Goal: Task Accomplishment & Management: Complete application form

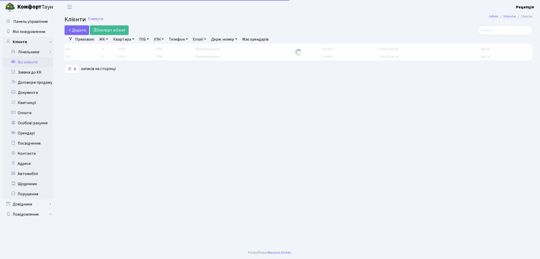
select select "25"
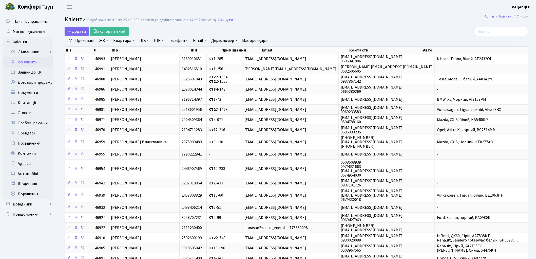
click at [102, 41] on link "ЖК" at bounding box center [103, 40] width 13 height 9
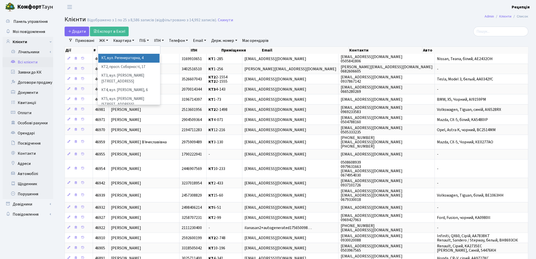
click at [116, 59] on li "КТ, вул. Регенераторна, 4" at bounding box center [128, 58] width 61 height 9
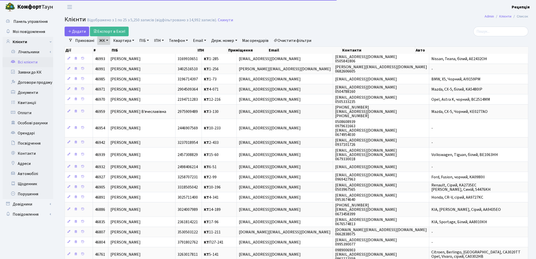
click at [124, 41] on link "Квартира" at bounding box center [123, 40] width 25 height 9
type input "G"
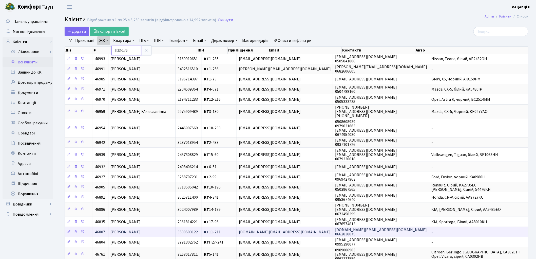
type input "П33-176"
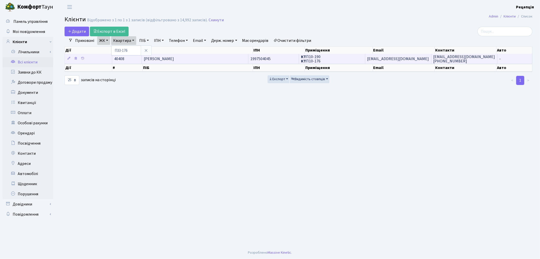
click at [214, 60] on td "Пасєвіна Світлана Іванівна" at bounding box center [195, 59] width 107 height 10
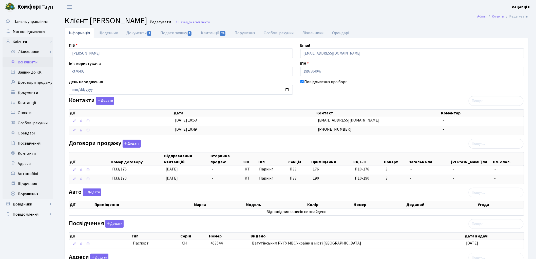
click at [14, 62] on icon at bounding box center [13, 61] width 5 height 5
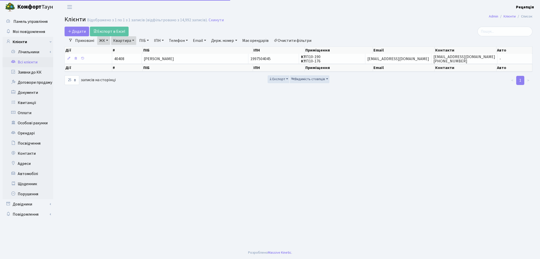
select select "25"
click at [285, 39] on link "Очистити фільтри" at bounding box center [293, 40] width 42 height 9
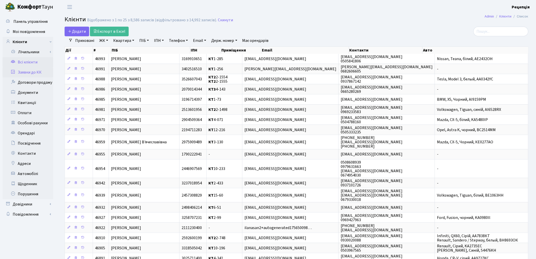
click at [34, 69] on link "Заявки до КК" at bounding box center [28, 72] width 51 height 10
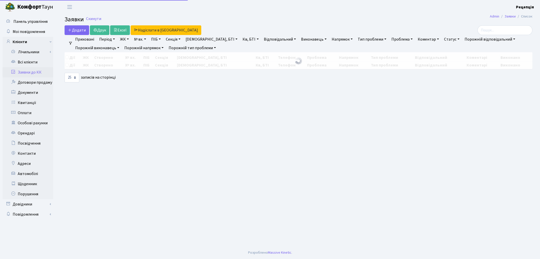
select select "25"
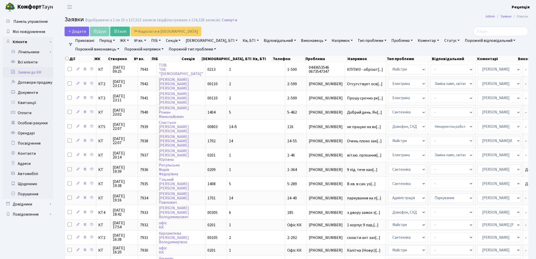
click at [139, 42] on link "№ вх." at bounding box center [140, 40] width 16 height 9
type input "6782"
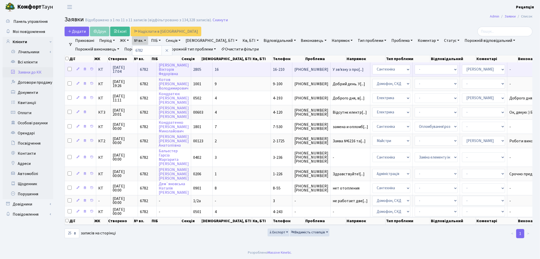
click at [224, 65] on td "16" at bounding box center [242, 69] width 58 height 14
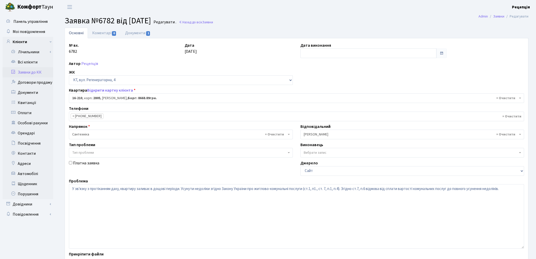
select select "8771"
click at [133, 33] on link "Документи 1" at bounding box center [138, 33] width 34 height 10
select select "25"
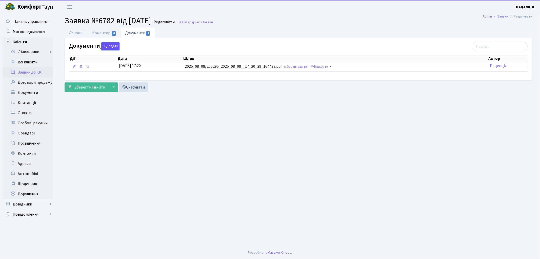
click at [114, 46] on button "Додати" at bounding box center [110, 46] width 18 height 8
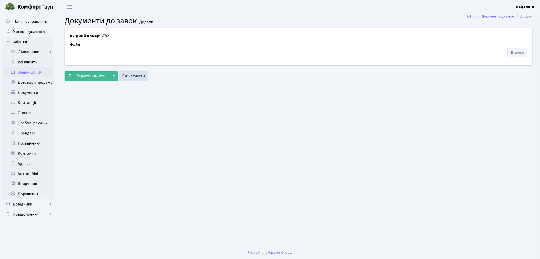
click at [520, 53] on input "file" at bounding box center [298, 53] width 457 height 10
type input "C:\fakepath\сканирование0640.pdf"
click at [93, 75] on span "Зберегти і вийти" at bounding box center [89, 76] width 31 height 6
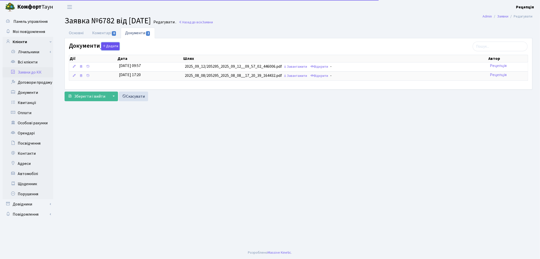
click at [112, 48] on button "Додати" at bounding box center [110, 46] width 18 height 8
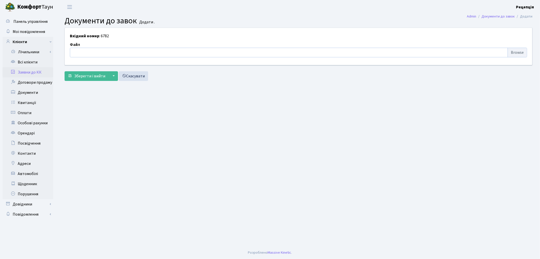
click at [512, 52] on input "file" at bounding box center [298, 53] width 457 height 10
type input "C:\fakepath\сканирование0639.pdf"
click at [91, 81] on button "Зберегти і вийти" at bounding box center [87, 76] width 44 height 10
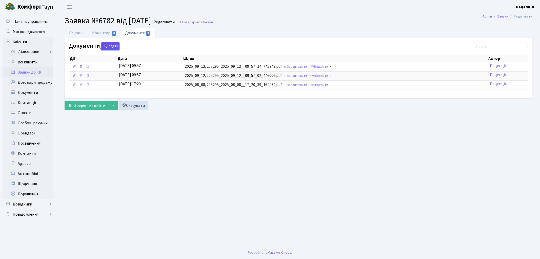
click at [104, 46] on icon "button" at bounding box center [105, 46] width 4 height 4
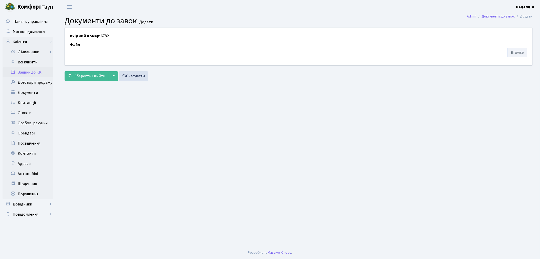
click at [511, 51] on input "file" at bounding box center [298, 53] width 457 height 10
type input "C:\fakepath\сканирование0638.pdf"
click at [81, 71] on button "Зберегти і вийти" at bounding box center [87, 76] width 44 height 10
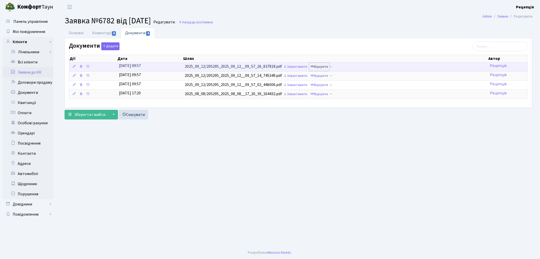
click at [322, 67] on link "Відкрити" at bounding box center [319, 67] width 20 height 8
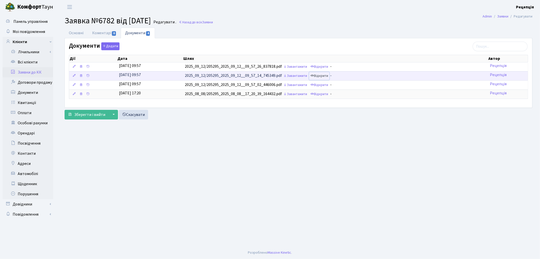
click at [326, 74] on link "Відкрити" at bounding box center [319, 76] width 20 height 8
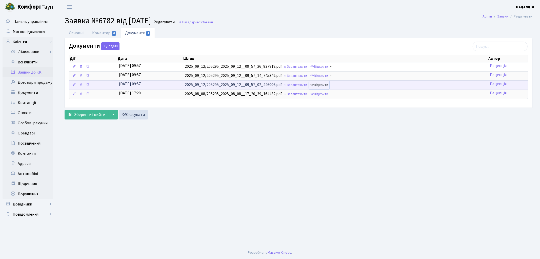
click at [328, 86] on link "Відкрити" at bounding box center [319, 85] width 20 height 8
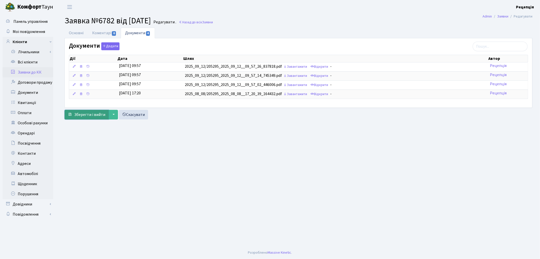
click at [87, 113] on span "Зберегти і вийти" at bounding box center [89, 115] width 31 height 6
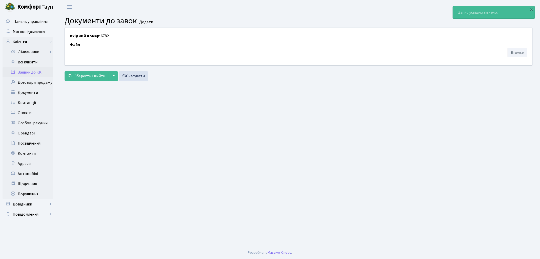
click at [24, 72] on link "Заявки до КК" at bounding box center [28, 72] width 51 height 10
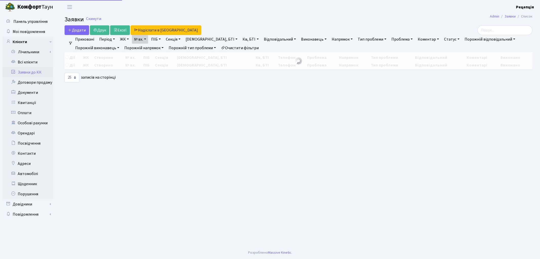
select select "25"
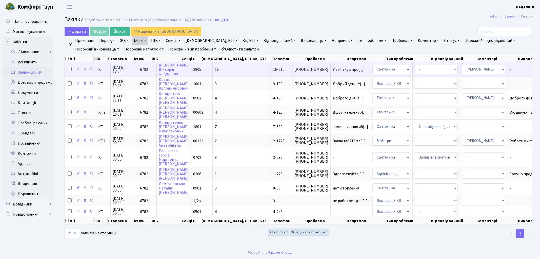
click at [233, 72] on td "16" at bounding box center [242, 69] width 58 height 14
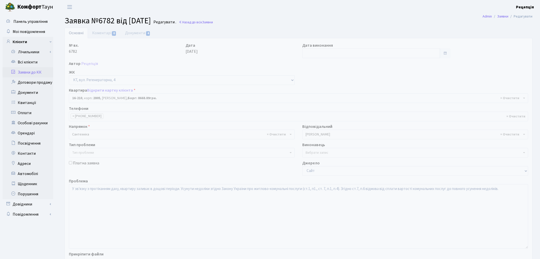
select select "8771"
click at [327, 51] on input "text" at bounding box center [368, 53] width 136 height 10
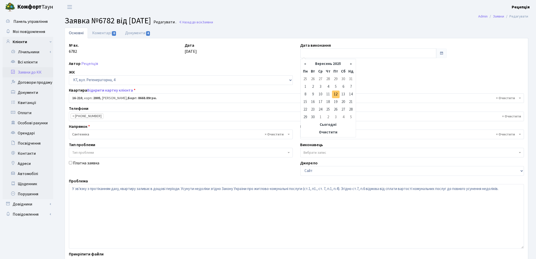
click at [334, 93] on td "12" at bounding box center [336, 94] width 8 height 8
type input "[DATE]"
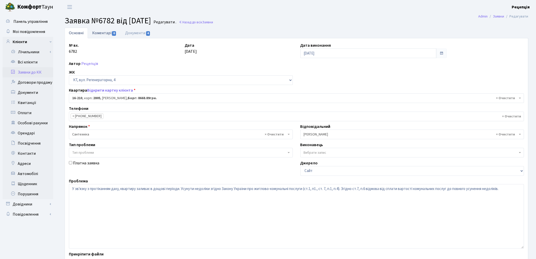
click at [104, 34] on link "Коментарі 0" at bounding box center [104, 33] width 33 height 10
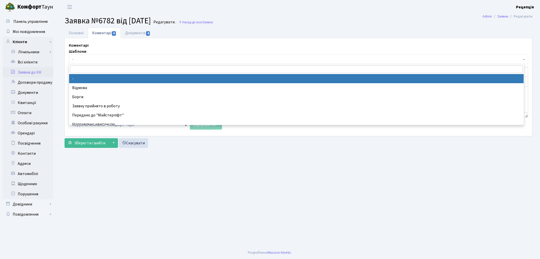
click at [102, 58] on span "-" at bounding box center [297, 59] width 450 height 5
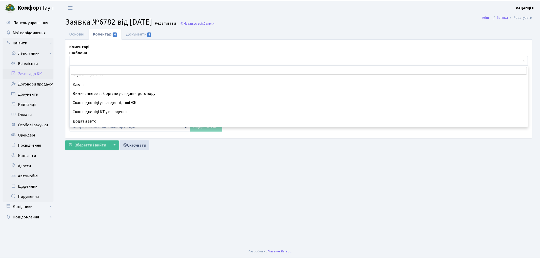
scroll to position [162, 0]
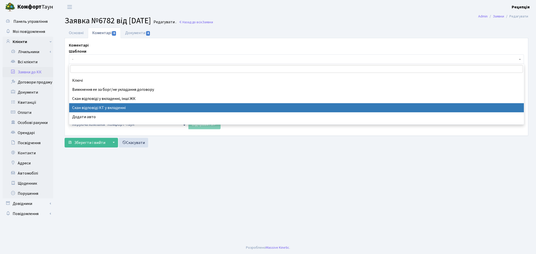
select select "55"
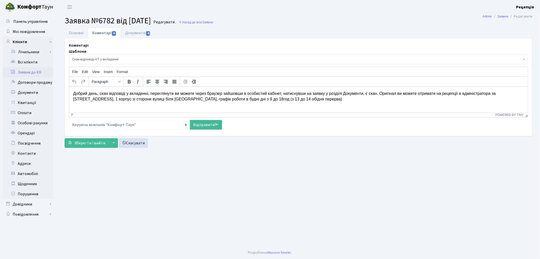
click at [397, 94] on p "Добрий день, скан відповіді у вкладенні, переглянути ви можете через браузер за…" at bounding box center [298, 95] width 451 height 11
click at [210, 124] on link "Відправити" at bounding box center [206, 125] width 32 height 10
select select
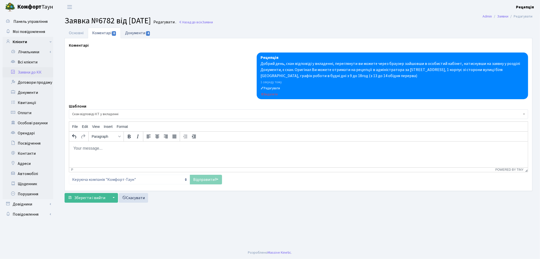
click at [142, 33] on link "Документи 4" at bounding box center [138, 33] width 34 height 10
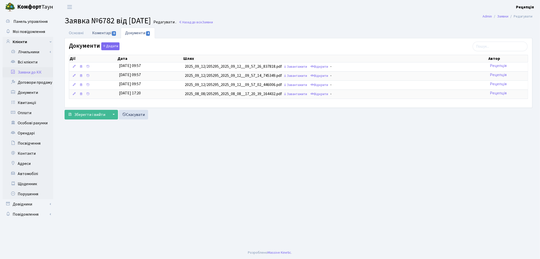
click at [99, 32] on link "Коментарі 0" at bounding box center [104, 33] width 33 height 10
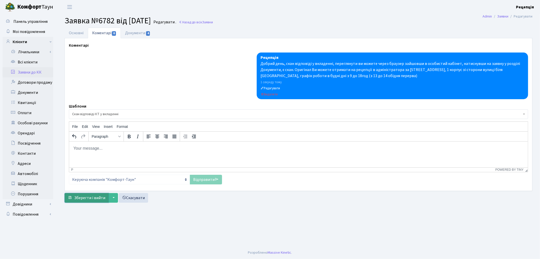
click at [91, 197] on span "Зберегти і вийти" at bounding box center [89, 198] width 31 height 6
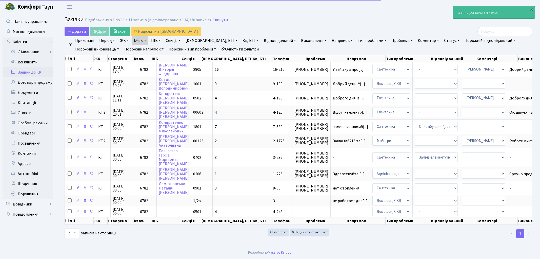
select select "25"
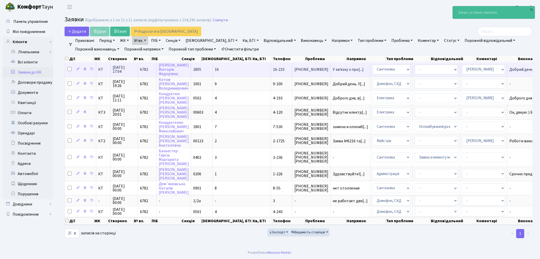
click at [220, 68] on td "16" at bounding box center [242, 69] width 58 height 14
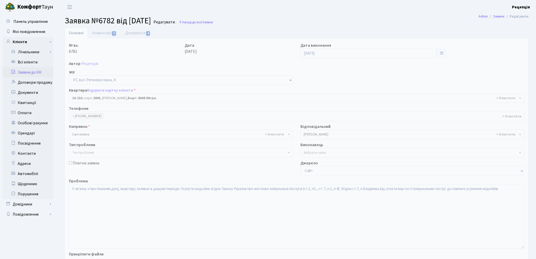
select select "8771"
click at [104, 35] on link "Коментарі 1" at bounding box center [104, 33] width 33 height 10
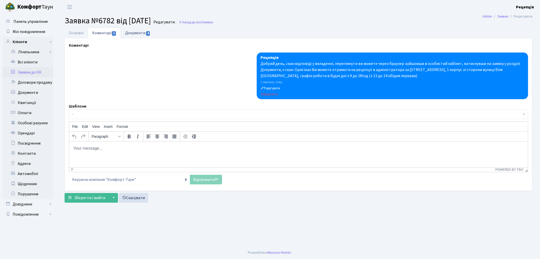
click at [146, 34] on link "Документи 4" at bounding box center [138, 33] width 34 height 10
select select "25"
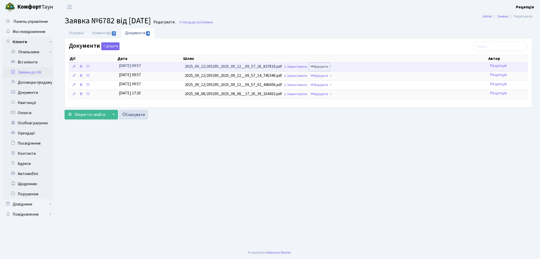
click at [321, 65] on link "Відкрити" at bounding box center [319, 67] width 20 height 8
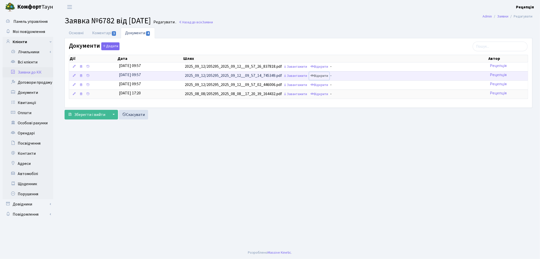
click at [328, 75] on link "Відкрити" at bounding box center [319, 76] width 20 height 8
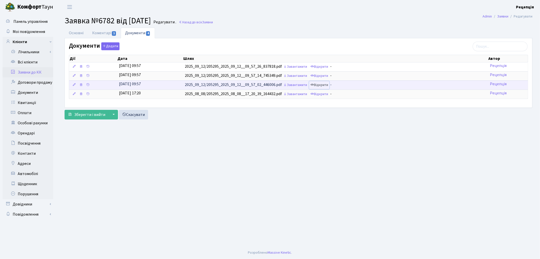
click at [322, 86] on link "Відкрити" at bounding box center [319, 85] width 20 height 8
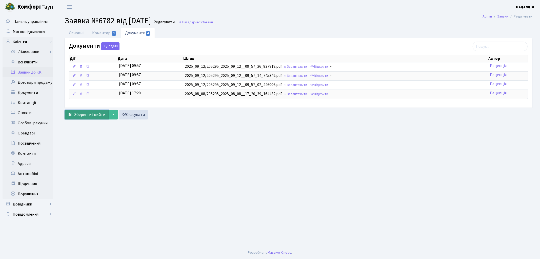
click at [96, 112] on span "Зберегти і вийти" at bounding box center [89, 115] width 31 height 6
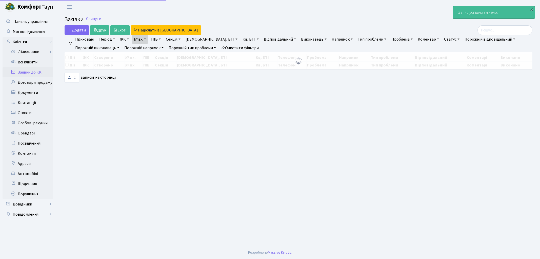
select select "25"
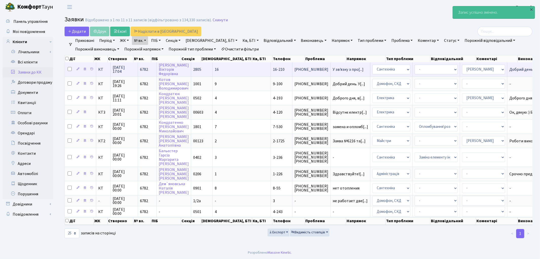
click at [271, 72] on td "16-210" at bounding box center [282, 69] width 22 height 14
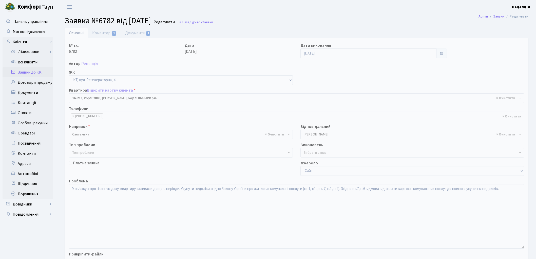
select select "8771"
click at [109, 33] on link "Коментарі 1" at bounding box center [104, 33] width 33 height 10
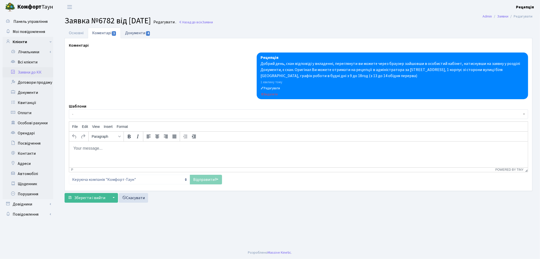
click at [133, 33] on link "Документи 4" at bounding box center [138, 33] width 34 height 10
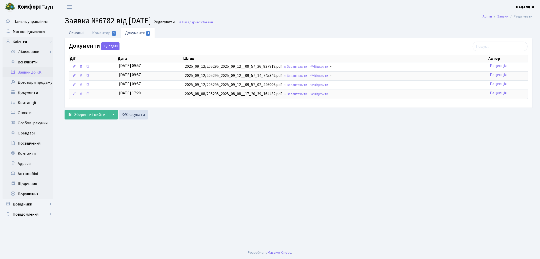
click at [80, 34] on link "Основні" at bounding box center [76, 33] width 23 height 10
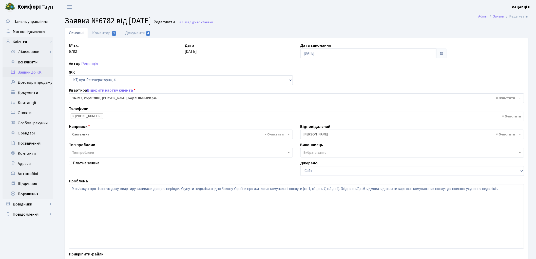
click at [39, 71] on link "Заявки до КК" at bounding box center [28, 72] width 51 height 10
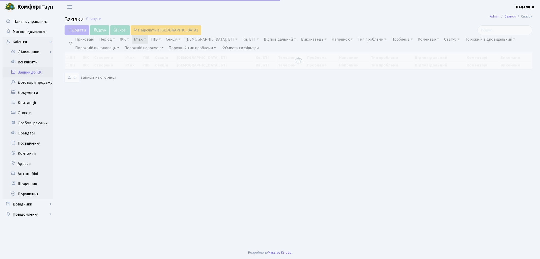
select select "25"
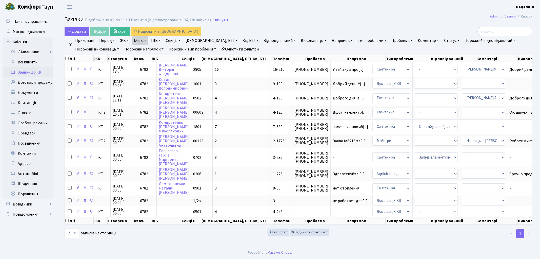
click at [239, 50] on link "Очистити фільтри" at bounding box center [240, 49] width 42 height 9
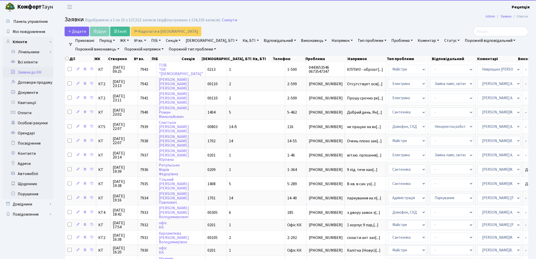
click at [141, 41] on link "№ вх." at bounding box center [140, 40] width 16 height 9
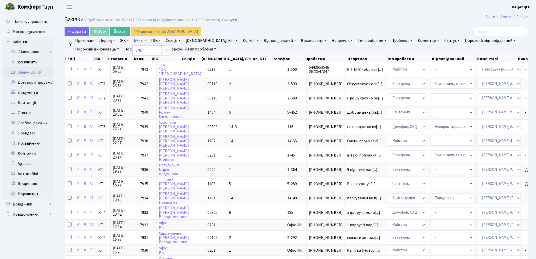
type input "6707"
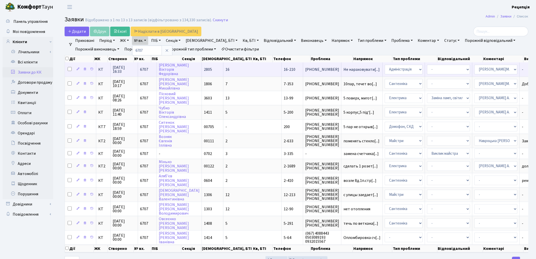
click at [305, 69] on span "(067) 268-25-88" at bounding box center [322, 69] width 34 height 4
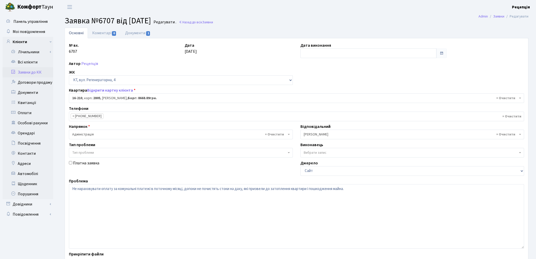
select select "8771"
click at [134, 33] on link "Документи 1" at bounding box center [138, 33] width 34 height 10
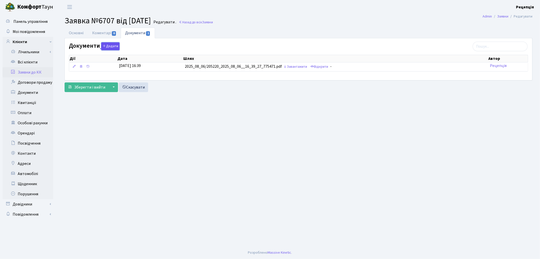
click at [112, 46] on button "Додати" at bounding box center [110, 46] width 18 height 8
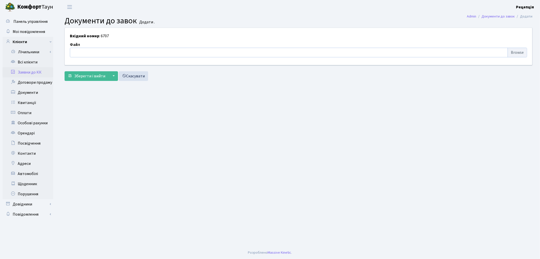
click at [510, 52] on input "file" at bounding box center [298, 53] width 457 height 10
type input "C:\fakepath\сканирование0641.pdf"
click at [85, 75] on span "Зберегти і вийти" at bounding box center [89, 76] width 31 height 6
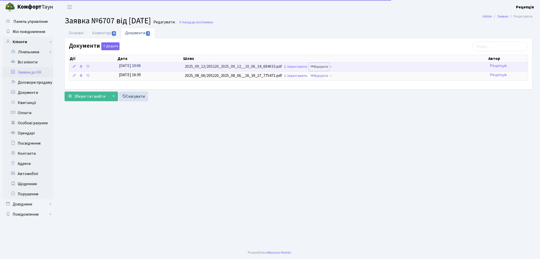
click at [319, 66] on link "Відкрити" at bounding box center [319, 67] width 20 height 8
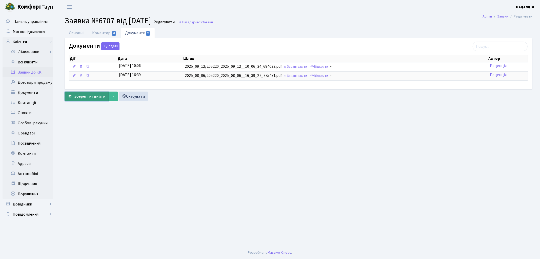
click at [92, 97] on span "Зберегти і вийти" at bounding box center [89, 96] width 31 height 6
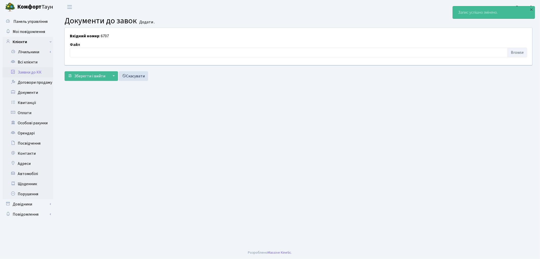
click at [36, 71] on link "Заявки до КК" at bounding box center [28, 72] width 51 height 10
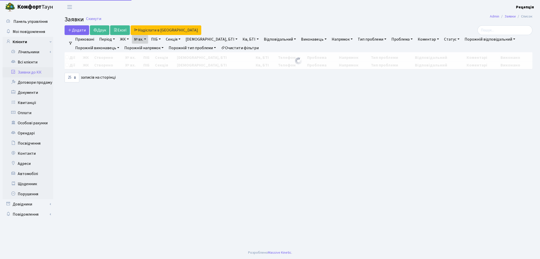
select select "25"
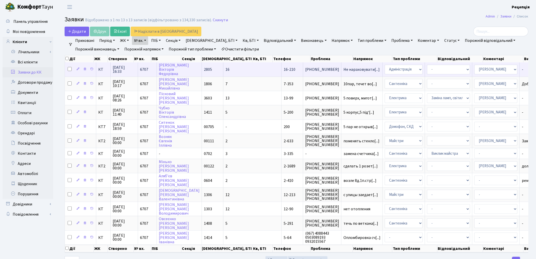
click at [229, 69] on td "16" at bounding box center [252, 69] width 58 height 14
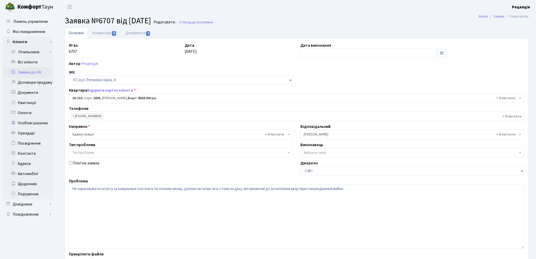
select select "8771"
click at [107, 34] on link "Коментарі 0" at bounding box center [104, 33] width 33 height 10
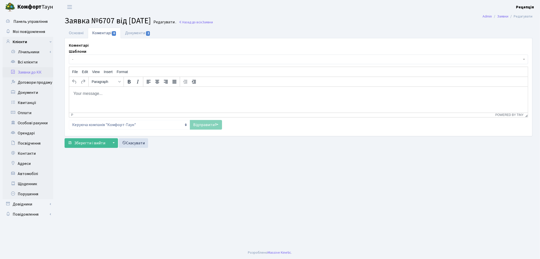
click at [113, 57] on span "-" at bounding box center [297, 59] width 450 height 5
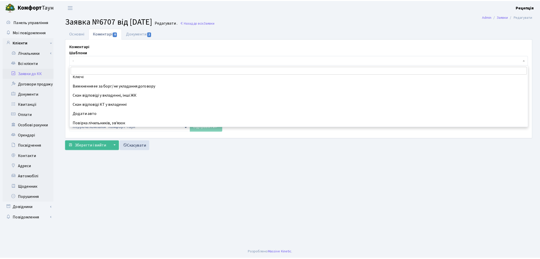
scroll to position [184, 0]
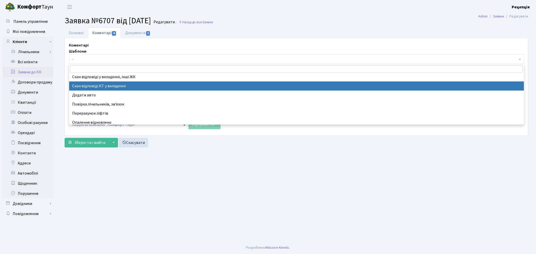
select select "55"
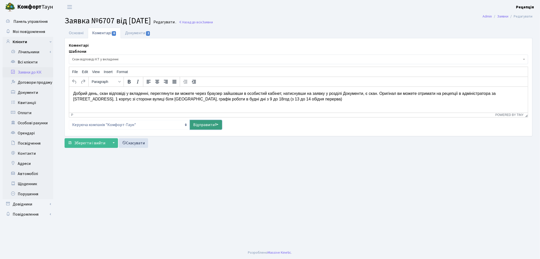
click at [204, 127] on link "Відправити" at bounding box center [206, 125] width 32 height 10
select select
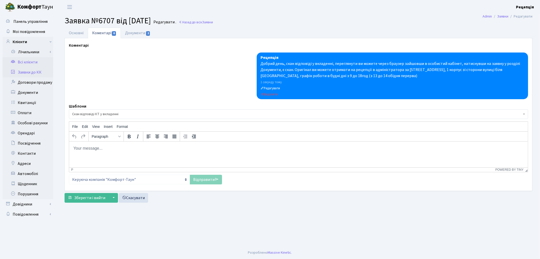
click at [29, 64] on link "Всі клієнти" at bounding box center [28, 62] width 51 height 10
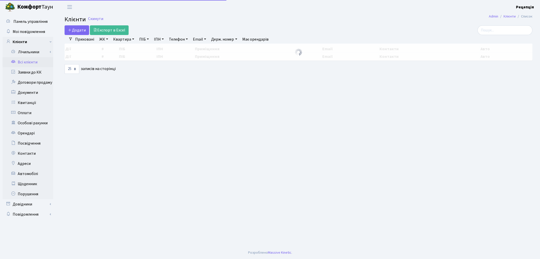
select select "25"
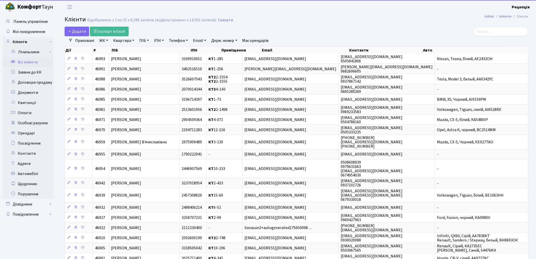
click at [100, 40] on link "ЖК" at bounding box center [103, 40] width 13 height 9
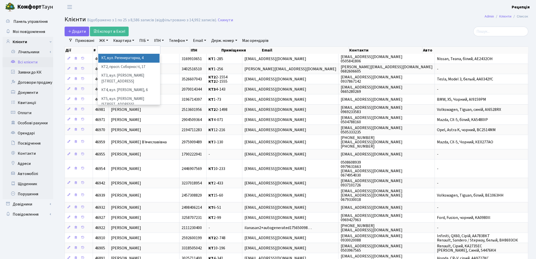
click at [109, 56] on li "КТ, вул. Регенераторна, 4" at bounding box center [128, 58] width 61 height 9
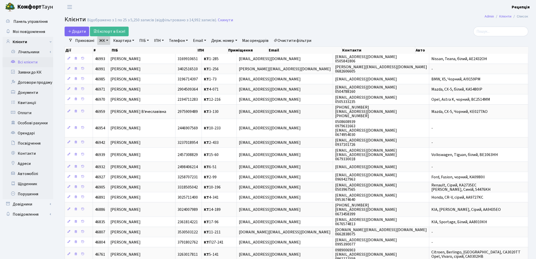
click at [130, 41] on link "Квартира" at bounding box center [123, 40] width 25 height 9
type input "1-264"
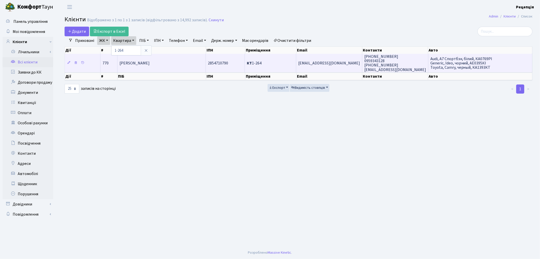
click at [150, 64] on span "[PERSON_NAME]" at bounding box center [135, 63] width 30 height 6
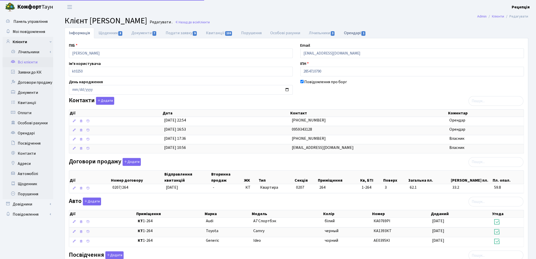
click at [353, 31] on link "Орендарі 1" at bounding box center [355, 33] width 31 height 10
select select "25"
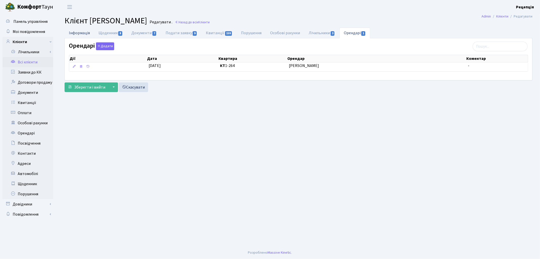
click at [85, 31] on link "Інформація" at bounding box center [80, 33] width 30 height 10
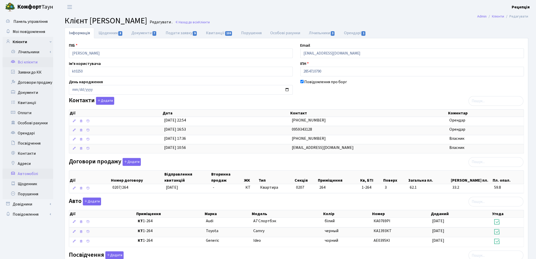
click at [31, 174] on link "Автомобілі" at bounding box center [28, 173] width 51 height 10
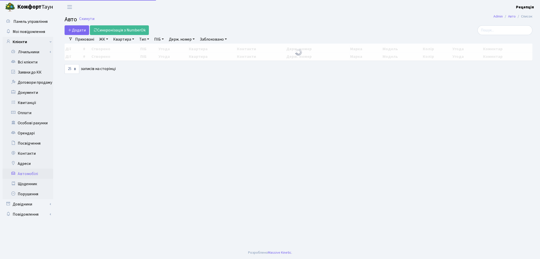
select select "25"
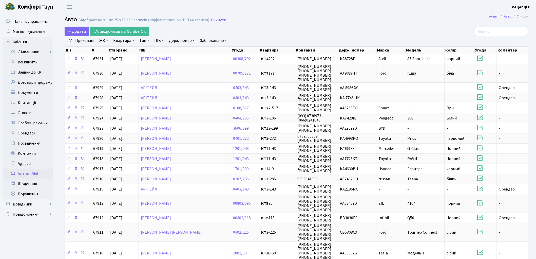
click at [176, 41] on link "Держ. номер" at bounding box center [182, 40] width 30 height 9
type input "3395"
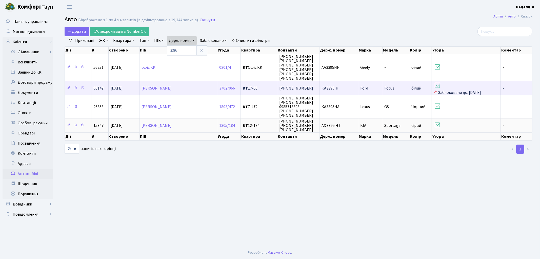
click at [331, 89] on span "КА3395ІН" at bounding box center [330, 88] width 17 height 6
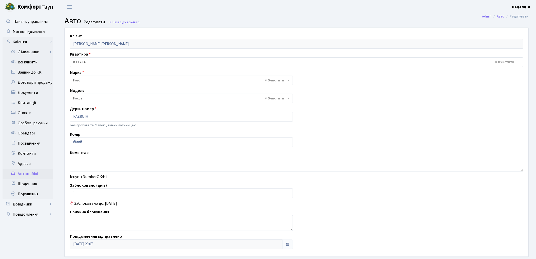
select select "781"
click at [30, 64] on link "Всі клієнти" at bounding box center [28, 62] width 51 height 10
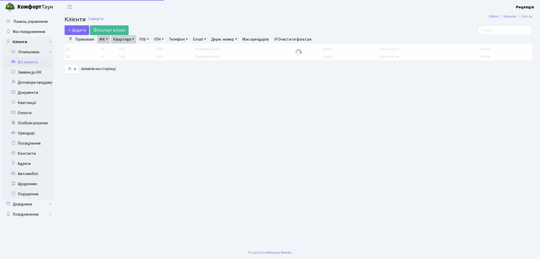
select select "25"
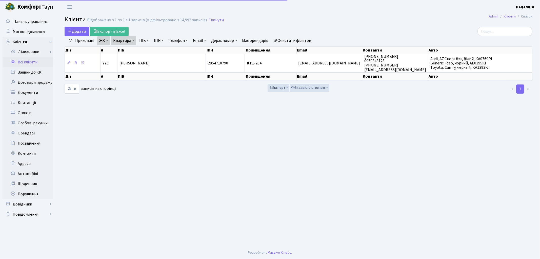
click at [294, 39] on link "Очистити фільтри" at bounding box center [293, 40] width 42 height 9
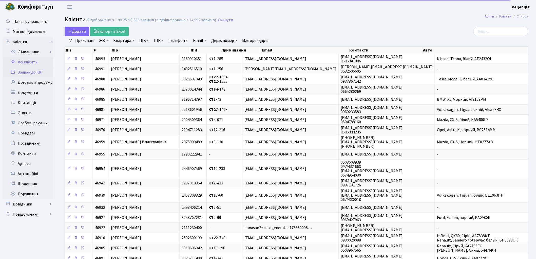
click at [33, 71] on link "Заявки до КК" at bounding box center [28, 72] width 51 height 10
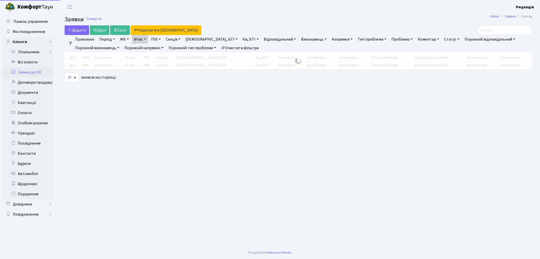
select select "25"
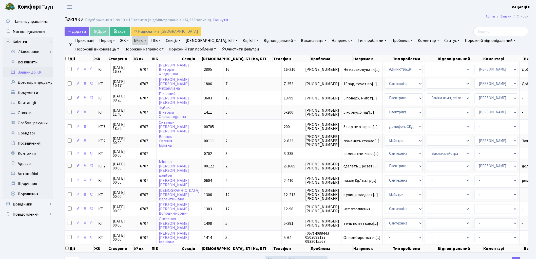
click at [241, 47] on link "Очистити фільтри" at bounding box center [240, 49] width 42 height 9
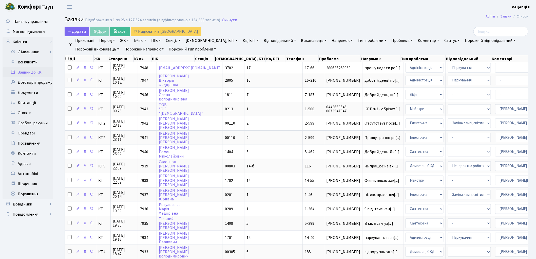
click at [139, 42] on link "№ вх." at bounding box center [140, 40] width 16 height 9
type input "6706"
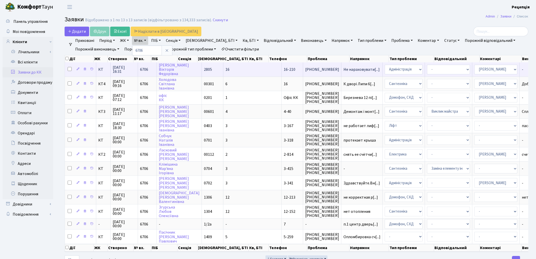
click at [224, 67] on td "16" at bounding box center [252, 69] width 58 height 14
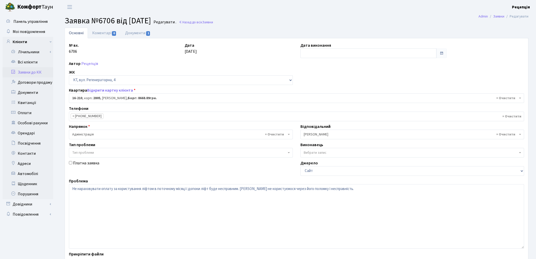
select select "8771"
click at [139, 34] on link "Документи 1" at bounding box center [138, 33] width 34 height 10
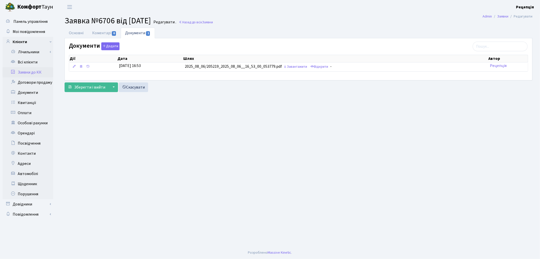
click at [38, 73] on link "Заявки до КК" at bounding box center [28, 72] width 51 height 10
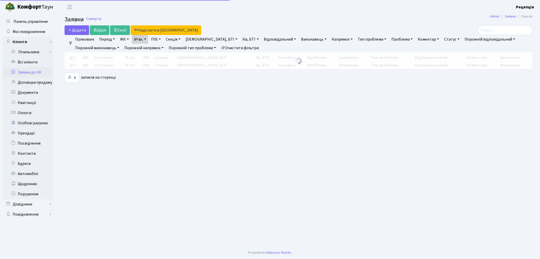
select select "25"
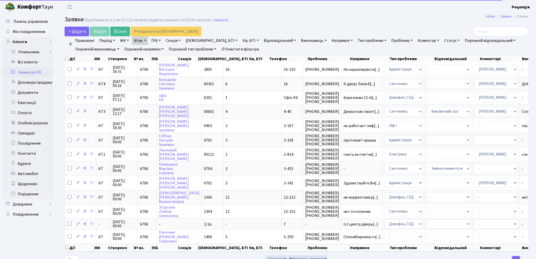
click at [141, 41] on link "№ вх." at bounding box center [140, 40] width 16 height 9
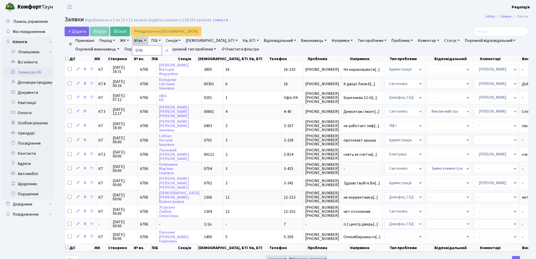
click at [145, 51] on input "6706" at bounding box center [147, 51] width 30 height 10
type input "6707"
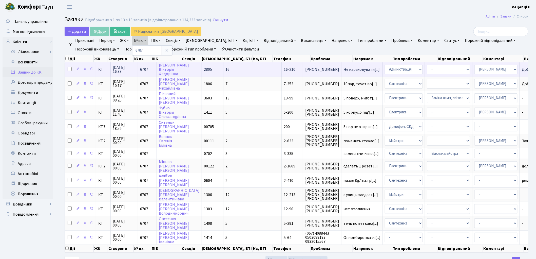
click at [223, 69] on td "16" at bounding box center [252, 69] width 58 height 14
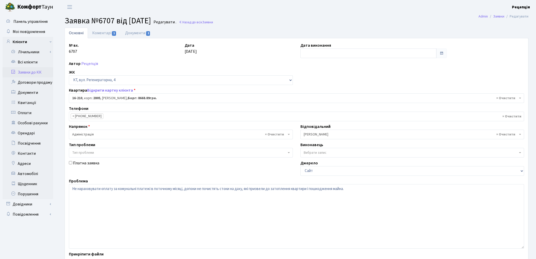
select select "8771"
click at [108, 30] on link "Коментарі 1" at bounding box center [104, 33] width 33 height 10
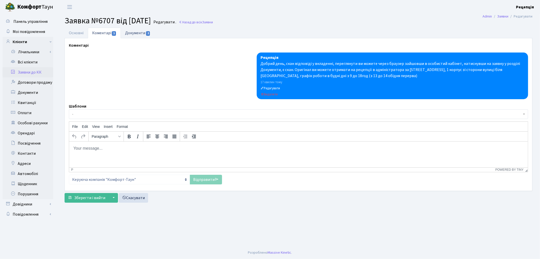
click at [134, 32] on link "Документи 2" at bounding box center [138, 33] width 34 height 10
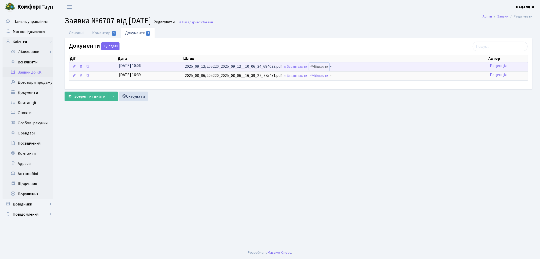
click at [323, 67] on link "Відкрити" at bounding box center [319, 67] width 20 height 8
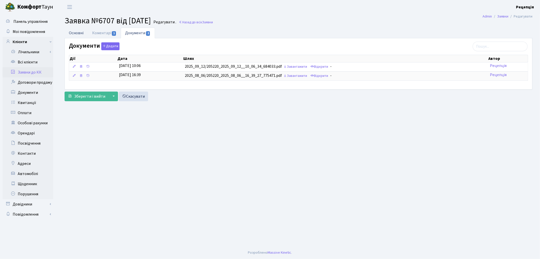
click at [79, 33] on link "Основні" at bounding box center [76, 33] width 23 height 10
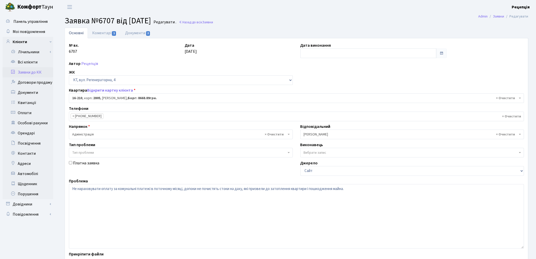
click at [34, 70] on link "Заявки до КК" at bounding box center [28, 72] width 51 height 10
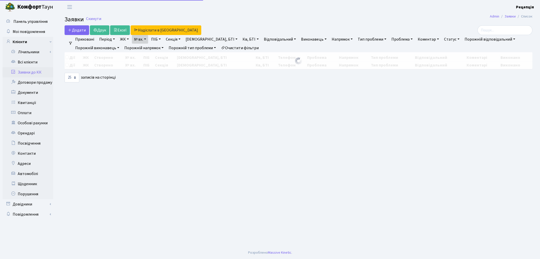
select select "25"
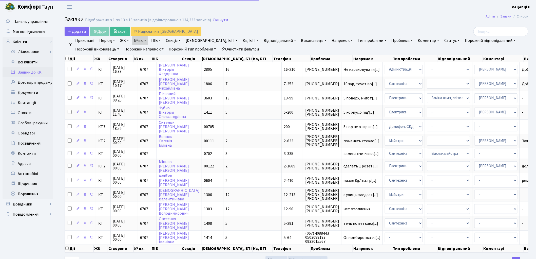
click at [146, 41] on link "№ вх." at bounding box center [140, 40] width 16 height 9
click at [152, 49] on input "6707" at bounding box center [147, 51] width 30 height 10
type input "6782"
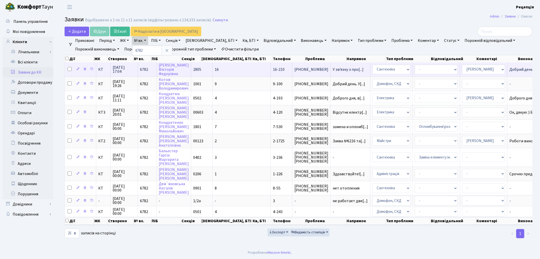
click at [222, 66] on td "16" at bounding box center [242, 69] width 58 height 14
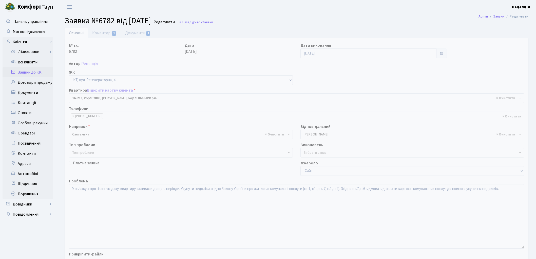
select select "8771"
click at [109, 33] on link "Коментарі 1" at bounding box center [104, 33] width 33 height 10
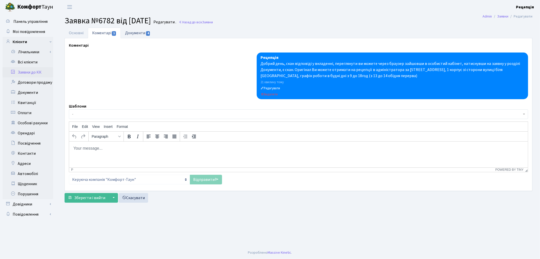
click at [132, 34] on link "Документи 4" at bounding box center [138, 33] width 34 height 10
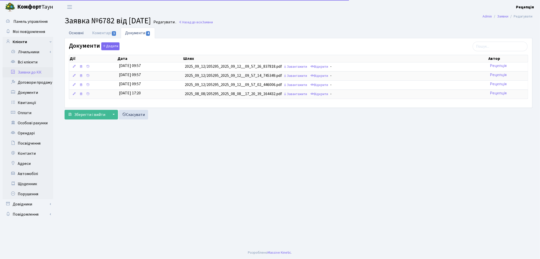
click at [77, 30] on link "Основні" at bounding box center [76, 33] width 23 height 10
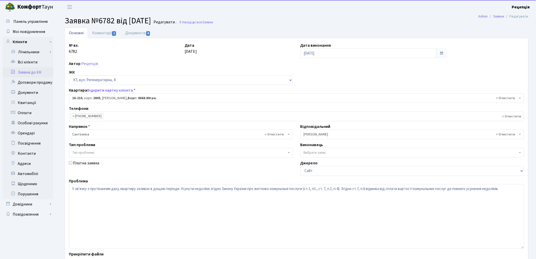
click at [37, 70] on link "Заявки до КК" at bounding box center [28, 72] width 51 height 10
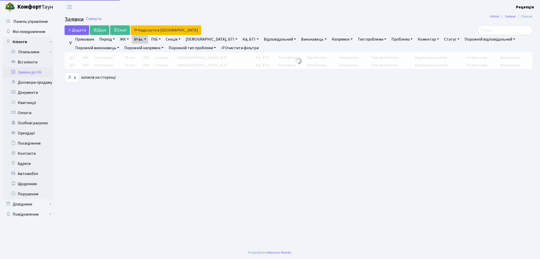
select select "25"
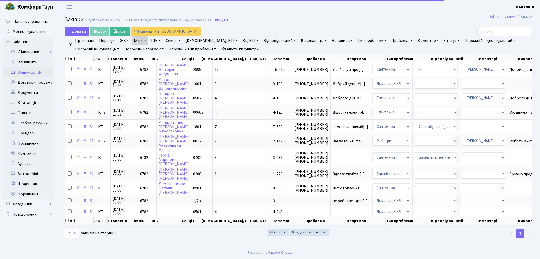
click at [145, 39] on link "№ вх." at bounding box center [140, 40] width 16 height 9
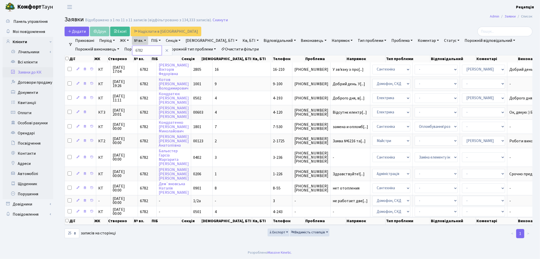
click at [148, 51] on input "6782" at bounding box center [147, 51] width 30 height 10
type input "6707"
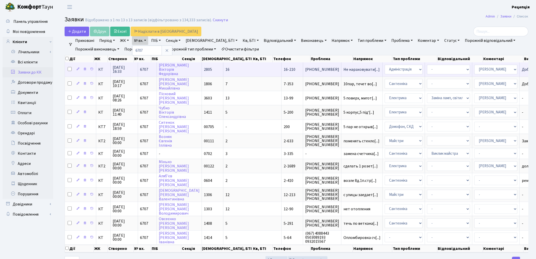
click at [183, 69] on td "[PERSON_NAME]" at bounding box center [179, 69] width 45 height 14
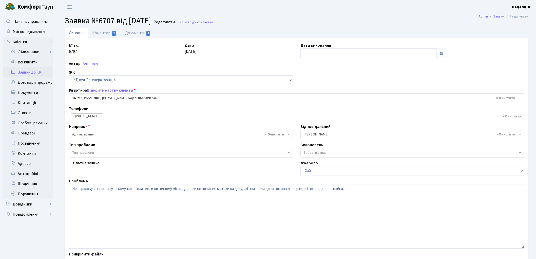
select select "8771"
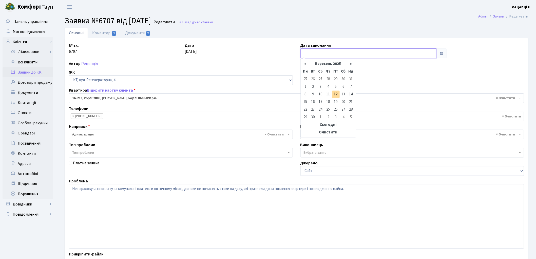
click at [327, 52] on input "text" at bounding box center [368, 53] width 136 height 10
click td "12"
type input "12.09.2025"
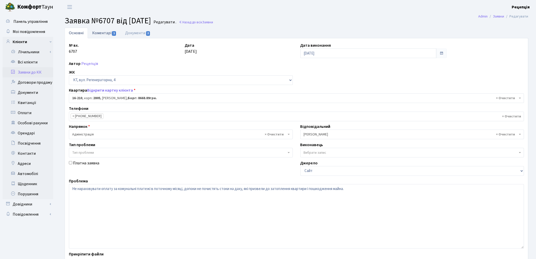
click link "Коментарі 1"
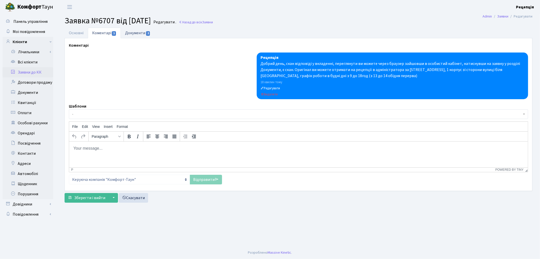
click link "Документи 2"
select select "25"
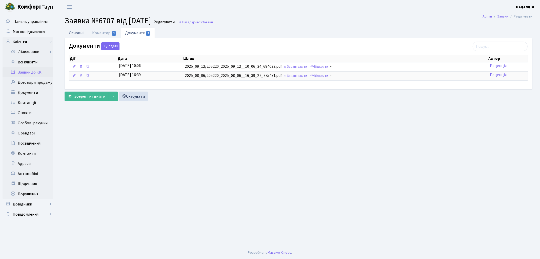
click link "Основні"
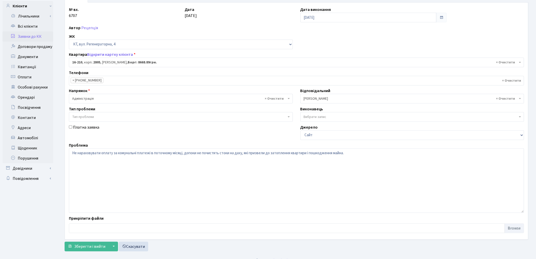
scroll to position [44, 0]
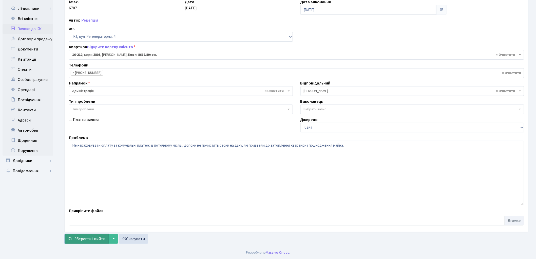
click span "Зберегти і вийти"
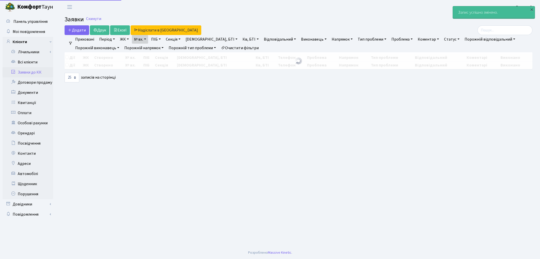
select select "25"
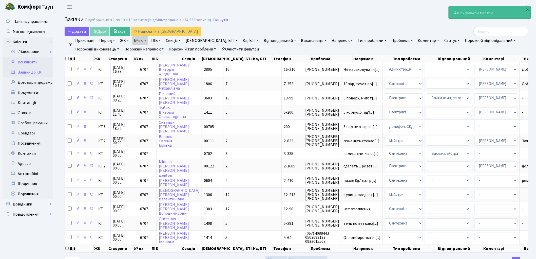
click at [32, 64] on link "Всі клієнти" at bounding box center [28, 62] width 51 height 10
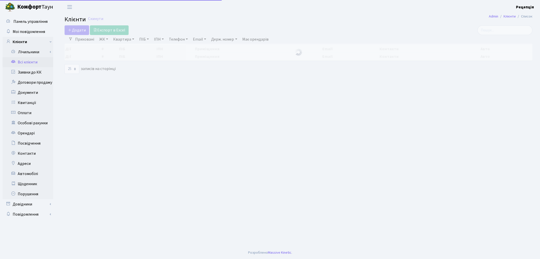
select select "25"
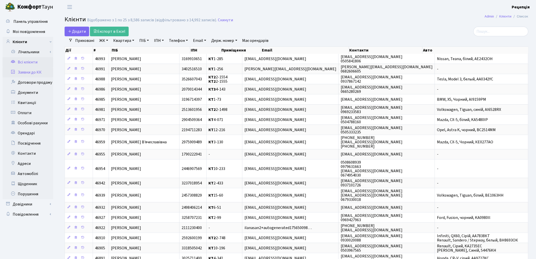
click at [41, 71] on link "Заявки до КК" at bounding box center [28, 72] width 51 height 10
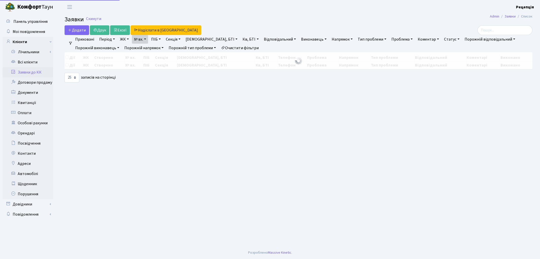
select select "25"
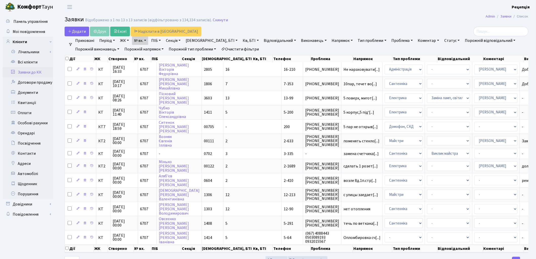
click at [147, 41] on link "№ вх." at bounding box center [140, 40] width 16 height 9
click at [154, 50] on input "6707" at bounding box center [147, 51] width 30 height 10
type input "6773"
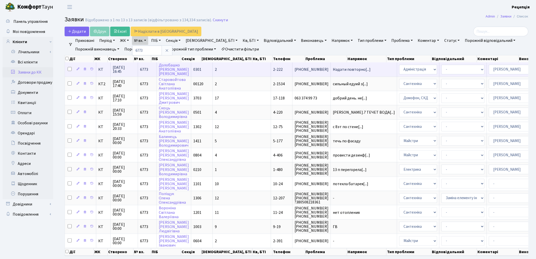
click at [271, 71] on td "2-222" at bounding box center [282, 69] width 22 height 14
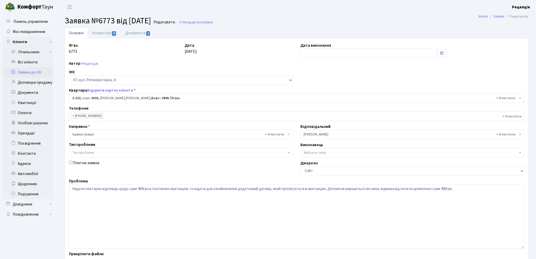
select select "487"
click at [135, 35] on link "Документи 1" at bounding box center [138, 33] width 34 height 10
select select "25"
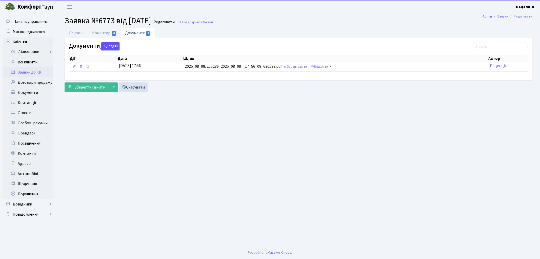
click at [111, 48] on button "Додати" at bounding box center [110, 46] width 18 height 8
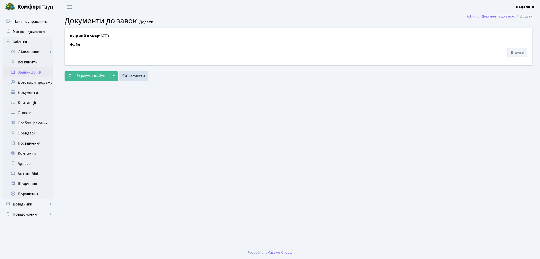
click at [510, 52] on input "file" at bounding box center [298, 53] width 457 height 10
type input "C:\fakepath\сканирование0642.pdf"
click at [81, 75] on span "Зберегти і вийти" at bounding box center [89, 76] width 31 height 6
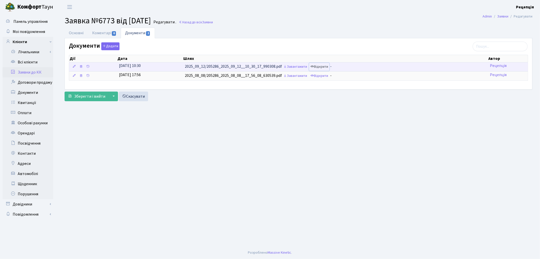
click at [323, 64] on link "Відкрити" at bounding box center [319, 67] width 20 height 8
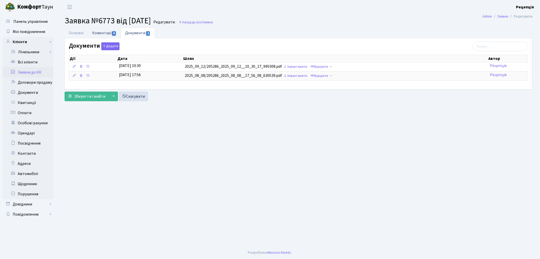
click at [107, 36] on link "Коментарі 0" at bounding box center [104, 33] width 33 height 10
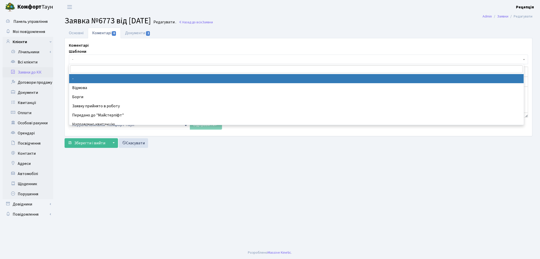
click at [109, 59] on span "-" at bounding box center [297, 59] width 450 height 5
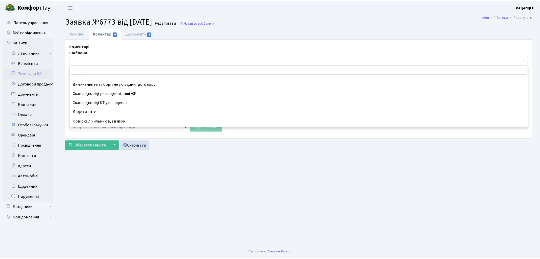
scroll to position [171, 0]
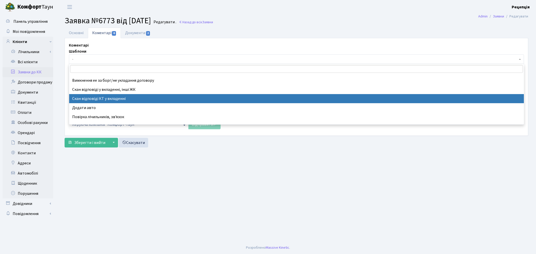
select select "55"
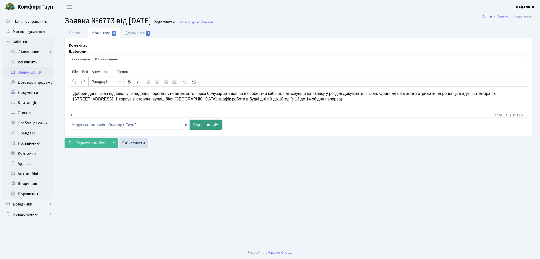
click at [209, 124] on link "Відправити" at bounding box center [206, 125] width 32 height 10
select select
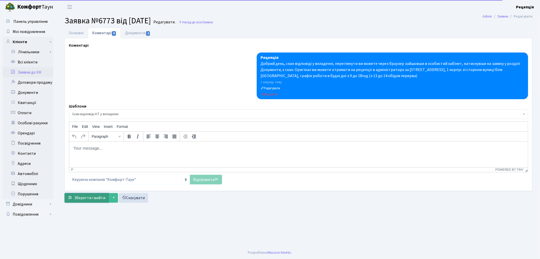
click at [94, 195] on span "Зберегти і вийти" at bounding box center [89, 198] width 31 height 6
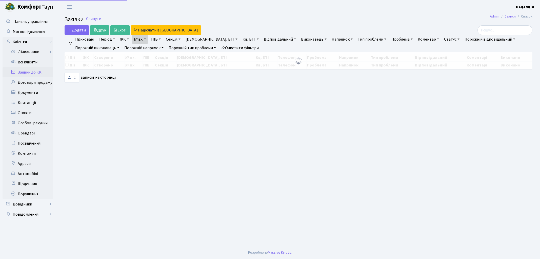
select select "25"
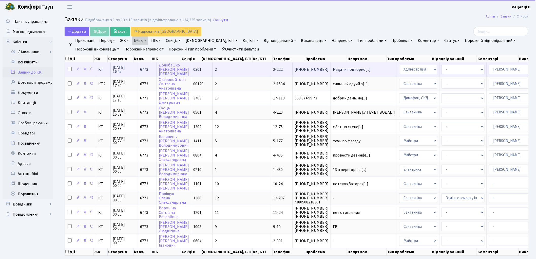
click at [273, 67] on span "2-222" at bounding box center [278, 70] width 10 height 6
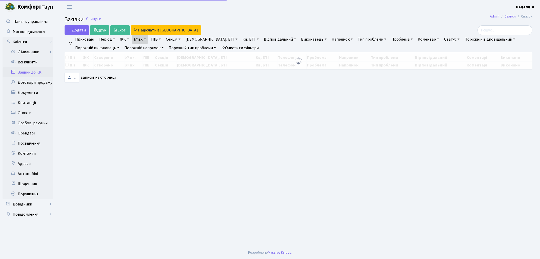
select select "25"
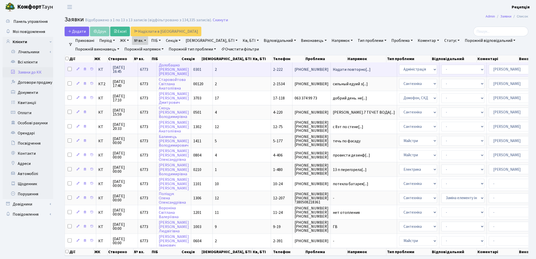
click at [189, 66] on td "[PERSON_NAME] [PERSON_NAME]" at bounding box center [174, 69] width 34 height 14
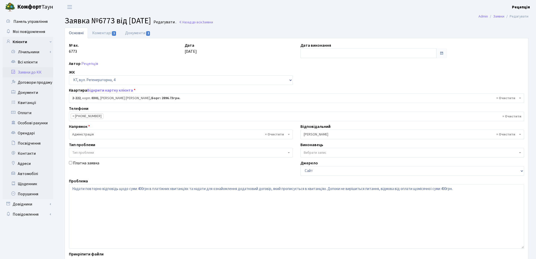
select select "487"
click at [317, 54] on input "text" at bounding box center [368, 53] width 136 height 10
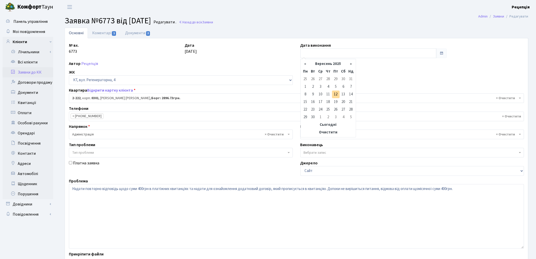
click at [336, 92] on td "12" at bounding box center [336, 94] width 8 height 8
type input "[DATE]"
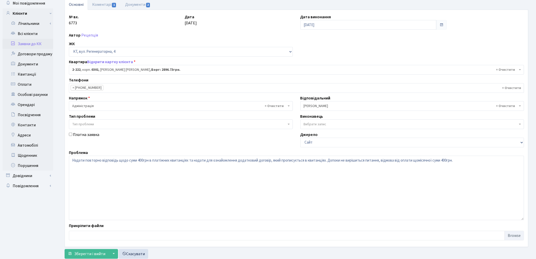
scroll to position [44, 0]
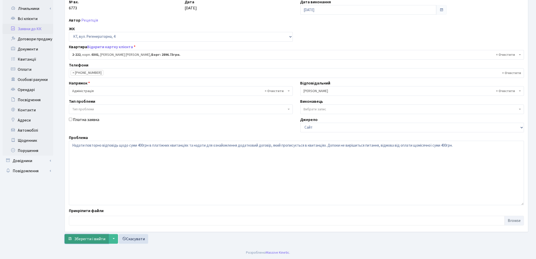
click at [90, 237] on span "Зберегти і вийти" at bounding box center [89, 239] width 31 height 6
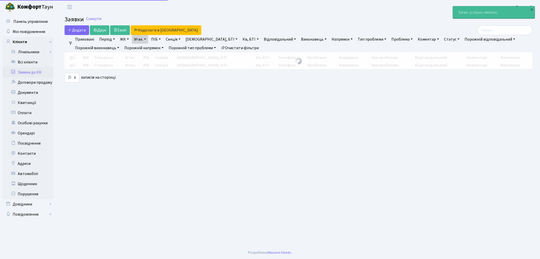
select select "25"
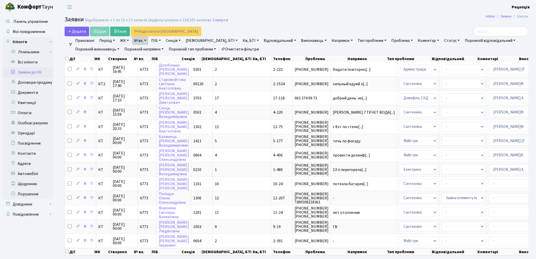
click at [239, 48] on link "Очистити фільтри" at bounding box center [240, 49] width 42 height 9
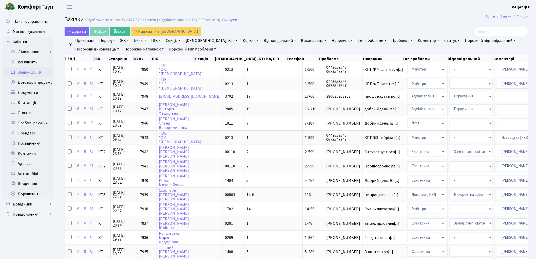
click at [377, 12] on header "Комфорт Таун Рецепція Мій обліковий запис Вийти" at bounding box center [268, 7] width 536 height 14
click at [144, 41] on link "№ вх." at bounding box center [140, 40] width 16 height 9
type input "6759"
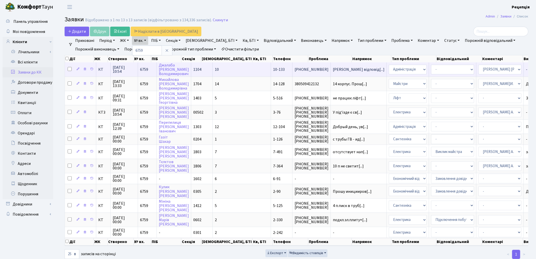
click at [295, 67] on span "+380733773666" at bounding box center [312, 69] width 34 height 4
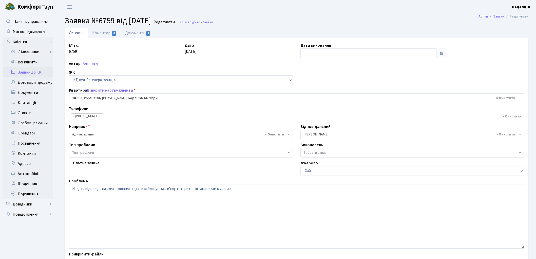
select select "6702"
click at [32, 71] on link "Заявки до КК" at bounding box center [28, 72] width 51 height 10
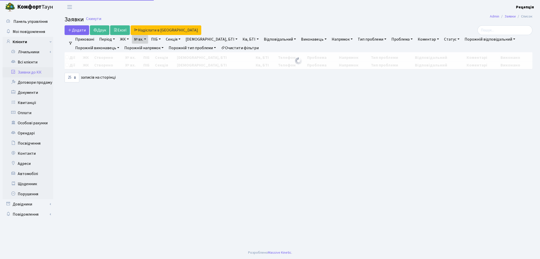
select select "25"
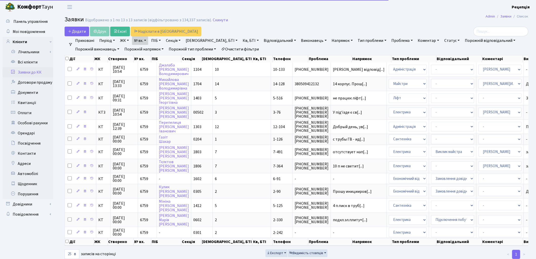
click at [233, 47] on link "Очистити фільтри" at bounding box center [240, 49] width 42 height 9
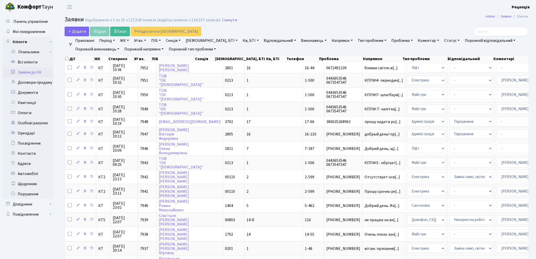
click at [144, 41] on link "№ вх." at bounding box center [140, 40] width 16 height 9
type input "6774"
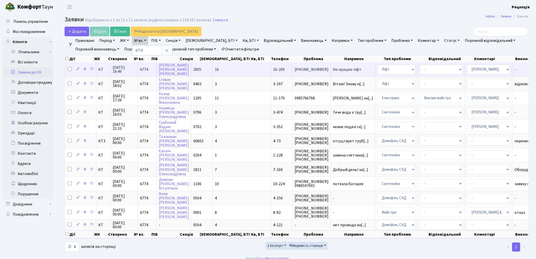
click at [219, 71] on td "16" at bounding box center [242, 69] width 58 height 14
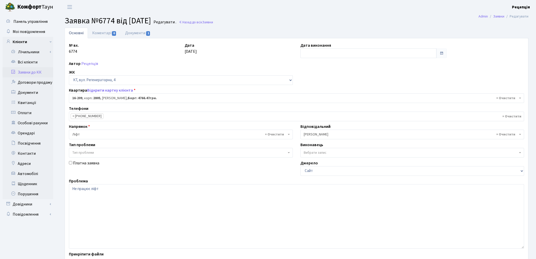
select select "8770"
click at [31, 70] on link "Заявки до КК" at bounding box center [28, 72] width 51 height 10
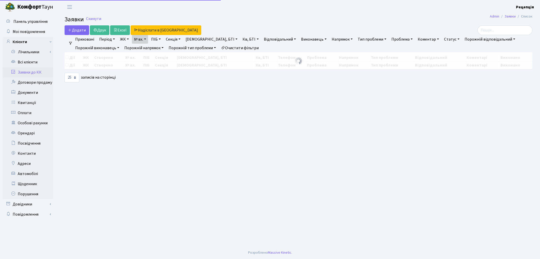
select select "25"
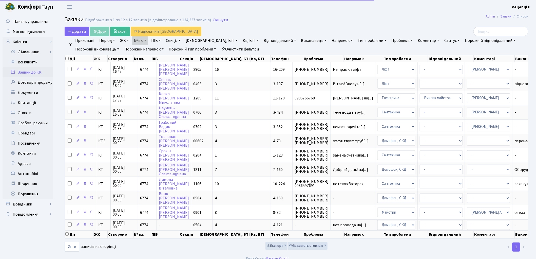
click at [142, 41] on link "№ вх." at bounding box center [140, 40] width 16 height 9
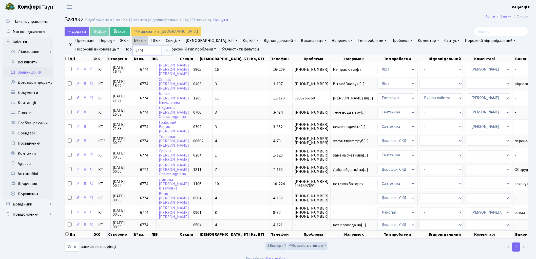
click at [152, 50] on input "6774" at bounding box center [147, 51] width 30 height 10
type input "6776"
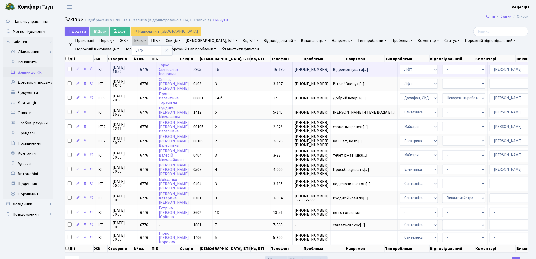
click at [213, 73] on td "16" at bounding box center [242, 69] width 58 height 14
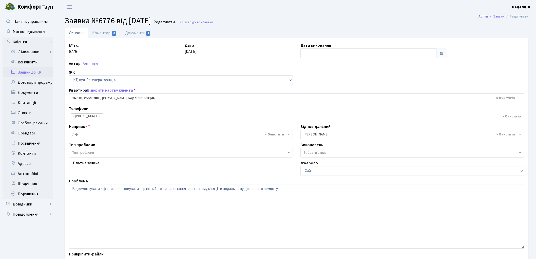
select select "8741"
click at [42, 70] on link "Заявки до КК" at bounding box center [28, 72] width 51 height 10
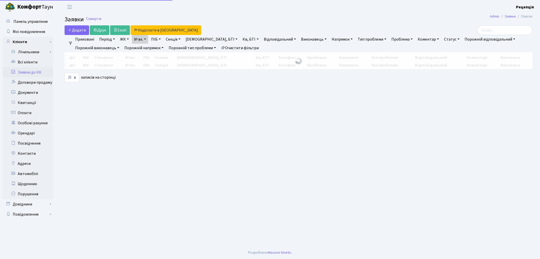
select select "25"
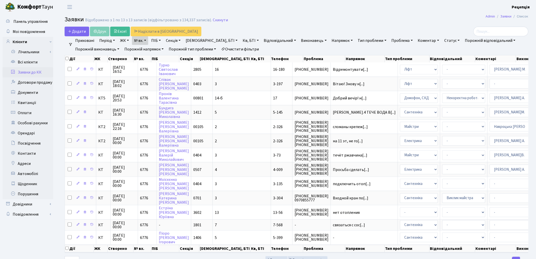
click at [139, 39] on link "№ вх." at bounding box center [140, 40] width 16 height 9
click at [148, 50] on input "6776" at bounding box center [147, 51] width 30 height 10
type input "6774"
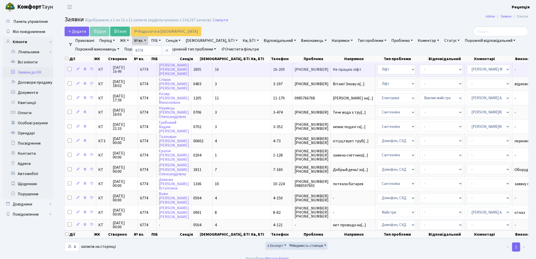
click at [215, 69] on span "16" at bounding box center [217, 70] width 4 height 6
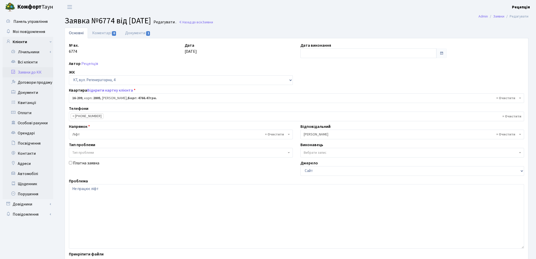
select select "8770"
click at [141, 36] on link "Документи 1" at bounding box center [138, 33] width 34 height 10
select select "25"
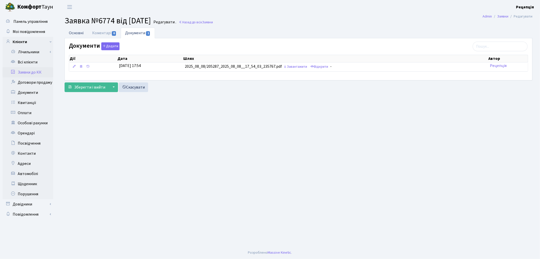
click at [79, 34] on link "Основні" at bounding box center [76, 33] width 23 height 10
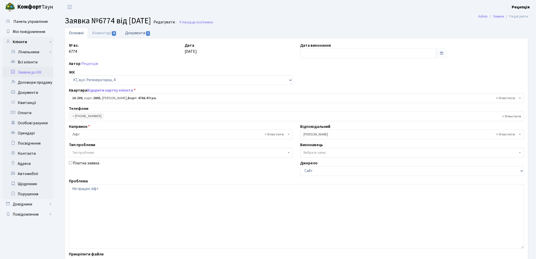
click at [133, 34] on link "Документи 1" at bounding box center [138, 33] width 34 height 10
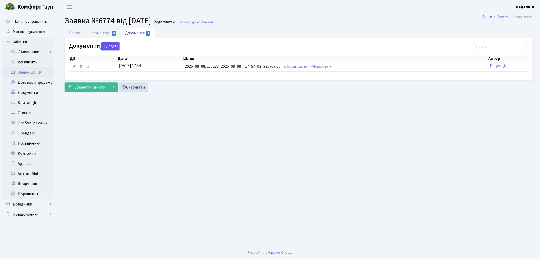
click at [116, 47] on button "Додати" at bounding box center [110, 46] width 18 height 8
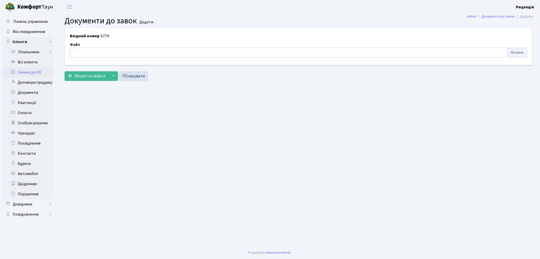
click at [515, 52] on input "file" at bounding box center [298, 53] width 457 height 10
type input "C:\fakepath\сканирование0644.pdf"
click at [96, 78] on span "Зберегти і вийти" at bounding box center [89, 76] width 31 height 6
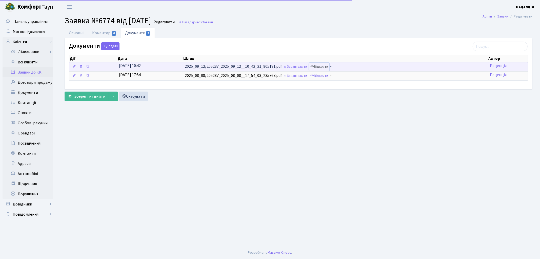
click at [328, 65] on link "Відкрити" at bounding box center [319, 67] width 20 height 8
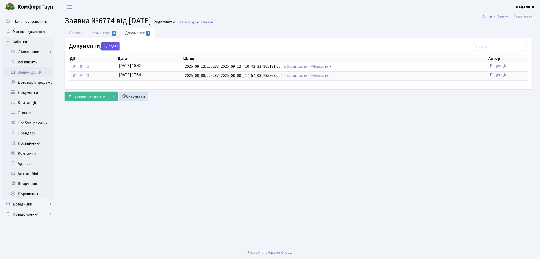
click at [111, 47] on button "Додати" at bounding box center [110, 46] width 18 height 8
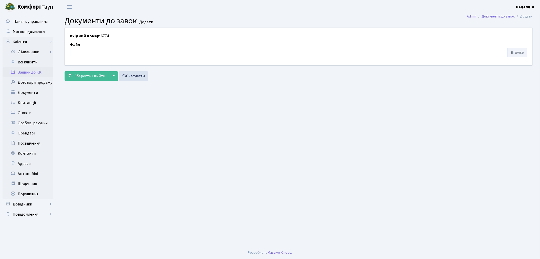
click at [517, 51] on input "file" at bounding box center [298, 53] width 457 height 10
type input "C:\fakepath\сканирование0643.pdf"
click at [82, 74] on span "Зберегти і вийти" at bounding box center [89, 76] width 31 height 6
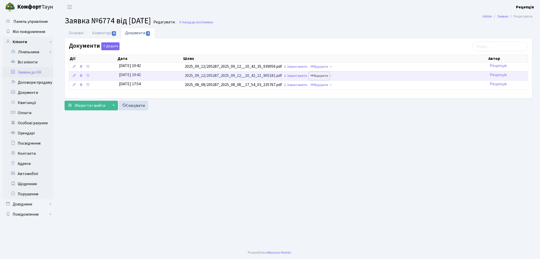
click at [322, 74] on link "Відкрити" at bounding box center [319, 76] width 20 height 8
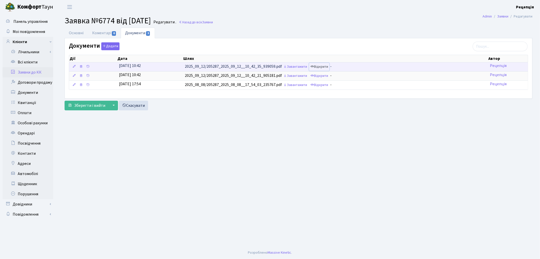
click at [320, 68] on link "Відкрити" at bounding box center [319, 67] width 20 height 8
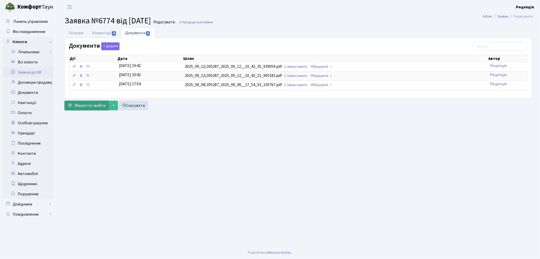
click at [94, 106] on span "Зберегти і вийти" at bounding box center [89, 106] width 31 height 6
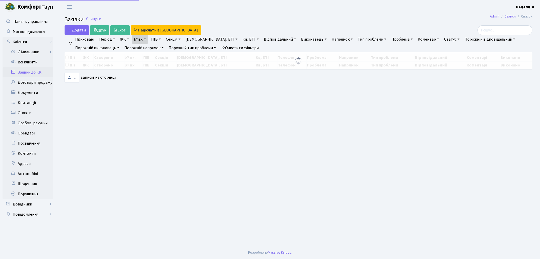
select select "25"
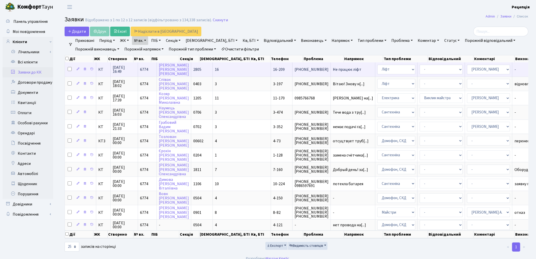
click at [225, 64] on td "16" at bounding box center [242, 69] width 58 height 14
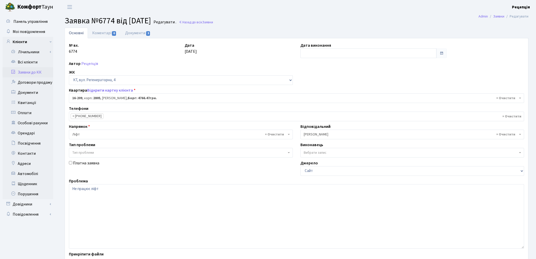
select select "8770"
click at [101, 33] on link "Коментарі 0" at bounding box center [104, 33] width 33 height 10
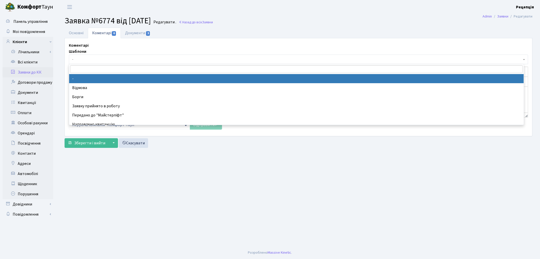
click at [112, 56] on span "-" at bounding box center [298, 59] width 459 height 10
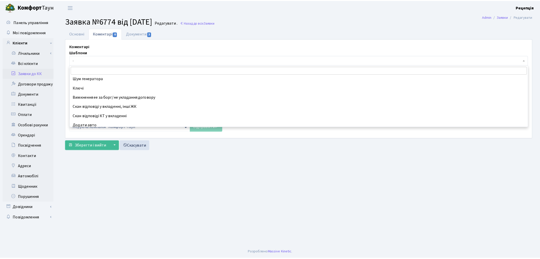
scroll to position [162, 0]
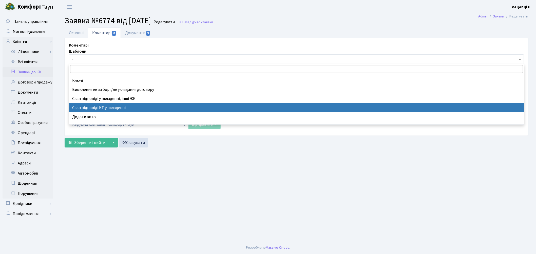
select select "55"
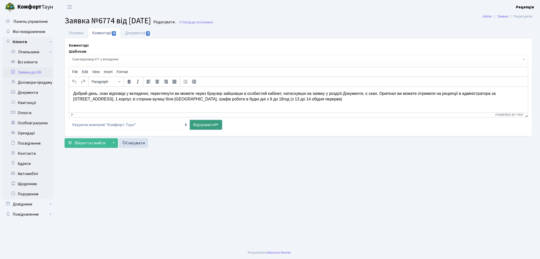
click at [215, 124] on icon at bounding box center [217, 124] width 4 height 4
select select
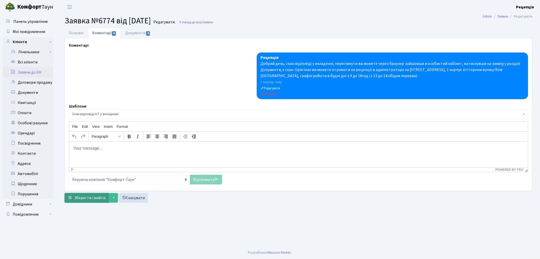
click at [94, 196] on span "Зберегти і вийти" at bounding box center [89, 198] width 31 height 6
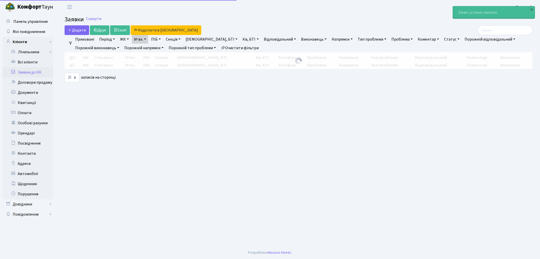
select select "25"
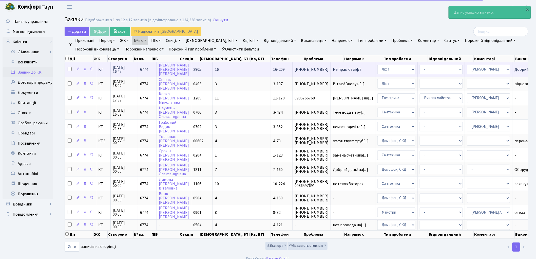
click at [198, 72] on span "2805" at bounding box center [197, 70] width 8 height 6
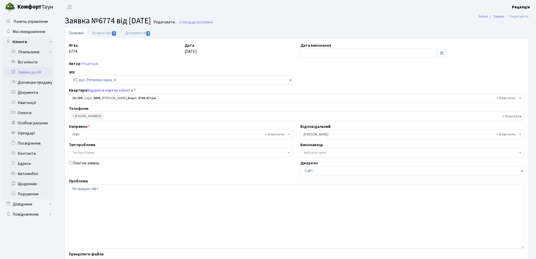
select select "8770"
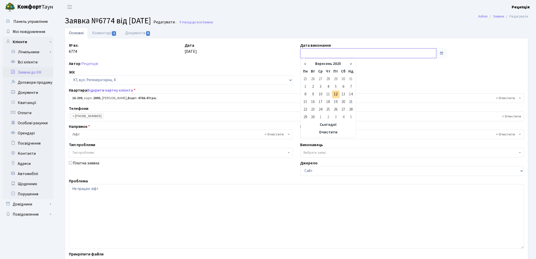
click at [314, 52] on input "text" at bounding box center [368, 53] width 136 height 10
click at [337, 92] on td "12" at bounding box center [336, 94] width 8 height 8
type input "[DATE]"
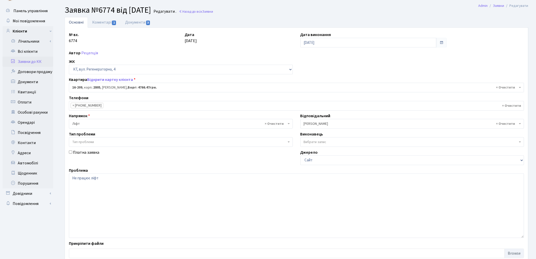
scroll to position [44, 0]
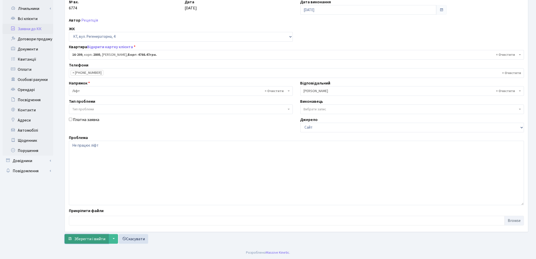
click at [101, 239] on span "Зберегти і вийти" at bounding box center [89, 239] width 31 height 6
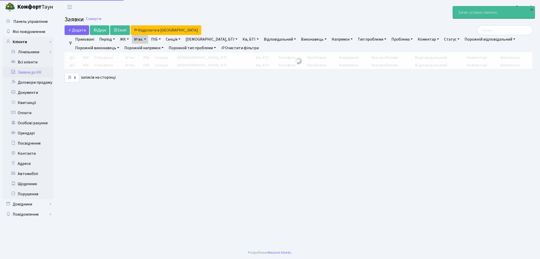
select select "25"
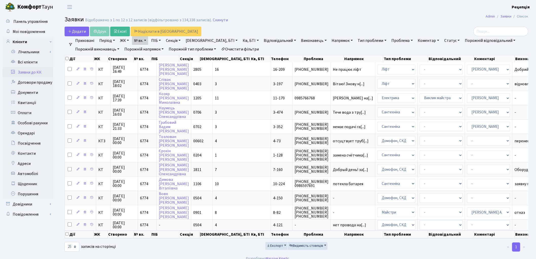
click at [143, 41] on link "№ вх." at bounding box center [140, 40] width 16 height 9
click at [149, 50] on input "6774" at bounding box center [147, 51] width 30 height 10
type input "6776"
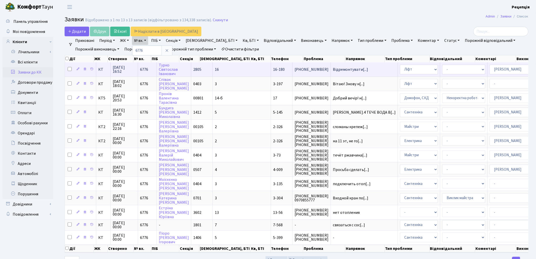
click at [213, 65] on td "16" at bounding box center [242, 69] width 58 height 14
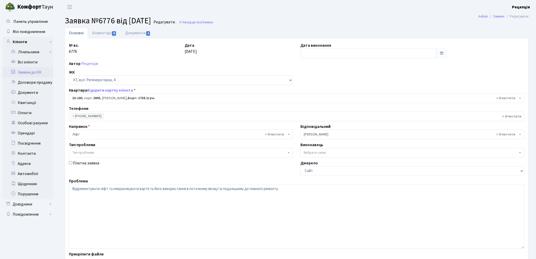
select select "8741"
click at [133, 35] on link "Документи 1" at bounding box center [138, 33] width 34 height 10
select select "25"
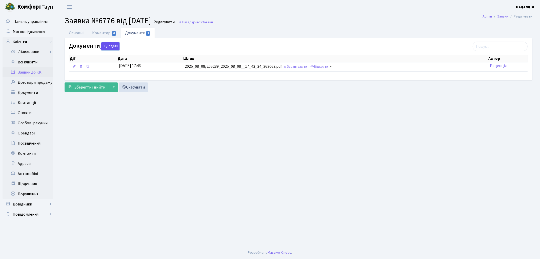
click at [108, 46] on button "Додати" at bounding box center [110, 46] width 18 height 8
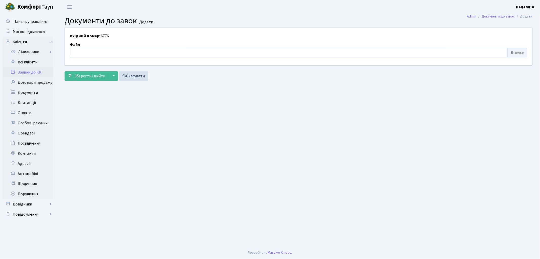
click at [513, 54] on input "file" at bounding box center [298, 53] width 457 height 10
type input "C:\fakepath\сканирование0645.pdf"
click at [79, 74] on span "Зберегти і вийти" at bounding box center [89, 76] width 31 height 6
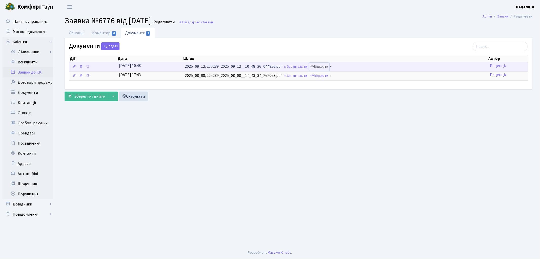
click at [325, 67] on link "Відкрити" at bounding box center [319, 67] width 20 height 8
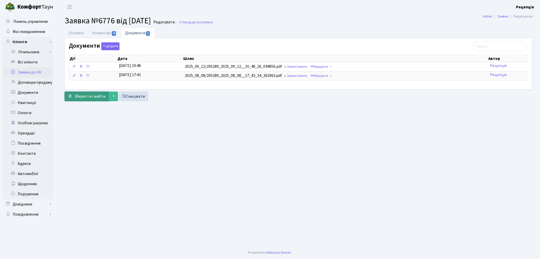
click at [89, 98] on span "Зберегти і вийти" at bounding box center [89, 96] width 31 height 6
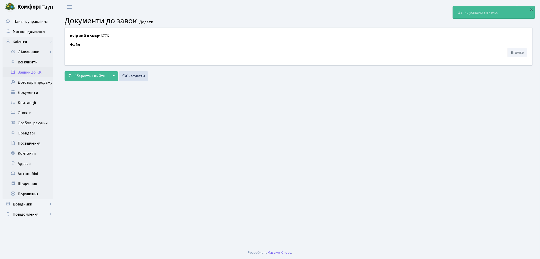
click at [35, 69] on link "Заявки до КК" at bounding box center [28, 72] width 51 height 10
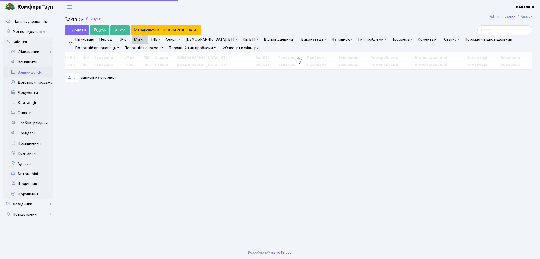
select select "25"
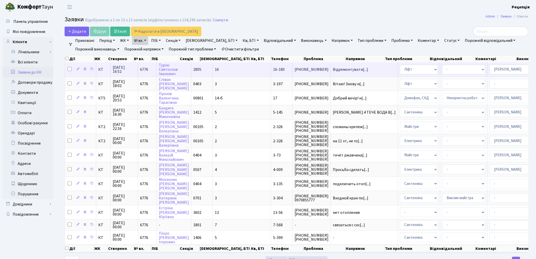
click at [231, 67] on td "16" at bounding box center [242, 69] width 58 height 14
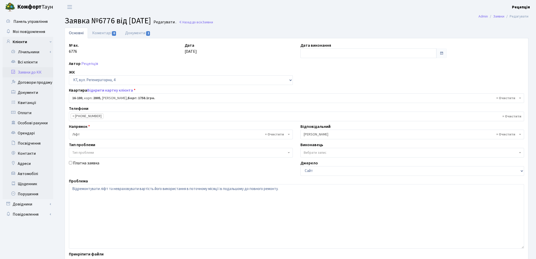
select select "8741"
click at [105, 35] on link "Коментарі 0" at bounding box center [104, 33] width 33 height 10
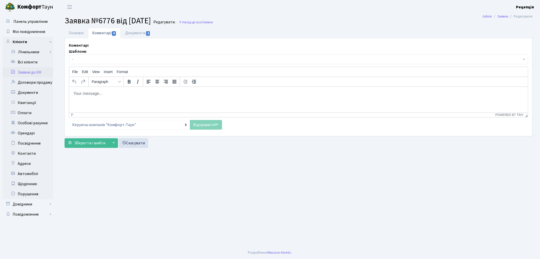
click at [92, 59] on span "-" at bounding box center [297, 59] width 450 height 5
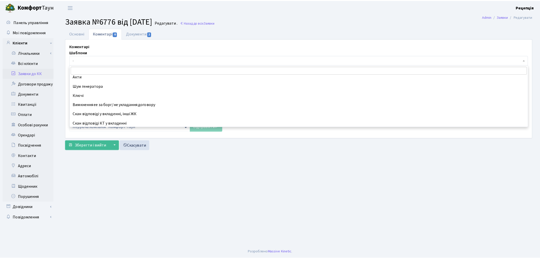
scroll to position [153, 0]
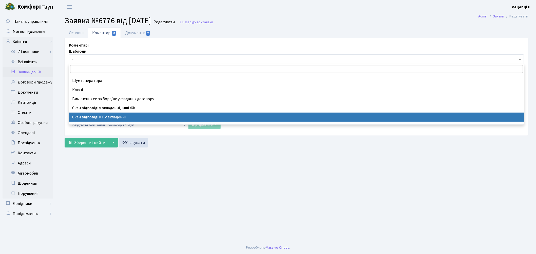
select select "55"
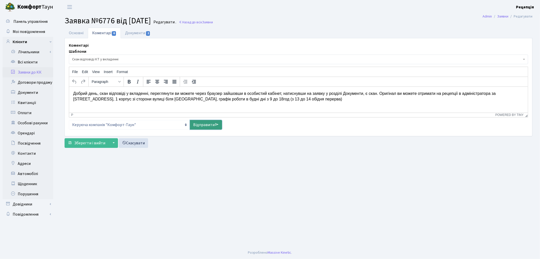
click at [209, 123] on link "Відправити" at bounding box center [206, 125] width 32 height 10
select select
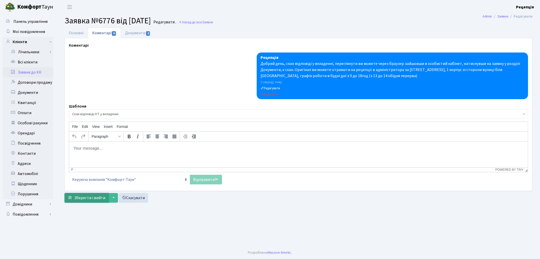
click at [89, 197] on span "Зберегти і вийти" at bounding box center [89, 198] width 31 height 6
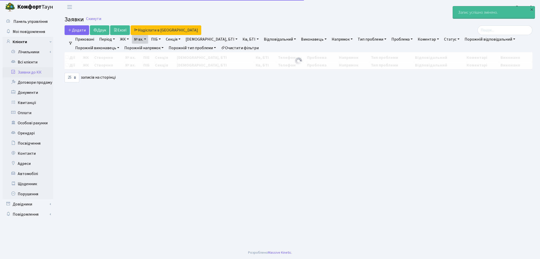
select select "25"
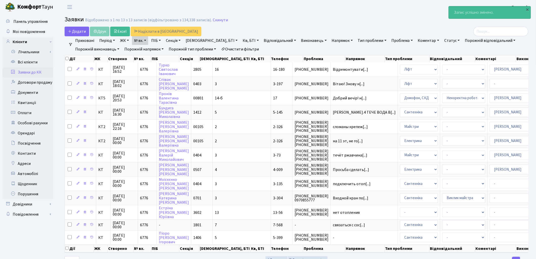
click at [29, 74] on link "Заявки до КК" at bounding box center [28, 72] width 51 height 10
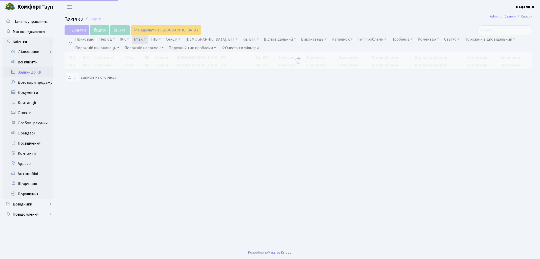
select select "25"
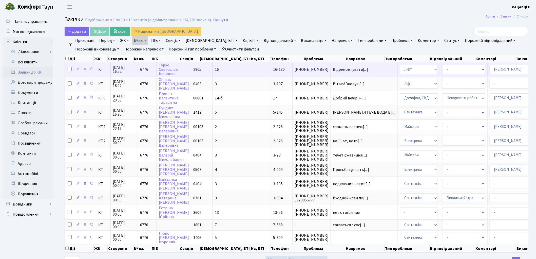
click at [271, 69] on td "16-180" at bounding box center [282, 69] width 22 height 14
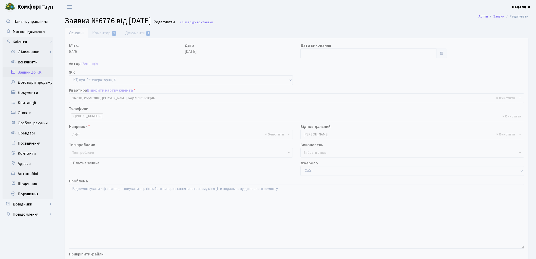
select select "8741"
click at [104, 35] on link "Коментарі 1" at bounding box center [104, 33] width 33 height 10
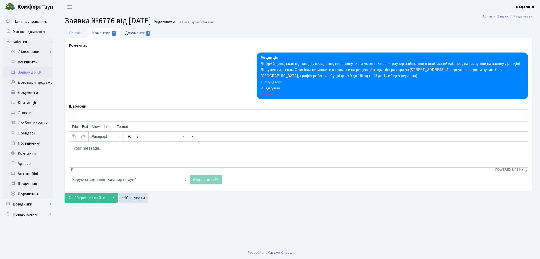
click at [141, 35] on link "Документи 2" at bounding box center [138, 33] width 34 height 10
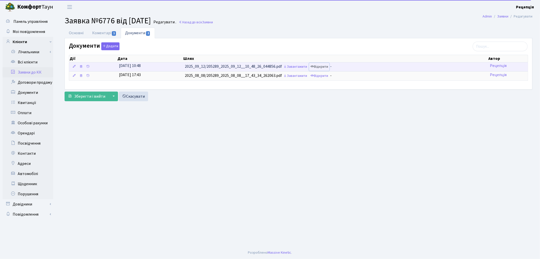
click at [321, 65] on link "Відкрити" at bounding box center [319, 67] width 20 height 8
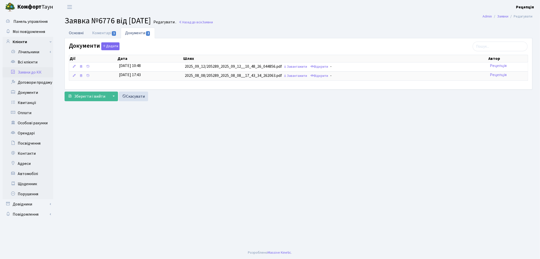
click at [74, 32] on link "Основні" at bounding box center [76, 33] width 23 height 10
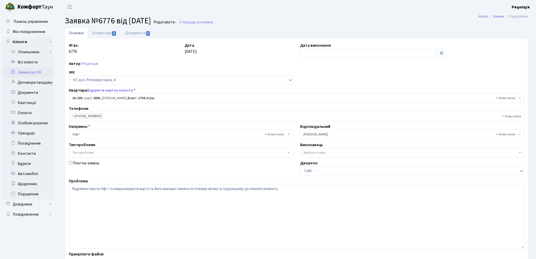
click at [34, 70] on link "Заявки до КК" at bounding box center [28, 72] width 51 height 10
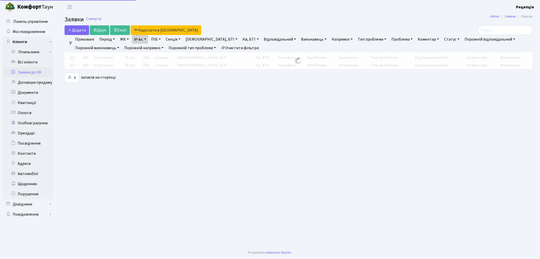
select select "25"
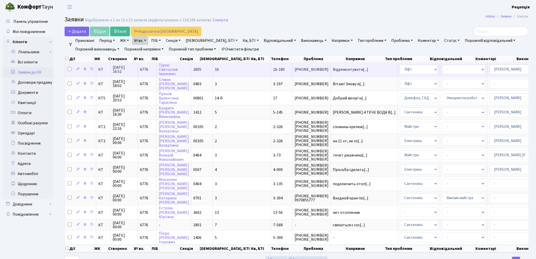
click at [216, 70] on td "16" at bounding box center [242, 69] width 58 height 14
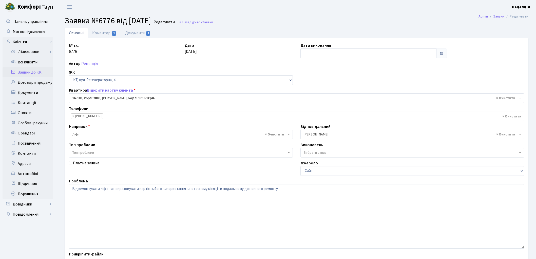
select select "8741"
click at [320, 51] on input "text" at bounding box center [368, 53] width 136 height 10
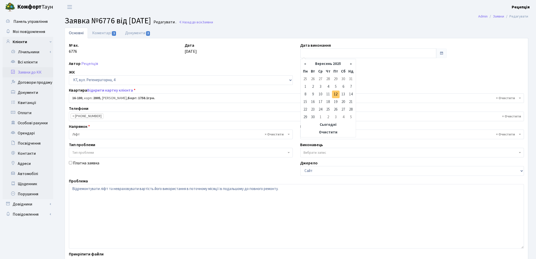
click at [337, 92] on td "12" at bounding box center [336, 94] width 8 height 8
type input "12.09.2025"
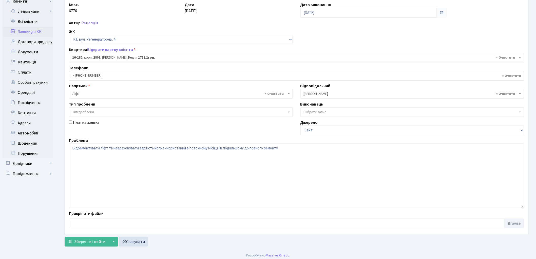
scroll to position [44, 0]
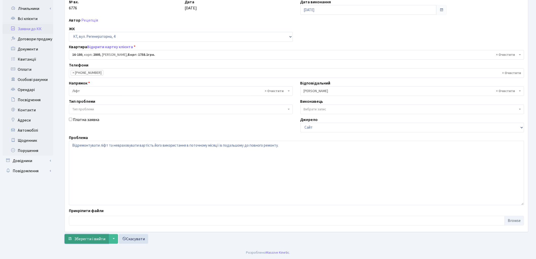
click at [100, 236] on span "Зберегти і вийти" at bounding box center [89, 239] width 31 height 6
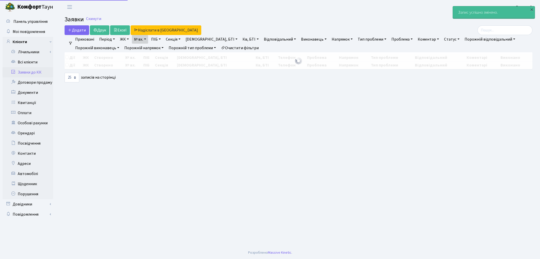
select select "25"
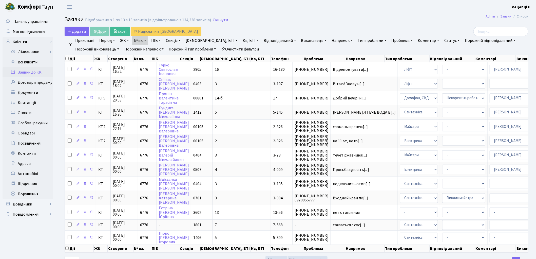
click at [143, 39] on link "№ вх." at bounding box center [140, 40] width 16 height 9
click at [150, 51] on input "6776" at bounding box center [147, 51] width 30 height 10
type input "6777"
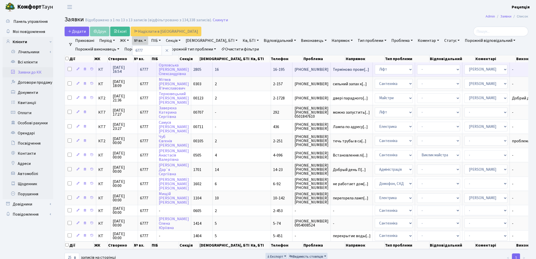
click at [219, 68] on td "16" at bounding box center [242, 69] width 58 height 14
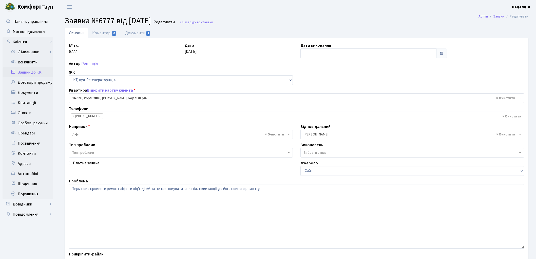
select select "8756"
click at [146, 32] on span "1" at bounding box center [148, 33] width 4 height 5
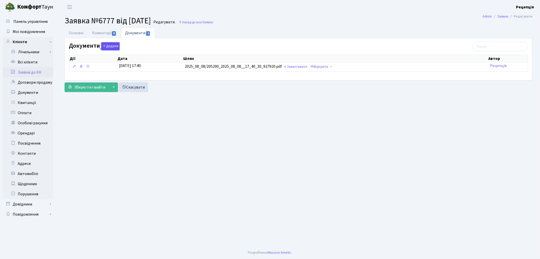
click at [110, 47] on button "Додати" at bounding box center [110, 46] width 18 height 8
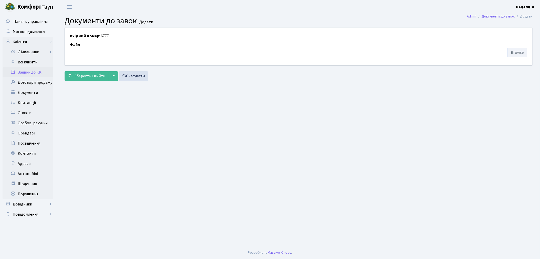
click at [522, 54] on input "file" at bounding box center [298, 53] width 457 height 10
type input "C:\fakepath\сканирование0646.pdf"
click at [94, 78] on span "Зберегти і вийти" at bounding box center [89, 76] width 31 height 6
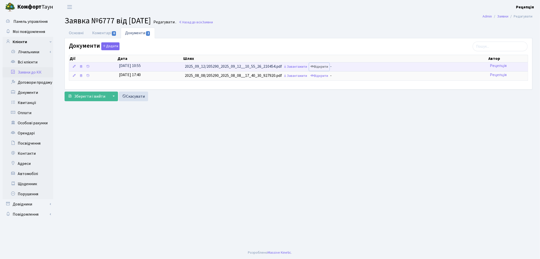
click at [323, 66] on link "Відкрити" at bounding box center [319, 67] width 20 height 8
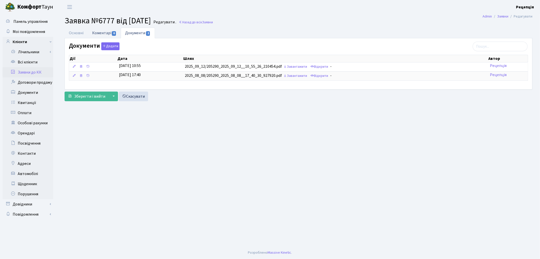
click at [100, 32] on link "Коментарі 0" at bounding box center [104, 33] width 33 height 10
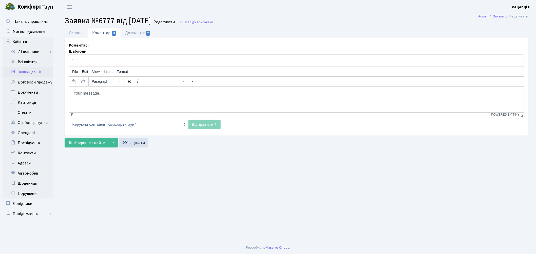
click at [98, 60] on span "-" at bounding box center [295, 59] width 446 height 5
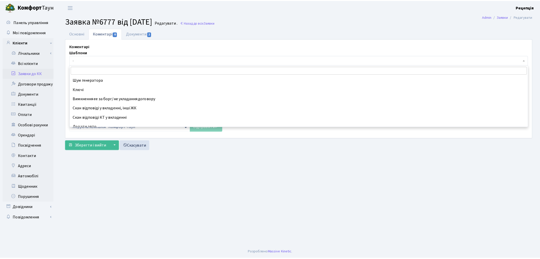
scroll to position [162, 0]
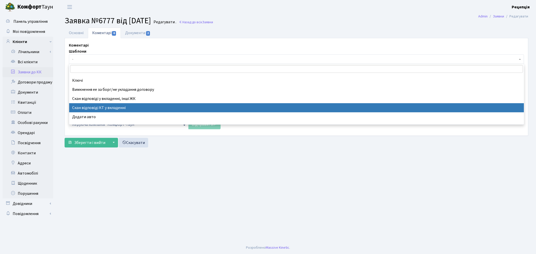
select select "55"
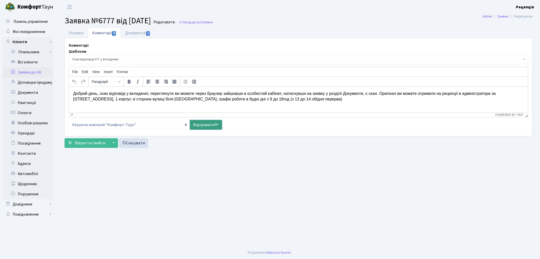
click at [215, 125] on icon at bounding box center [217, 124] width 4 height 4
select select
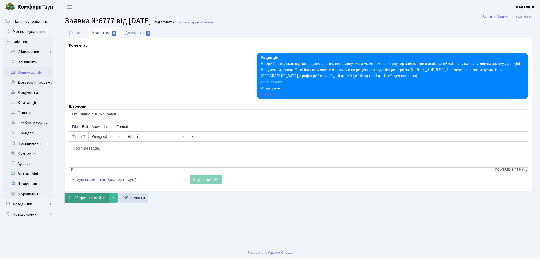
click at [92, 199] on span "Зберегти і вийти" at bounding box center [89, 198] width 31 height 6
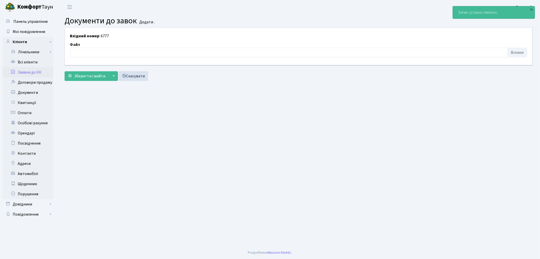
click at [27, 69] on link "Заявки до КК" at bounding box center [28, 72] width 51 height 10
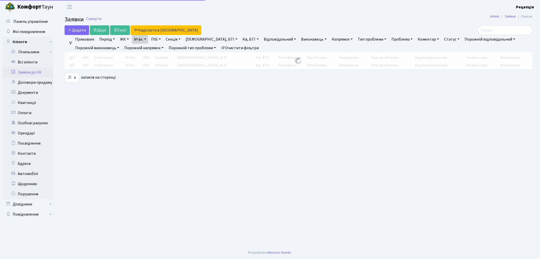
select select "25"
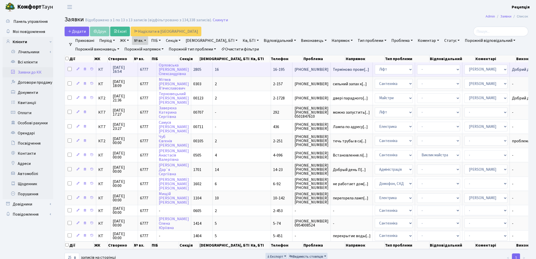
click at [203, 70] on td "2805" at bounding box center [202, 69] width 22 height 14
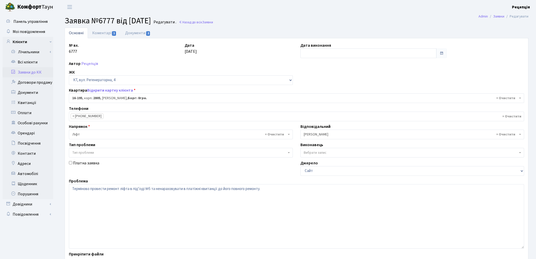
select select "8756"
click at [141, 34] on link "Документи 2" at bounding box center [138, 33] width 34 height 10
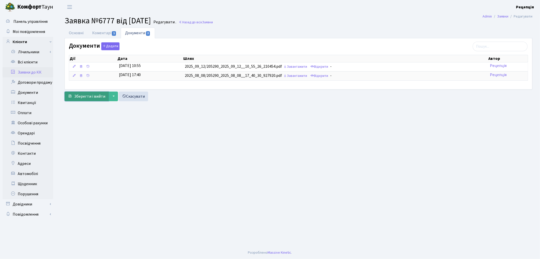
click at [97, 95] on span "Зберегти і вийти" at bounding box center [89, 96] width 31 height 6
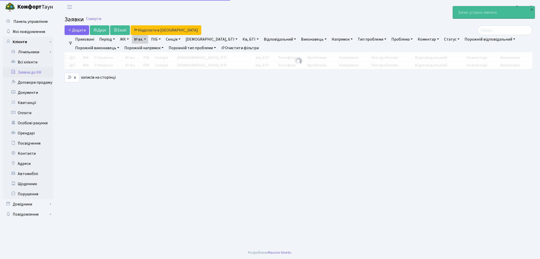
select select "25"
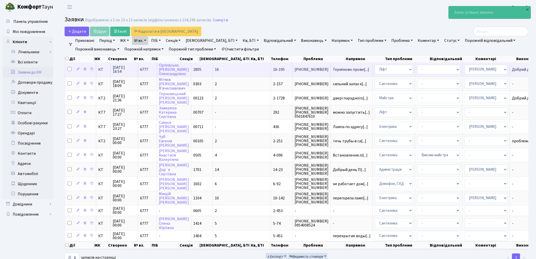
click at [203, 71] on td "2805" at bounding box center [202, 69] width 22 height 14
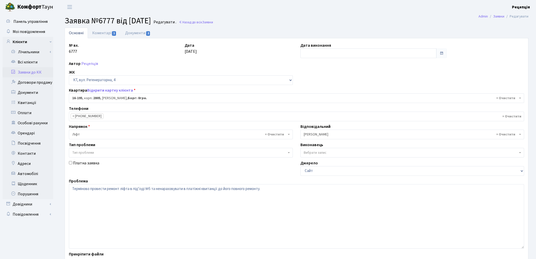
select select "8756"
click at [308, 52] on input "text" at bounding box center [368, 53] width 136 height 10
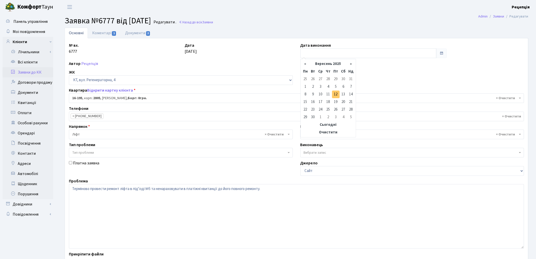
click at [338, 92] on td "12" at bounding box center [336, 94] width 8 height 8
type input "[DATE]"
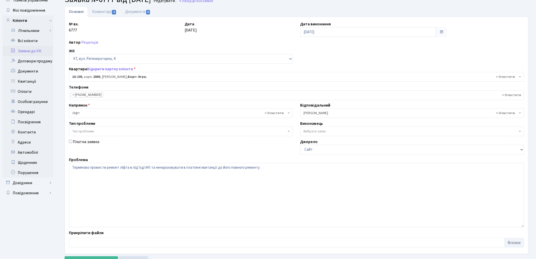
scroll to position [44, 0]
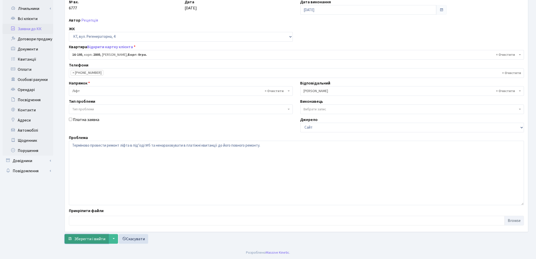
click at [87, 237] on span "Зберегти і вийти" at bounding box center [89, 239] width 31 height 6
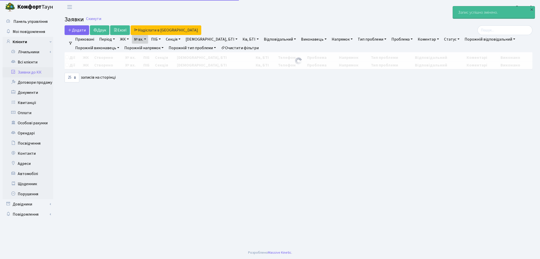
select select "25"
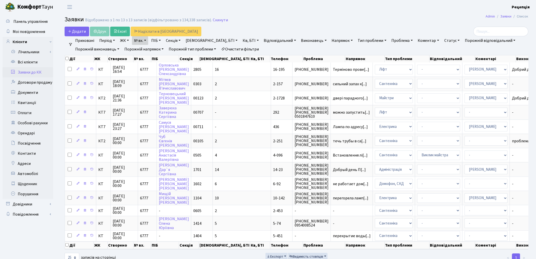
click at [142, 42] on link "№ вх." at bounding box center [140, 40] width 16 height 9
click at [148, 49] on input "6777" at bounding box center [147, 51] width 30 height 10
type input "6778"
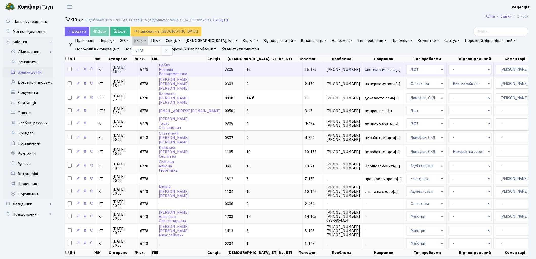
click at [213, 68] on td "[PERSON_NAME]" at bounding box center [190, 69] width 66 height 14
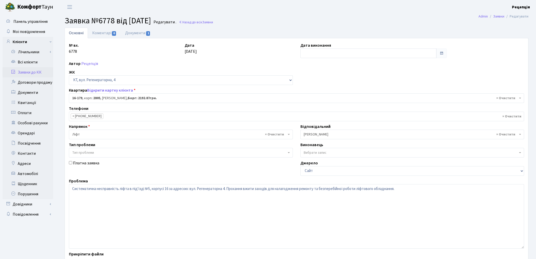
select select "8740"
click at [141, 35] on link "Документи 1" at bounding box center [138, 33] width 34 height 10
select select "25"
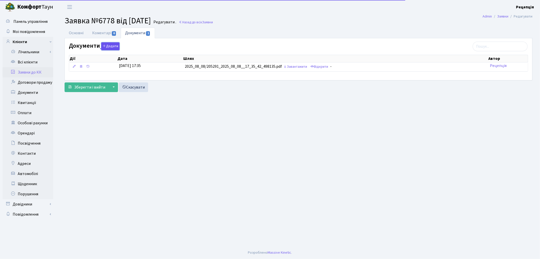
click at [110, 47] on button "Додати" at bounding box center [110, 46] width 18 height 8
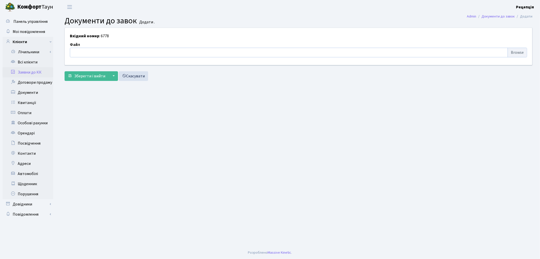
click at [523, 52] on input "file" at bounding box center [298, 53] width 457 height 10
type input "C:\fakepath\сканирование0647.pdf"
click at [78, 75] on span "Зберегти і вийти" at bounding box center [89, 76] width 31 height 6
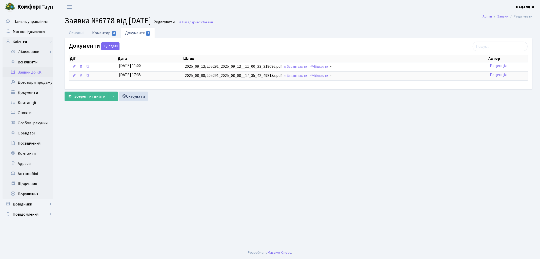
click at [100, 33] on link "Коментарі 0" at bounding box center [104, 33] width 33 height 10
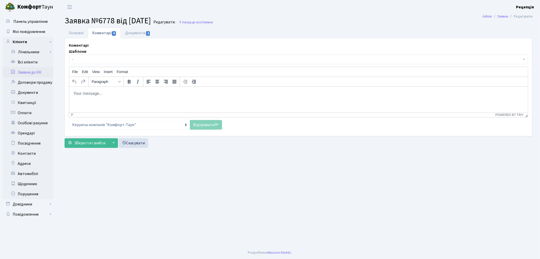
click at [109, 57] on span "-" at bounding box center [297, 59] width 450 height 5
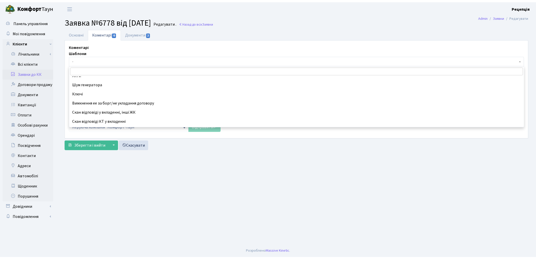
scroll to position [153, 0]
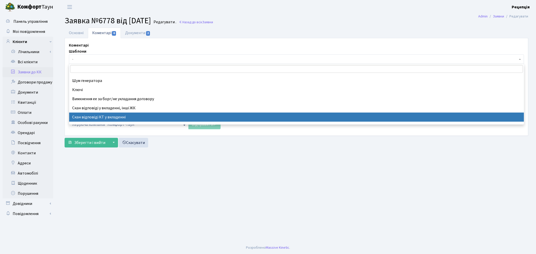
select select "55"
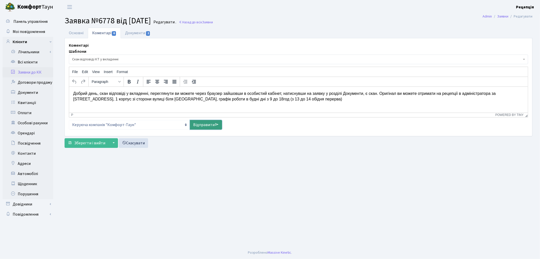
click at [213, 123] on link "Відправити" at bounding box center [206, 125] width 32 height 10
select select
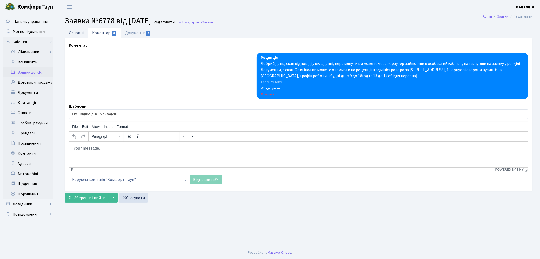
click at [82, 34] on link "Основні" at bounding box center [76, 33] width 23 height 10
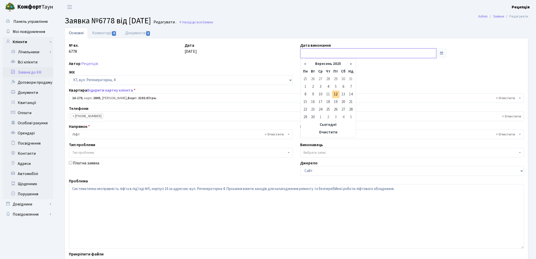
click at [323, 49] on input "text" at bounding box center [368, 53] width 136 height 10
click at [338, 93] on td "12" at bounding box center [336, 94] width 8 height 8
type input "[DATE]"
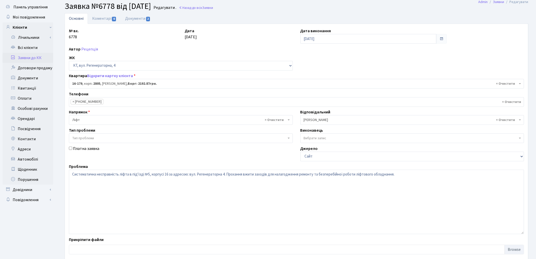
scroll to position [44, 0]
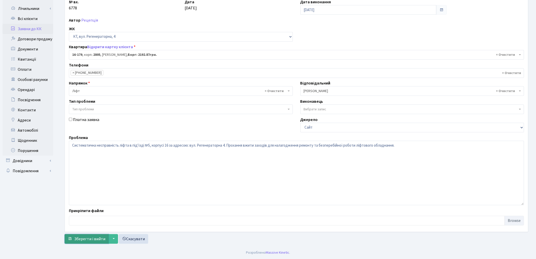
click at [74, 239] on button "Зберегти і вийти" at bounding box center [87, 239] width 44 height 10
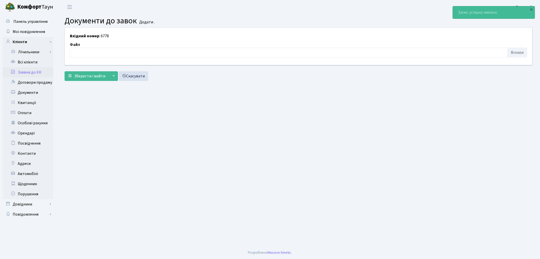
click at [18, 71] on link "Заявки до КК" at bounding box center [28, 72] width 51 height 10
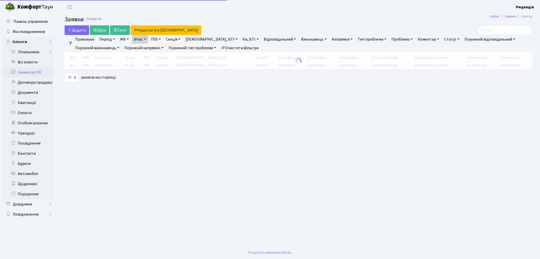
select select "25"
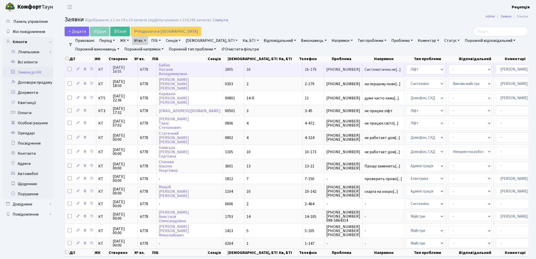
click at [263, 68] on td "16" at bounding box center [273, 69] width 58 height 14
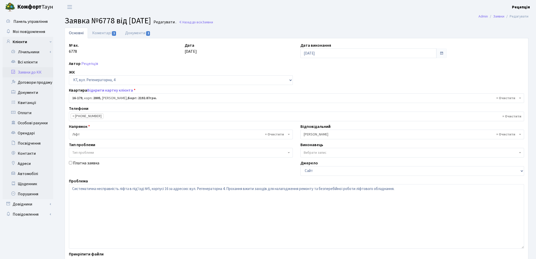
select select "8740"
click at [102, 32] on link "Коментарі 1" at bounding box center [104, 33] width 33 height 10
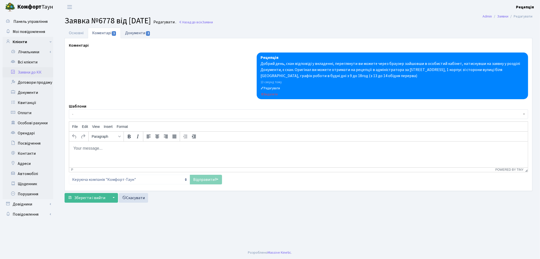
click at [143, 32] on link "Документи 2" at bounding box center [138, 33] width 34 height 10
select select "25"
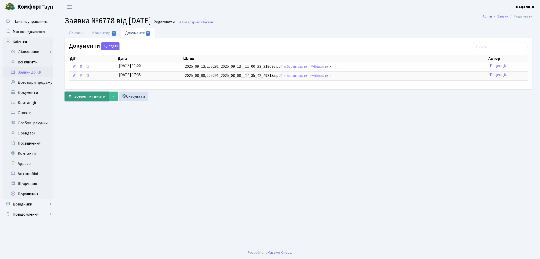
click at [100, 94] on span "Зберегти і вийти" at bounding box center [89, 96] width 31 height 6
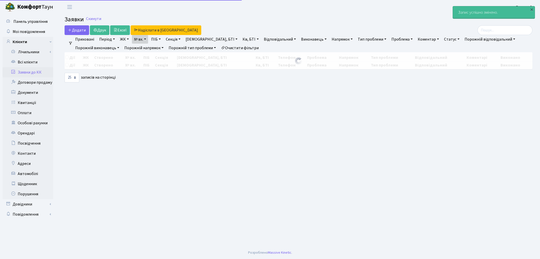
select select "25"
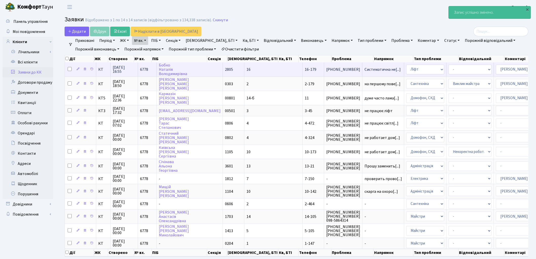
click at [212, 69] on td "Бобко Наталія Володимирівна" at bounding box center [190, 69] width 66 height 14
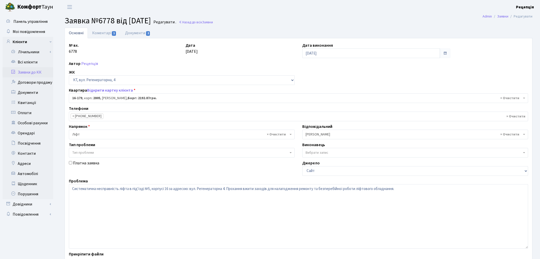
select select "8740"
click at [140, 33] on link "Документи 2" at bounding box center [138, 33] width 34 height 10
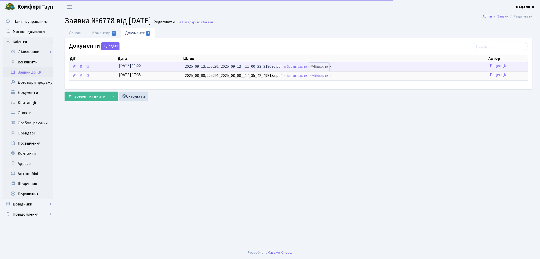
click at [320, 67] on link "Відкрити" at bounding box center [319, 67] width 20 height 8
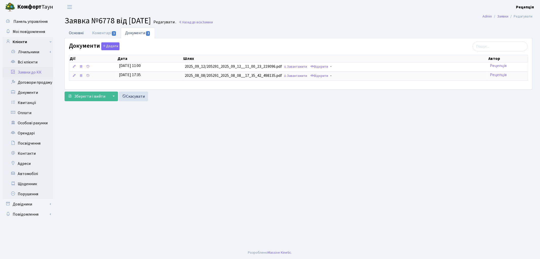
click at [80, 32] on link "Основні" at bounding box center [76, 33] width 23 height 10
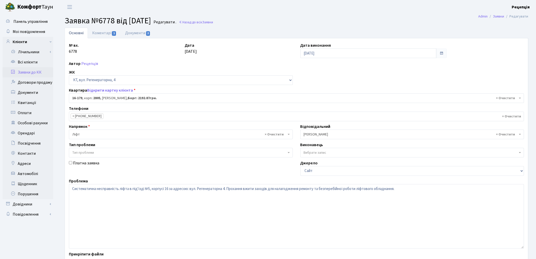
click at [34, 72] on link "Заявки до КК" at bounding box center [28, 72] width 51 height 10
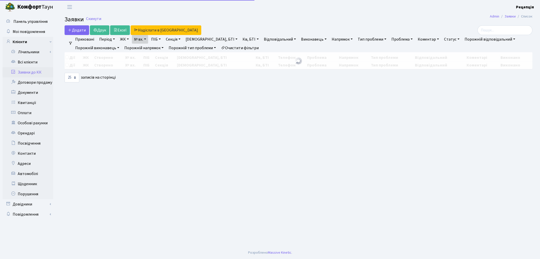
select select "25"
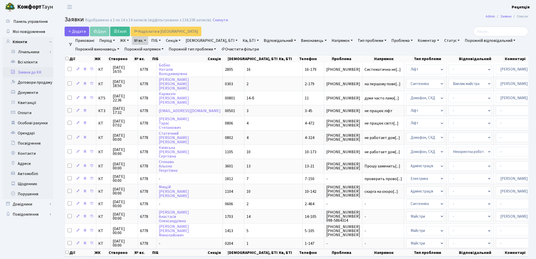
click at [148, 41] on link "№ вх." at bounding box center [140, 40] width 16 height 9
click at [150, 51] on input "6778" at bounding box center [147, 51] width 30 height 10
type input "6779"
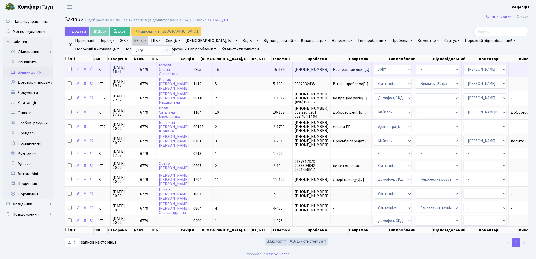
click at [273, 69] on span "16-184" at bounding box center [279, 70] width 12 height 6
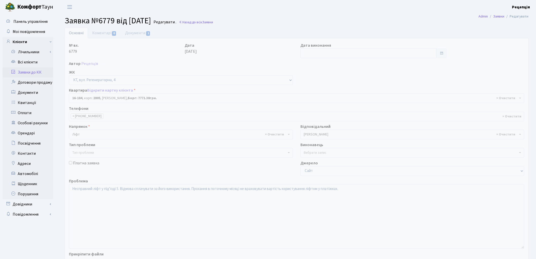
select select "8745"
click at [140, 33] on link "Документи 1" at bounding box center [138, 33] width 34 height 10
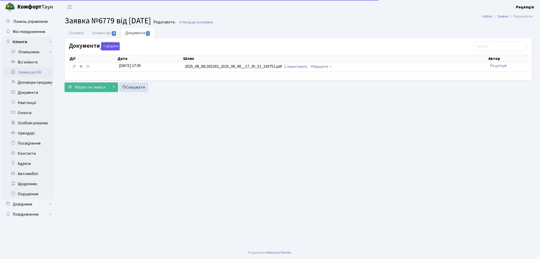
click at [114, 48] on button "Додати" at bounding box center [110, 46] width 18 height 8
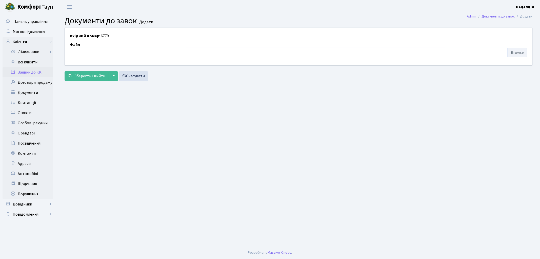
click at [510, 53] on input "file" at bounding box center [298, 53] width 457 height 10
type input "C:\fakepath\сканирование0648.pdf"
click at [84, 77] on span "Зберегти і вийти" at bounding box center [89, 76] width 31 height 6
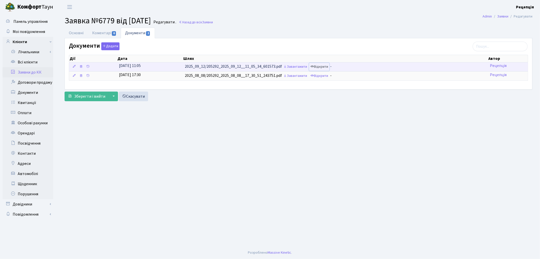
click at [327, 67] on link "Відкрити" at bounding box center [319, 67] width 20 height 8
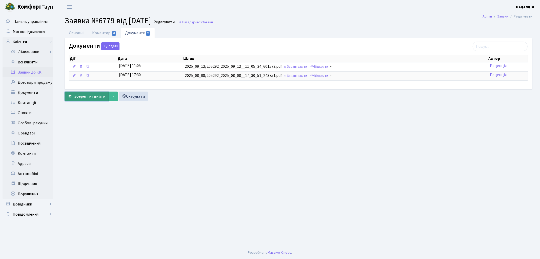
click at [88, 98] on span "Зберегти і вийти" at bounding box center [89, 96] width 31 height 6
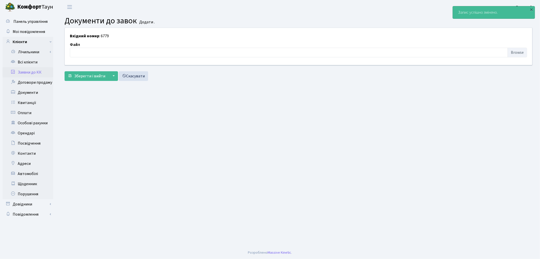
click at [43, 70] on link "Заявки до КК" at bounding box center [28, 72] width 51 height 10
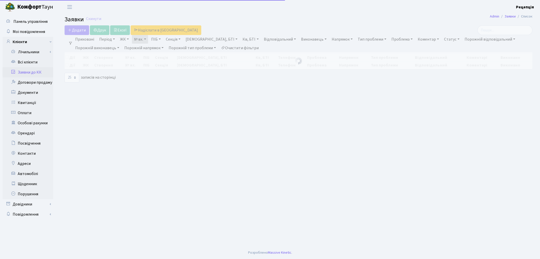
select select "25"
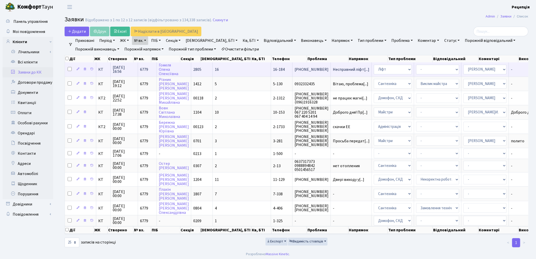
click at [213, 66] on td "16" at bounding box center [242, 69] width 58 height 14
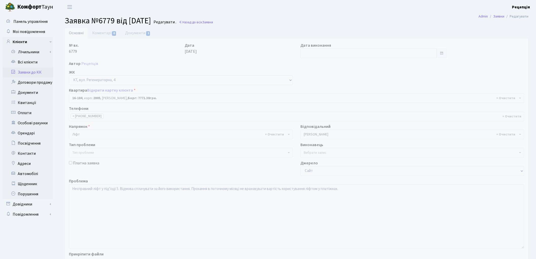
select select "8745"
click at [102, 33] on link "Коментарі 0" at bounding box center [104, 33] width 33 height 10
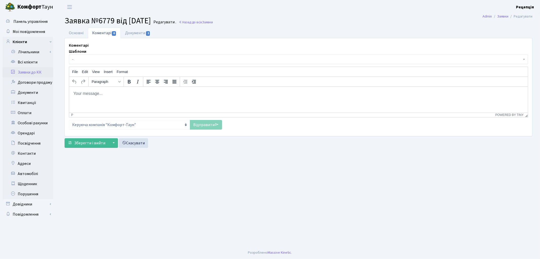
click at [103, 59] on span "-" at bounding box center [297, 59] width 450 height 5
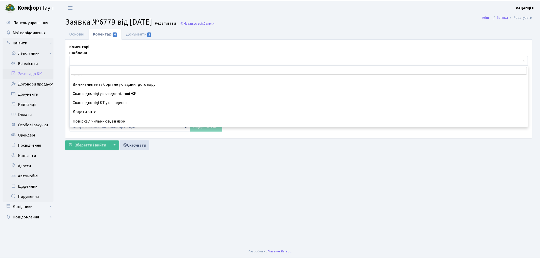
scroll to position [171, 0]
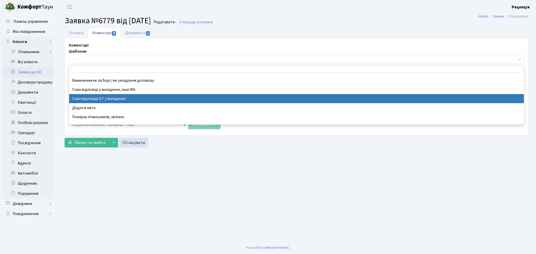
select select "55"
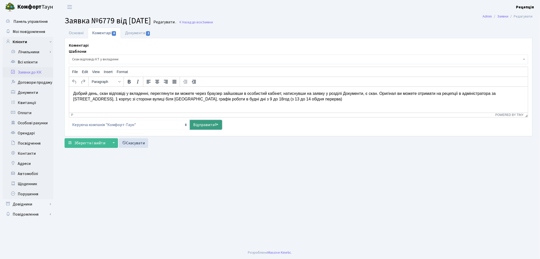
click at [209, 124] on link "Відправити" at bounding box center [206, 125] width 32 height 10
select select
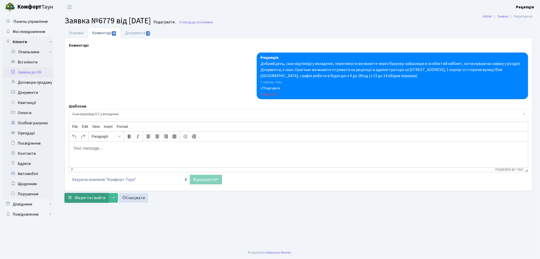
click at [94, 197] on span "Зберегти і вийти" at bounding box center [89, 198] width 31 height 6
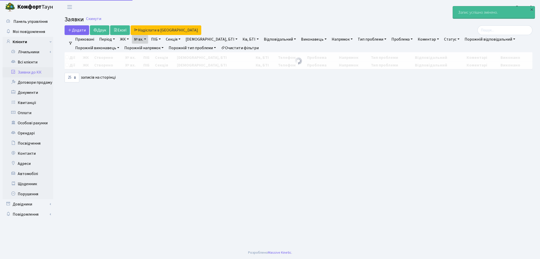
select select "25"
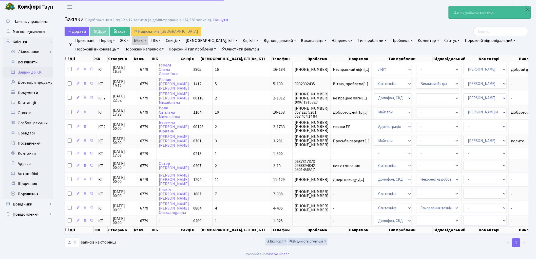
click at [28, 72] on link "Заявки до КК" at bounding box center [28, 72] width 51 height 10
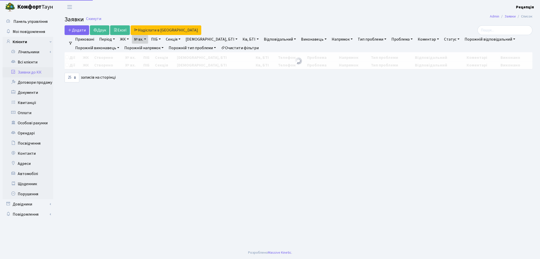
select select "25"
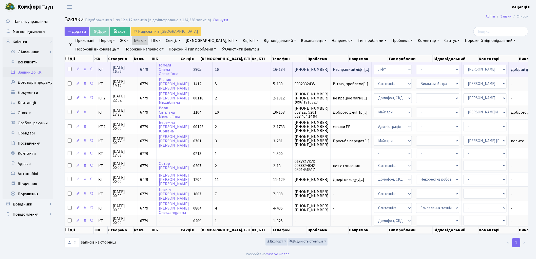
click at [225, 65] on td "16" at bounding box center [242, 69] width 58 height 14
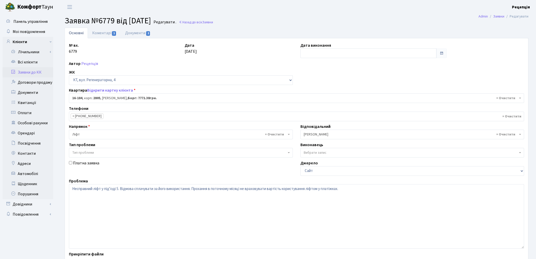
select select "8745"
click at [324, 52] on input "text" at bounding box center [368, 53] width 136 height 10
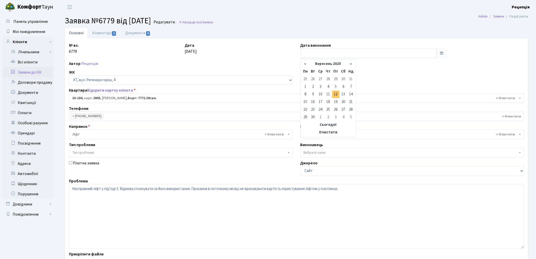
click at [334, 95] on td "12" at bounding box center [336, 94] width 8 height 8
type input "12.09.2025"
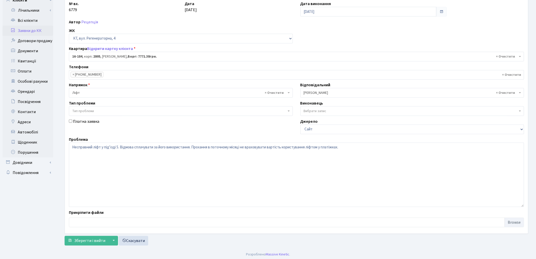
scroll to position [44, 0]
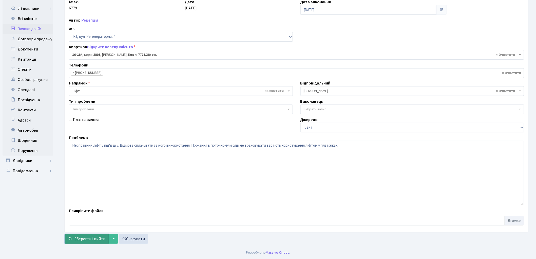
click at [75, 240] on span "Зберегти і вийти" at bounding box center [89, 239] width 31 height 6
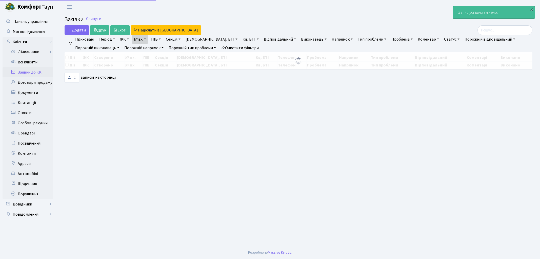
select select "25"
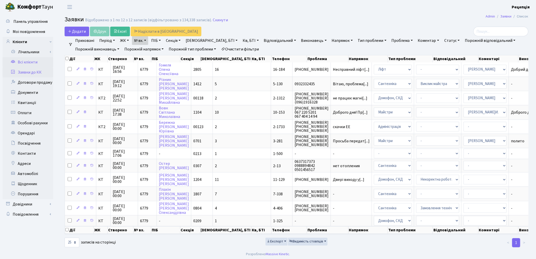
click at [33, 61] on link "Всі клієнти" at bounding box center [28, 62] width 51 height 10
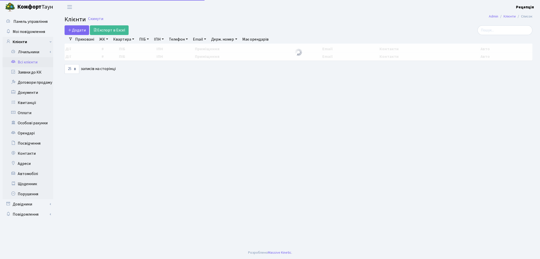
select select "25"
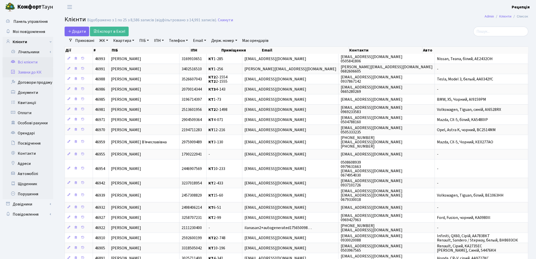
click at [37, 72] on link "Заявки до КК" at bounding box center [28, 72] width 51 height 10
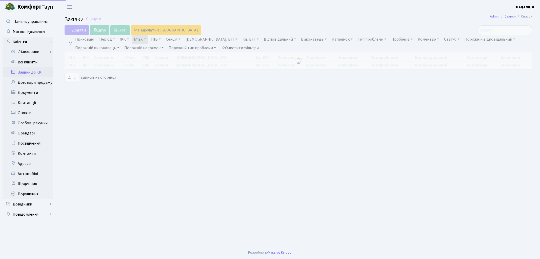
select select "25"
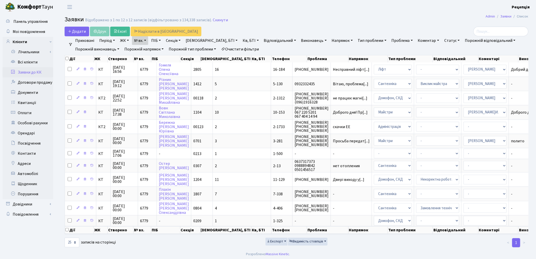
click at [232, 49] on link "Очистити фільтри" at bounding box center [240, 49] width 42 height 9
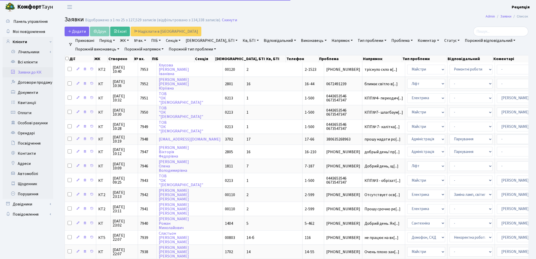
click at [139, 40] on link "№ вх." at bounding box center [140, 40] width 16 height 9
type input "6775"
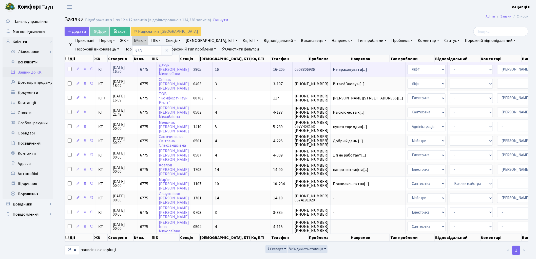
click at [207, 69] on td "2805" at bounding box center [202, 69] width 22 height 14
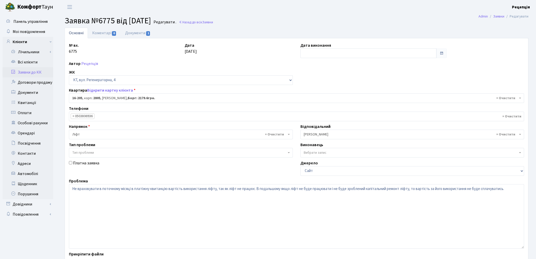
select select "8766"
click at [130, 33] on link "Документи 1" at bounding box center [138, 33] width 34 height 10
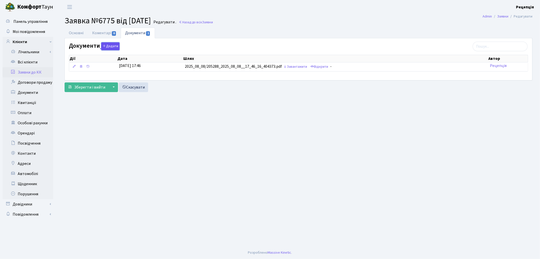
click at [111, 47] on button "Додати" at bounding box center [110, 46] width 18 height 8
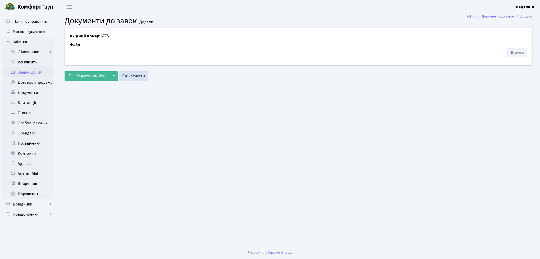
click at [513, 55] on input "file" at bounding box center [298, 53] width 457 height 10
type input "C:\fakepath\сканирование0649.pdf"
click at [82, 76] on span "Зберегти і вийти" at bounding box center [89, 76] width 31 height 6
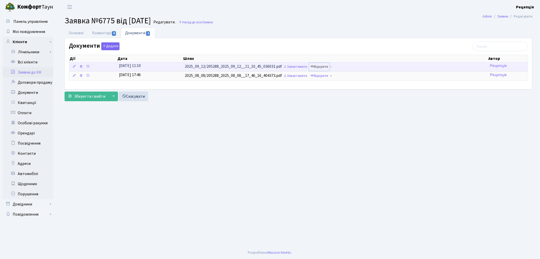
click at [319, 67] on link "Відкрити" at bounding box center [319, 67] width 20 height 8
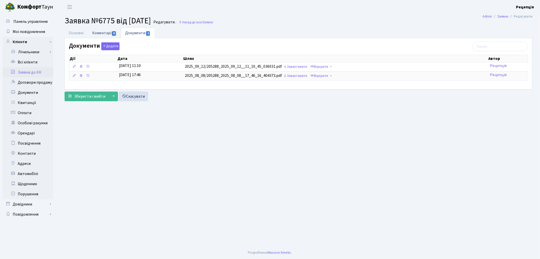
click at [104, 33] on link "Коментарі 0" at bounding box center [104, 33] width 33 height 10
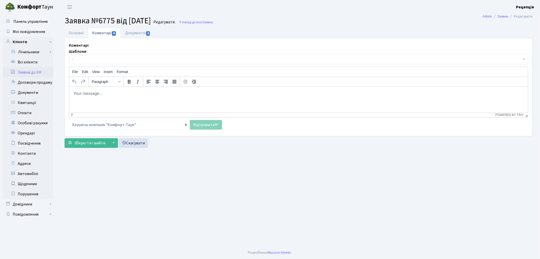
click at [98, 57] on span "-" at bounding box center [297, 59] width 450 height 5
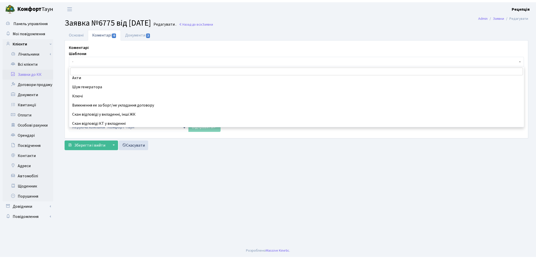
scroll to position [162, 0]
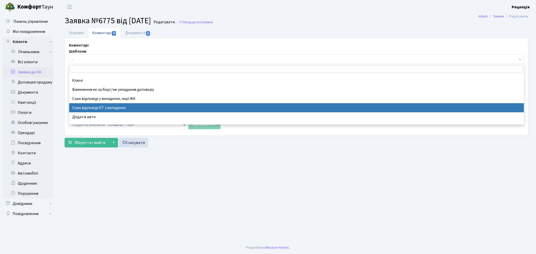
select select "55"
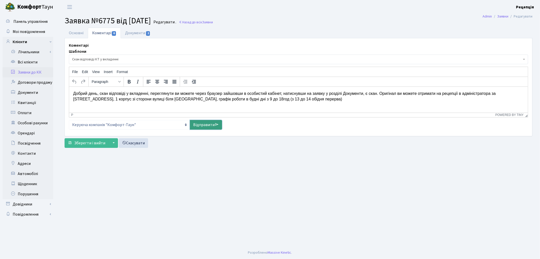
click at [208, 124] on link "Відправити" at bounding box center [206, 125] width 32 height 10
select select
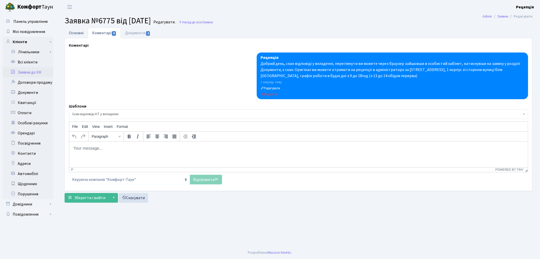
click at [79, 32] on link "Основні" at bounding box center [76, 33] width 23 height 10
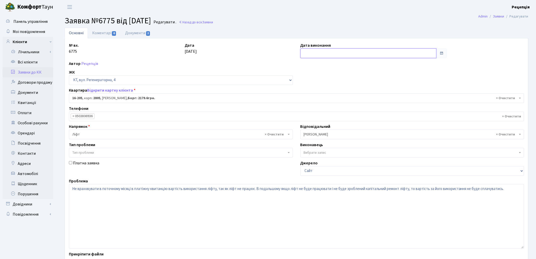
click at [313, 54] on input "text" at bounding box center [368, 53] width 136 height 10
click at [336, 94] on td "12" at bounding box center [336, 94] width 8 height 8
type input "12.09.2025"
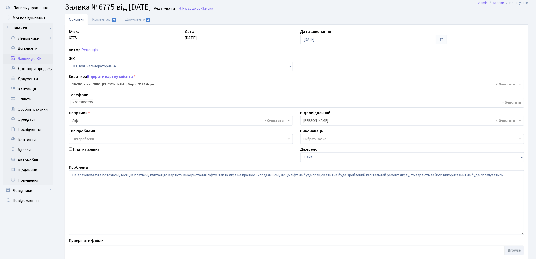
scroll to position [44, 0]
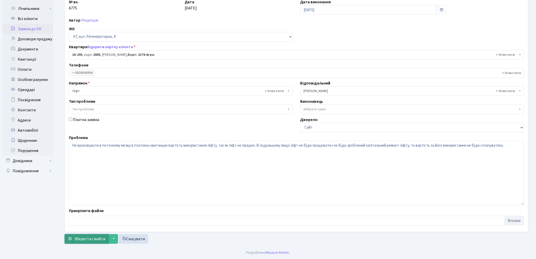
click at [94, 239] on span "Зберегти і вийти" at bounding box center [89, 239] width 31 height 6
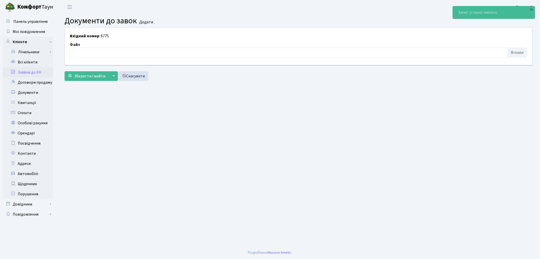
click at [30, 73] on link "Заявки до КК" at bounding box center [28, 72] width 51 height 10
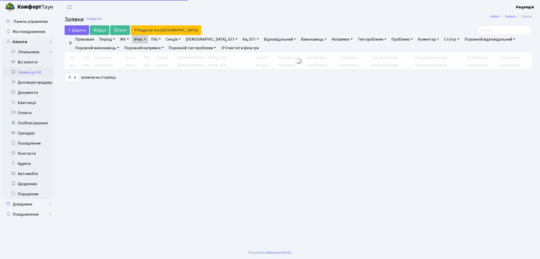
select select "25"
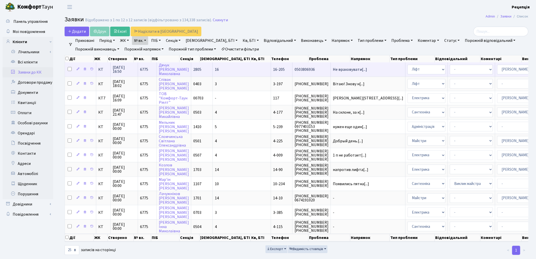
click at [206, 69] on td "2805" at bounding box center [202, 69] width 22 height 14
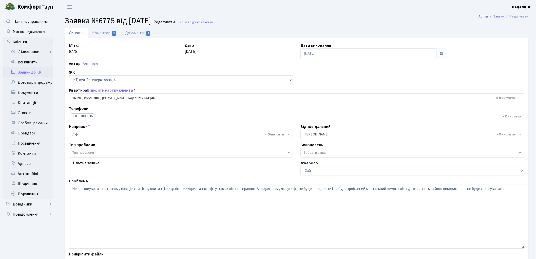
select select "8766"
click at [110, 38] on link "Коментарі 1" at bounding box center [104, 33] width 33 height 10
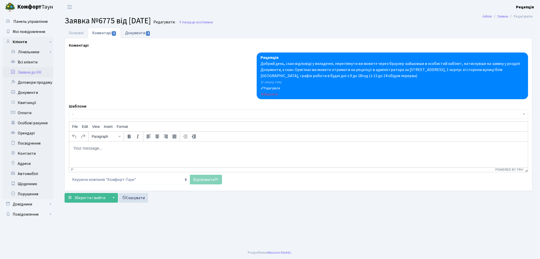
click at [144, 36] on link "Документи 2" at bounding box center [138, 33] width 34 height 10
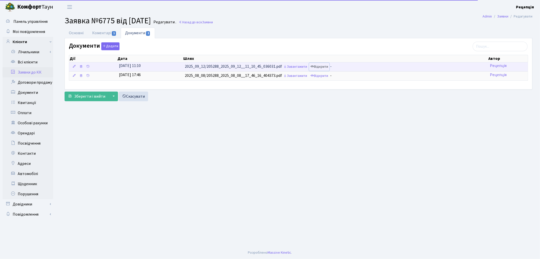
click at [318, 68] on link "Відкрити" at bounding box center [319, 67] width 20 height 8
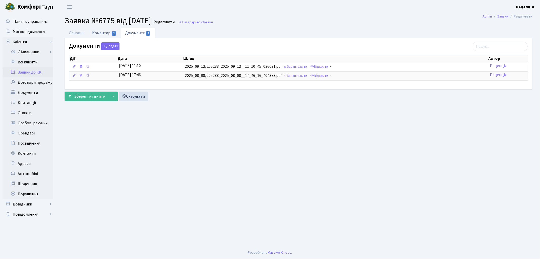
click at [95, 31] on link "Коментарі 1" at bounding box center [104, 33] width 33 height 10
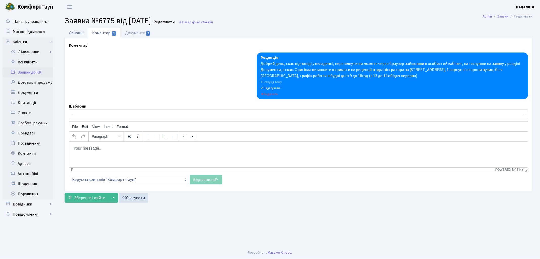
click at [80, 31] on link "Основні" at bounding box center [76, 33] width 23 height 10
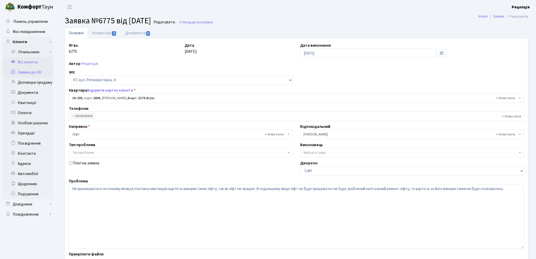
click at [34, 62] on link "Всі клієнти" at bounding box center [28, 62] width 51 height 10
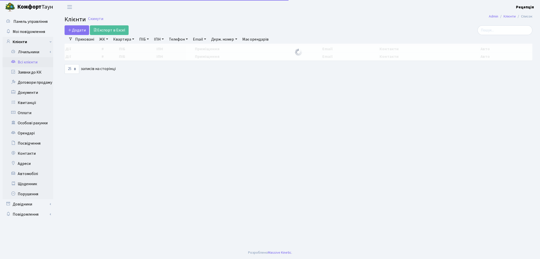
select select "25"
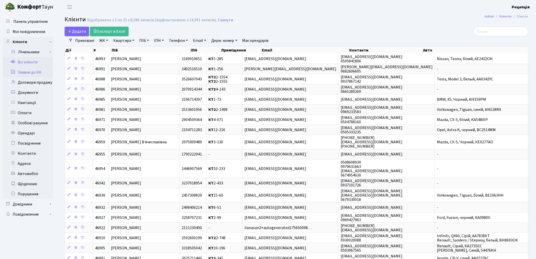
click at [43, 69] on link "Заявки до КК" at bounding box center [28, 72] width 51 height 10
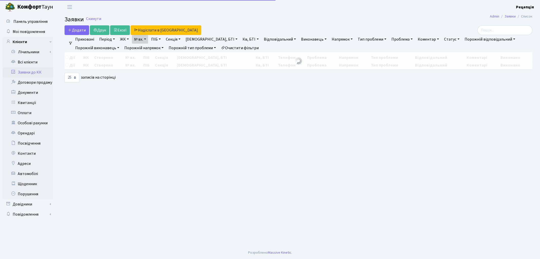
select select "25"
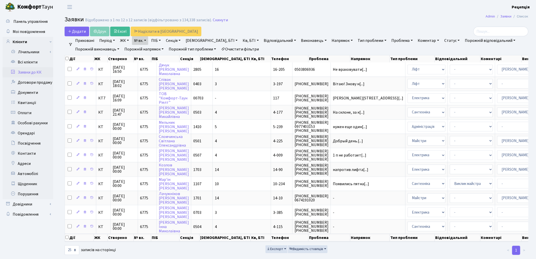
click at [246, 49] on link "Очистити фільтри" at bounding box center [240, 49] width 42 height 9
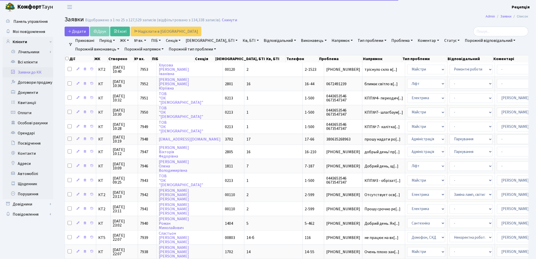
click at [144, 41] on link "№ вх." at bounding box center [140, 40] width 16 height 9
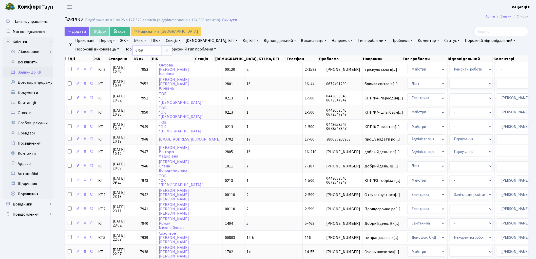
type input "6759"
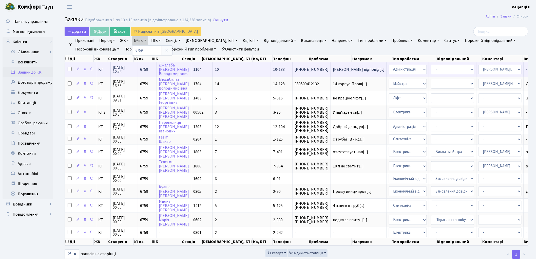
click at [227, 67] on td "10" at bounding box center [242, 69] width 58 height 14
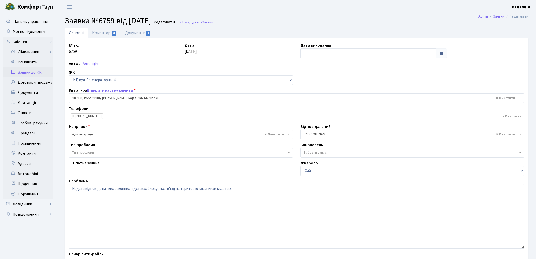
select select "6702"
click at [32, 61] on link "Всі клієнти" at bounding box center [28, 62] width 51 height 10
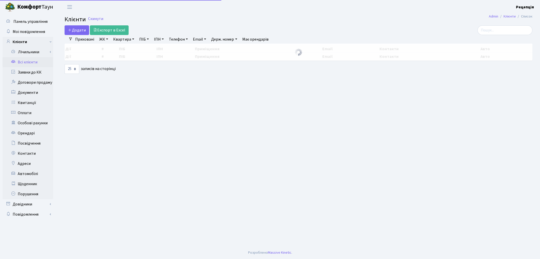
select select "25"
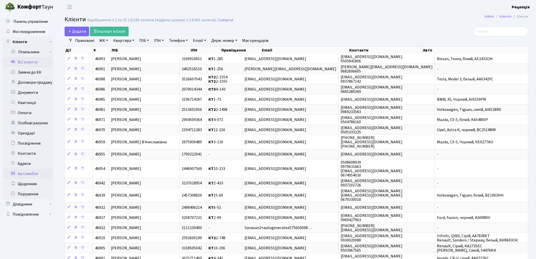
click at [32, 174] on link "Автомобілі" at bounding box center [28, 173] width 51 height 10
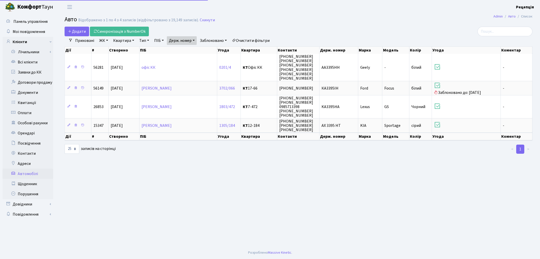
select select "25"
click at [261, 40] on link "Очистити фільтри" at bounding box center [251, 40] width 42 height 9
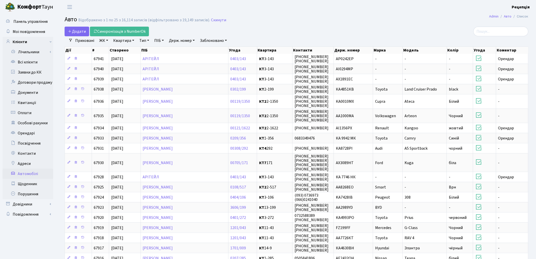
click at [177, 40] on link "Держ. номер" at bounding box center [182, 40] width 30 height 9
type input "1434"
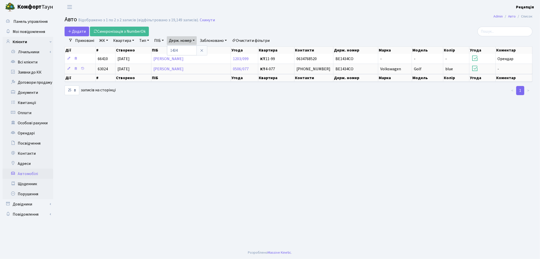
click at [255, 37] on link "Очистити фільтри" at bounding box center [251, 40] width 42 height 9
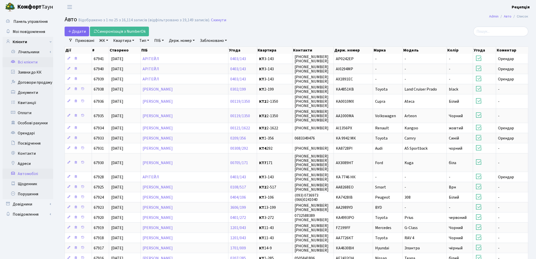
click at [29, 62] on link "Всі клієнти" at bounding box center [28, 62] width 51 height 10
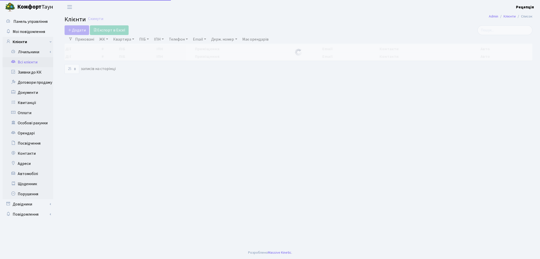
select select "25"
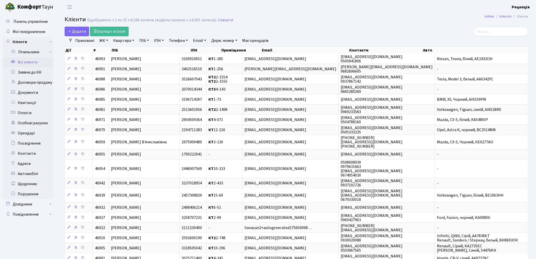
click at [109, 42] on link "ЖК" at bounding box center [103, 40] width 13 height 9
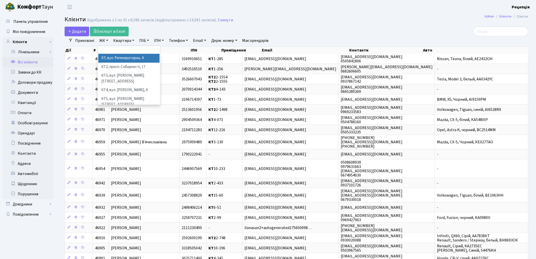
click at [118, 58] on li "КТ, вул. Регенераторна, 4" at bounding box center [128, 58] width 61 height 9
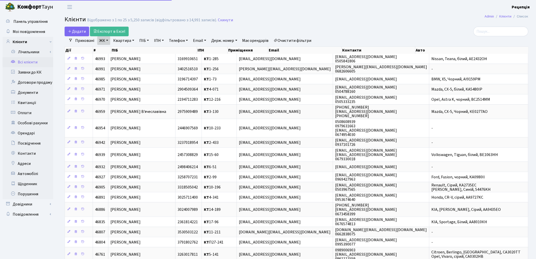
click at [123, 41] on link "Квартира" at bounding box center [123, 40] width 25 height 9
type input "14-34"
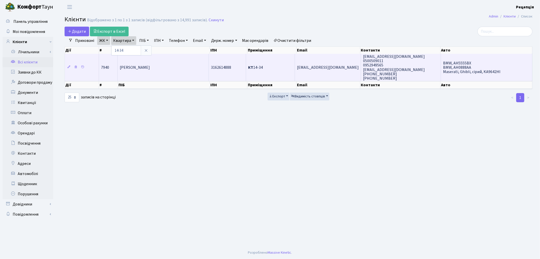
click at [155, 73] on td "[PERSON_NAME] [PERSON_NAME]" at bounding box center [163, 67] width 91 height 27
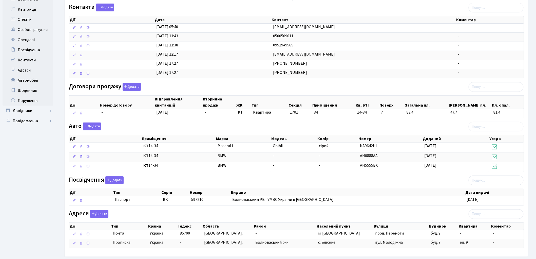
scroll to position [95, 0]
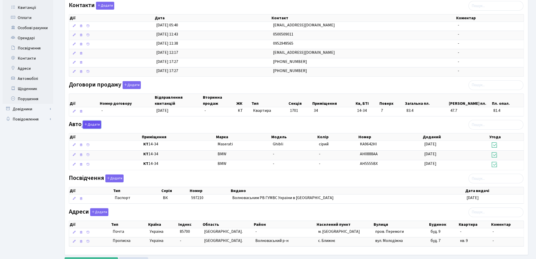
click at [98, 125] on button "Додати" at bounding box center [92, 125] width 18 height 8
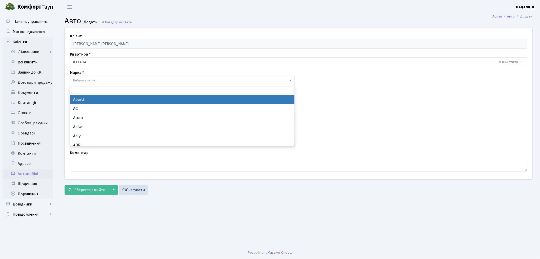
click at [84, 80] on span "Вибрати запис" at bounding box center [84, 80] width 23 height 5
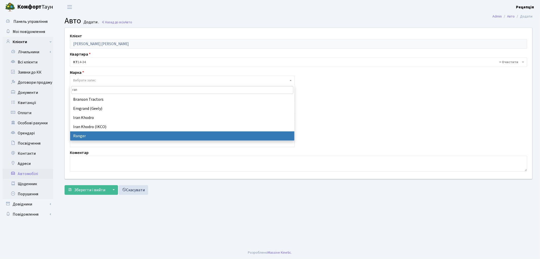
type input "ran"
select select "247"
select select
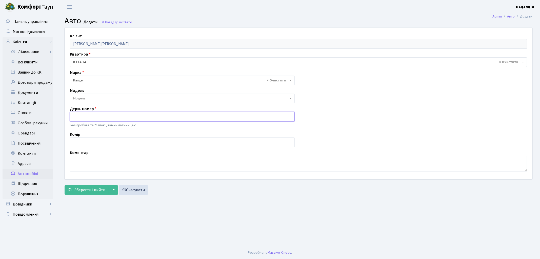
click at [78, 119] on input "text" at bounding box center [182, 117] width 225 height 10
type input "AA0908TI"
click at [93, 140] on input "text" at bounding box center [182, 142] width 225 height 10
type input "білий"
click at [94, 190] on span "Зберегти і вийти" at bounding box center [89, 190] width 31 height 6
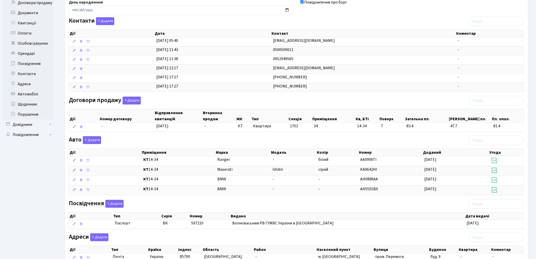
scroll to position [81, 0]
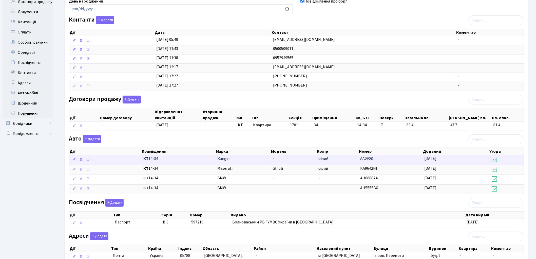
click at [266, 161] on td "Ranger" at bounding box center [242, 160] width 55 height 10
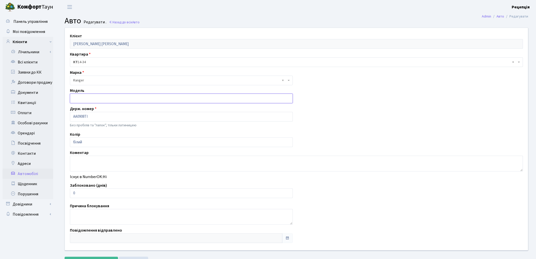
click at [84, 98] on input "text" at bounding box center [181, 98] width 223 height 10
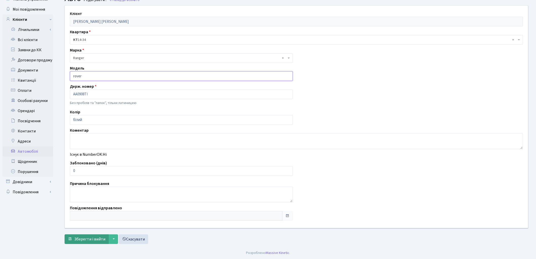
type input "rover"
click at [74, 237] on span "Зберегти і вийти" at bounding box center [89, 239] width 31 height 6
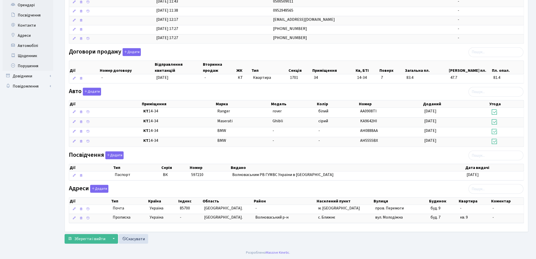
scroll to position [129, 0]
click at [84, 241] on span "Зберегти і вийти" at bounding box center [89, 239] width 31 height 6
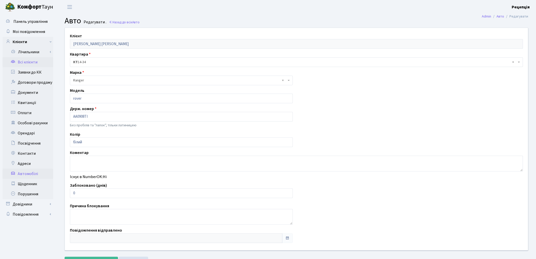
click at [34, 59] on link "Всі клієнти" at bounding box center [28, 62] width 51 height 10
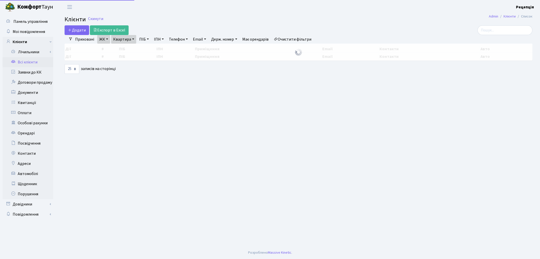
select select "25"
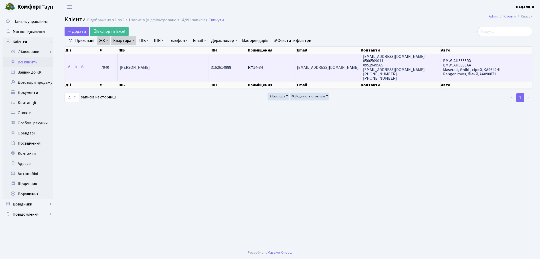
click at [150, 69] on span "Обуховська Валентина Ігорівна" at bounding box center [135, 68] width 30 height 6
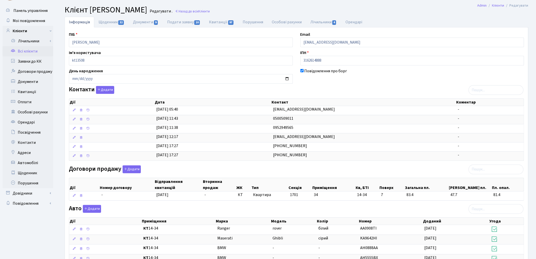
scroll to position [8, 0]
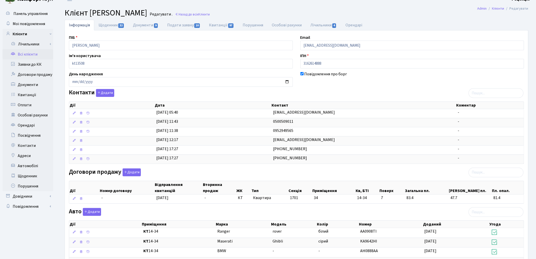
click at [37, 56] on link "Всі клієнти" at bounding box center [28, 54] width 51 height 10
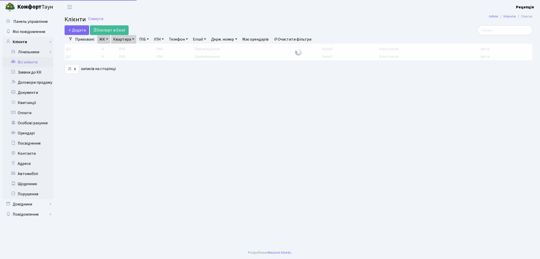
select select "25"
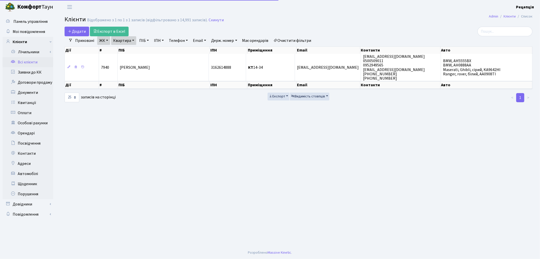
click at [298, 40] on link "Очистити фільтри" at bounding box center [293, 40] width 42 height 9
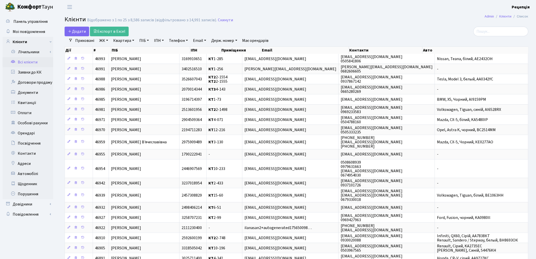
click at [372, 26] on main "Admin Клієнти Список Клієнти Відображено з 1 по 25 з 8,586 записів (відфільтров…" at bounding box center [296, 184] width 479 height 340
click at [36, 62] on link "Всі клієнти" at bounding box center [28, 62] width 51 height 10
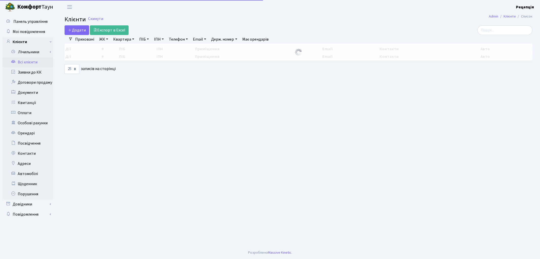
select select "25"
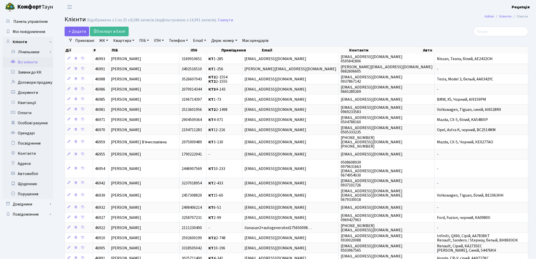
click at [108, 42] on link "ЖК" at bounding box center [103, 40] width 13 height 9
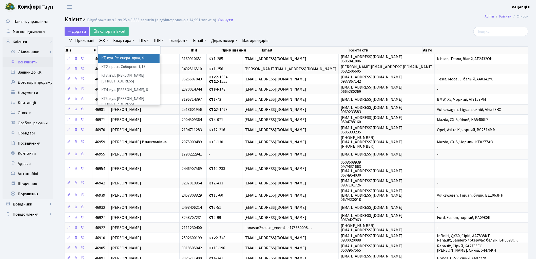
click at [114, 56] on li "КТ, вул. Регенераторна, 4" at bounding box center [128, 58] width 61 height 9
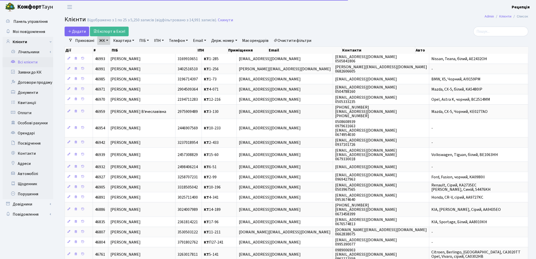
click at [126, 39] on link "Квартира" at bounding box center [123, 40] width 25 height 9
type input "5-186"
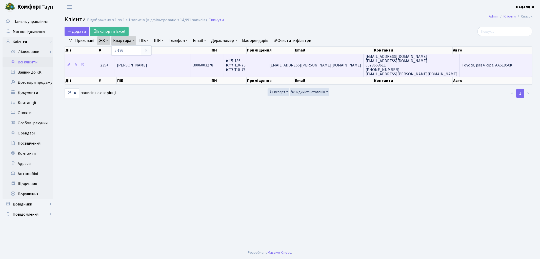
click at [147, 67] on span "[PERSON_NAME]" at bounding box center [132, 66] width 30 height 6
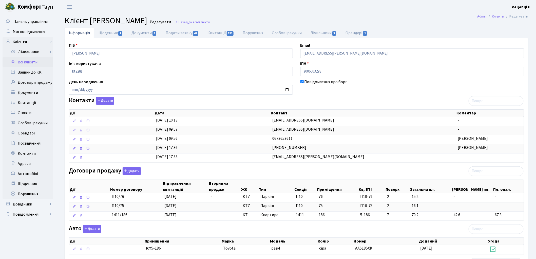
click at [350, 39] on div "ПІБ [PERSON_NAME] Email [PERSON_NAME][EMAIL_ADDRESS][DOMAIN_NAME] Ім'я користув…" at bounding box center [296, 193] width 463 height 310
click at [355, 34] on link "Орендарі 1" at bounding box center [356, 33] width 31 height 10
select select "25"
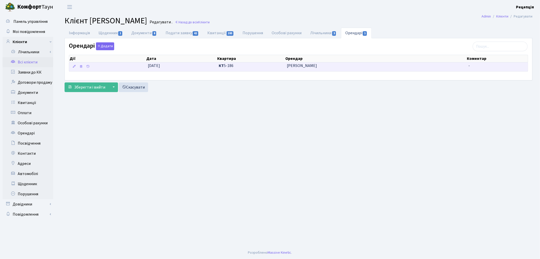
click at [332, 67] on span "[PERSON_NAME]" at bounding box center [376, 66] width 178 height 6
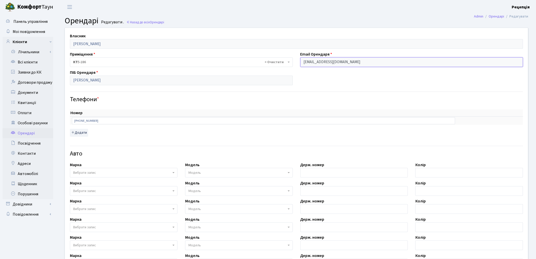
drag, startPoint x: 348, startPoint y: 63, endPoint x: 289, endPoint y: 65, distance: 58.5
click at [290, 65] on div "Власник Сташевський Олег Анатолійович Приміщення - <b>КТ</b>&nbsp;&nbsp;&nbsp;&…" at bounding box center [296, 178] width 471 height 300
click at [34, 63] on link "Всі клієнти" at bounding box center [28, 62] width 51 height 10
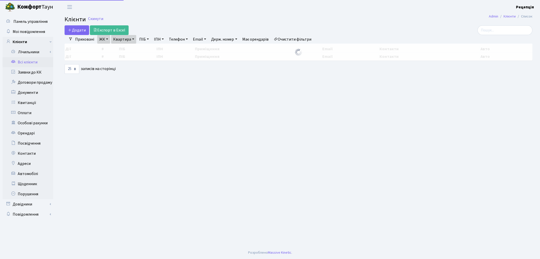
select select "25"
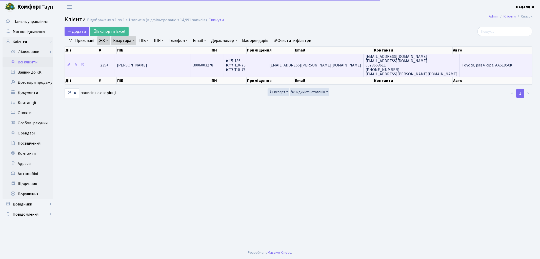
click at [224, 60] on td "3006003278" at bounding box center [207, 65] width 33 height 23
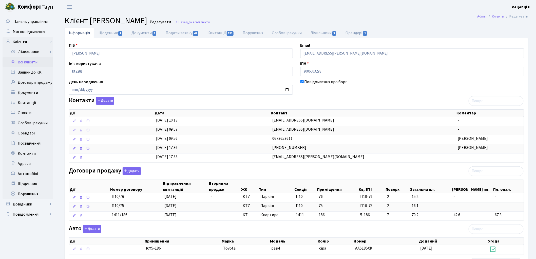
click at [35, 62] on link "Всі клієнти" at bounding box center [28, 62] width 51 height 10
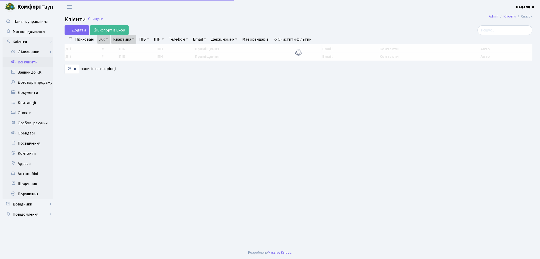
select select "25"
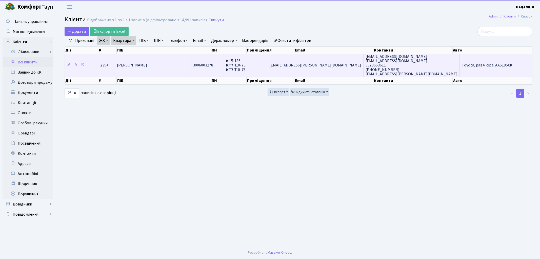
click at [191, 62] on td "[PERSON_NAME]" at bounding box center [153, 65] width 76 height 23
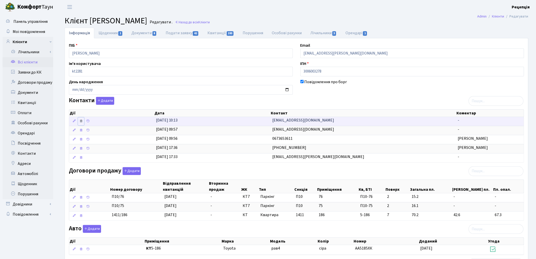
click at [82, 121] on icon at bounding box center [81, 121] width 4 height 4
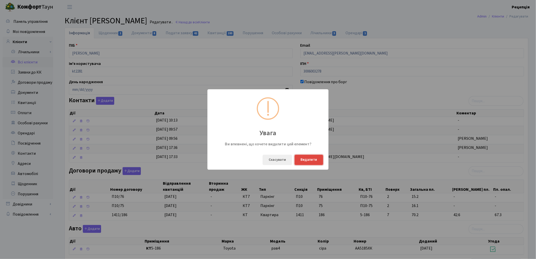
click at [312, 158] on button "Видалити" at bounding box center [309, 160] width 29 height 10
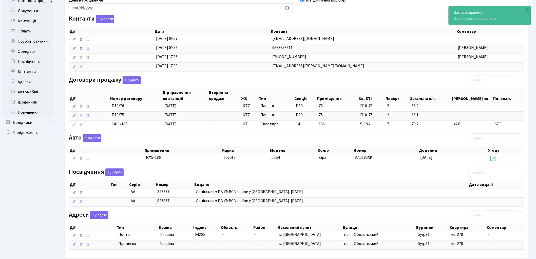
scroll to position [109, 0]
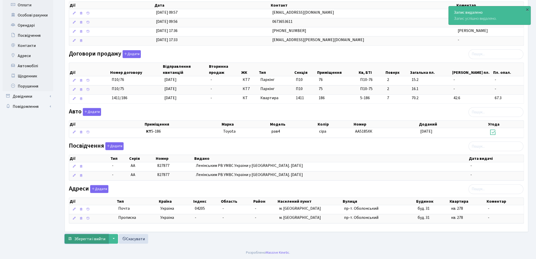
click at [88, 240] on span "Зберегти і вийти" at bounding box center [89, 239] width 31 height 6
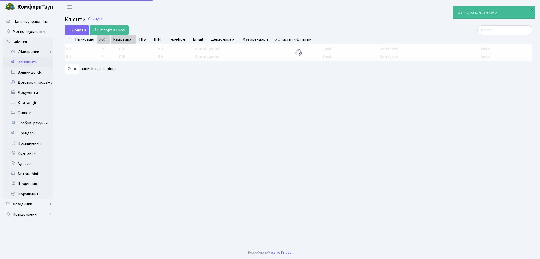
select select "25"
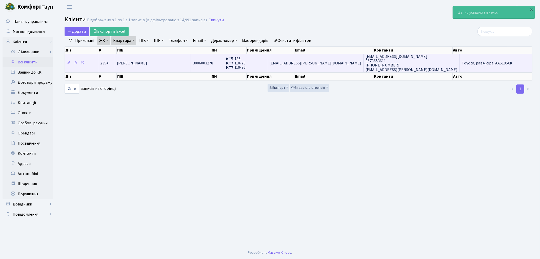
click at [184, 65] on td "[PERSON_NAME]" at bounding box center [153, 63] width 76 height 18
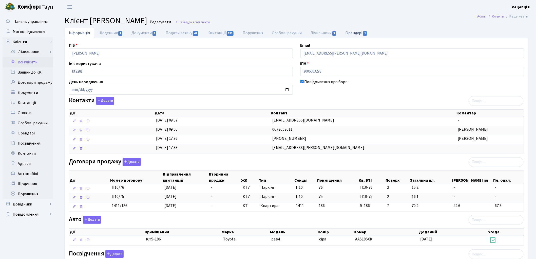
click at [367, 35] on span "1" at bounding box center [365, 33] width 4 height 5
select select "25"
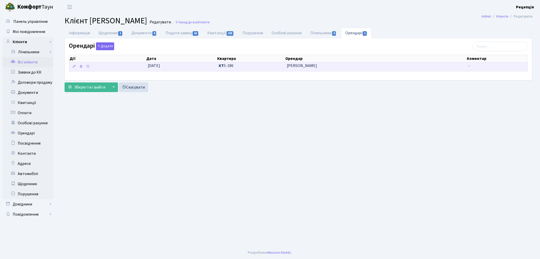
click at [310, 67] on span "Нарожний Андрій Вікторович" at bounding box center [376, 66] width 178 height 6
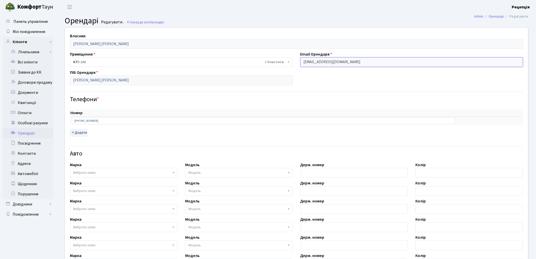
drag, startPoint x: 348, startPoint y: 62, endPoint x: 292, endPoint y: 61, distance: 56.0
click at [292, 61] on div "Власник Сташевський Олег Анатолійович Приміщення - <b>КТ</b>&nbsp;&nbsp;&nbsp;&…" at bounding box center [296, 178] width 471 height 300
click at [25, 65] on link "Всі клієнти" at bounding box center [28, 62] width 51 height 10
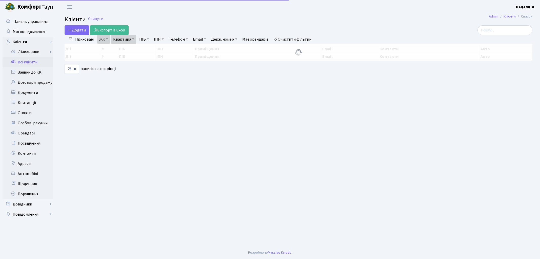
select select "25"
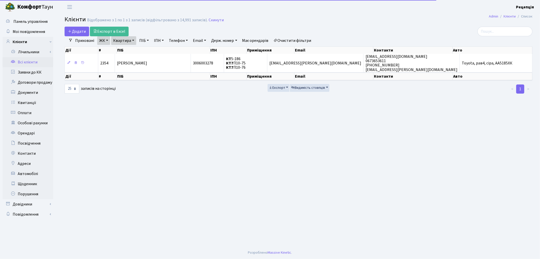
click at [293, 42] on link "Очистити фільтри" at bounding box center [293, 40] width 42 height 9
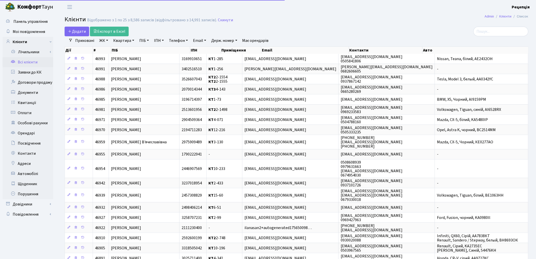
click at [198, 38] on link "Email" at bounding box center [199, 40] width 17 height 9
paste input "[EMAIL_ADDRESS][DOMAIN_NAME]"
type input "[EMAIL_ADDRESS][DOMAIN_NAME]"
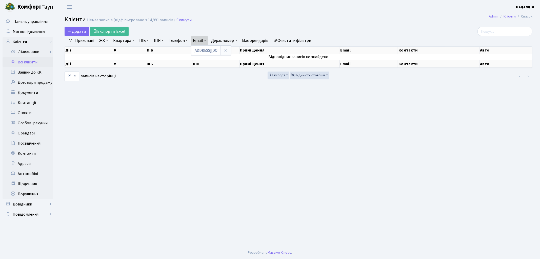
click at [293, 37] on link "Очистити фільтри" at bounding box center [293, 40] width 42 height 9
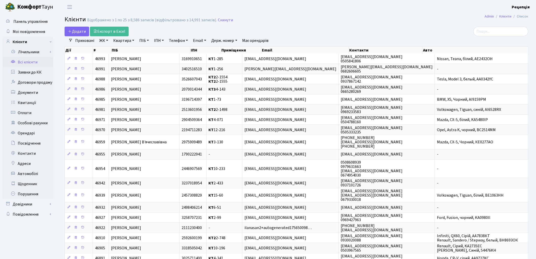
click at [128, 41] on link "Квартира" at bounding box center [123, 40] width 25 height 9
type input "5-186"
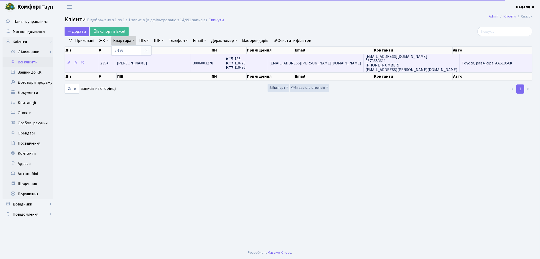
click at [191, 66] on td "[PERSON_NAME]" at bounding box center [153, 63] width 76 height 18
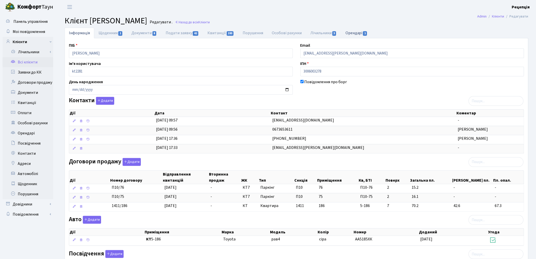
click at [352, 29] on link "Орендарі 1" at bounding box center [356, 33] width 31 height 10
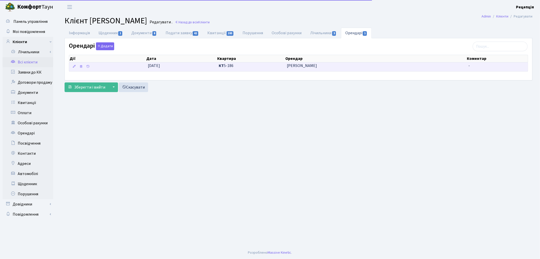
click at [324, 65] on span "[PERSON_NAME]" at bounding box center [376, 66] width 178 height 6
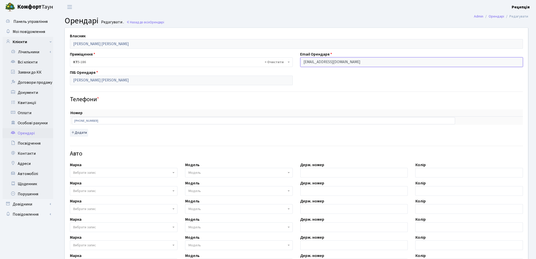
click at [273, 48] on div "Власник [PERSON_NAME] [PERSON_NAME] Приміщення - <b>КТ</b>&nbsp;&nbsp;&nbsp;&nb…" at bounding box center [296, 178] width 471 height 300
click at [319, 64] on input "[EMAIL_ADDRESS][DOMAIN_NAME]" at bounding box center [411, 62] width 223 height 10
click at [322, 64] on input "[EMAIL_ADDRESS][DOMAIN_NAME]" at bounding box center [411, 62] width 223 height 10
click at [322, 64] on input "narojnij40@gmail.com" at bounding box center [411, 62] width 223 height 10
click at [341, 61] on input "narojnij40@gmail.com" at bounding box center [411, 62] width 223 height 10
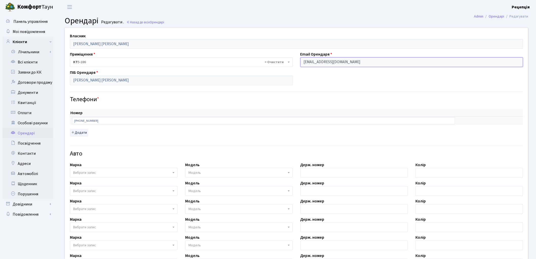
click at [348, 63] on input "narojnij40@gmail.com" at bounding box center [411, 62] width 223 height 10
click at [347, 63] on input "narojnij40@gmail.com" at bounding box center [411, 62] width 223 height 10
click at [352, 62] on input "narojnij40@gmail.com" at bounding box center [411, 62] width 223 height 10
click at [345, 66] on input "narojnij40@gmail.com" at bounding box center [411, 62] width 223 height 10
click at [346, 64] on input "narojnij40@gmail.com" at bounding box center [411, 62] width 223 height 10
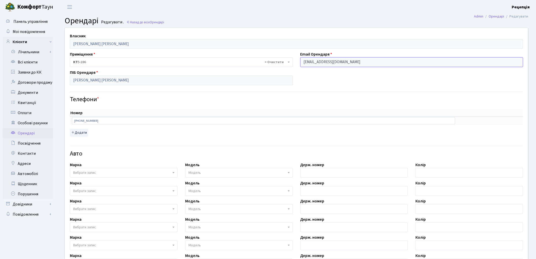
click at [346, 64] on input "narojnij40@gmail.com" at bounding box center [411, 62] width 223 height 10
click at [347, 63] on input "narojnij40@gmail.com" at bounding box center [411, 62] width 223 height 10
click at [30, 63] on link "Всі клієнти" at bounding box center [28, 62] width 51 height 10
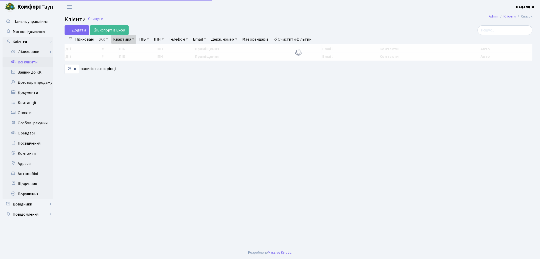
select select "25"
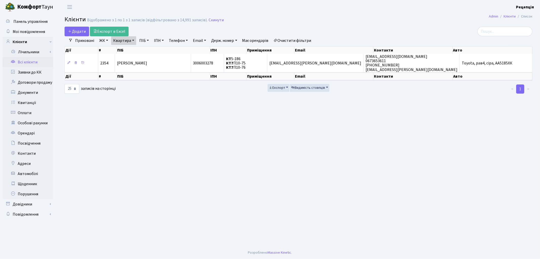
click at [291, 39] on link "Очистити фільтри" at bounding box center [293, 40] width 42 height 9
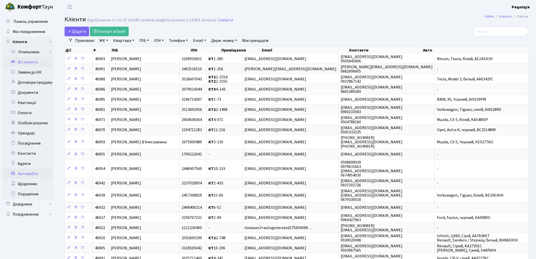
click at [30, 175] on link "Автомобілі" at bounding box center [28, 173] width 51 height 10
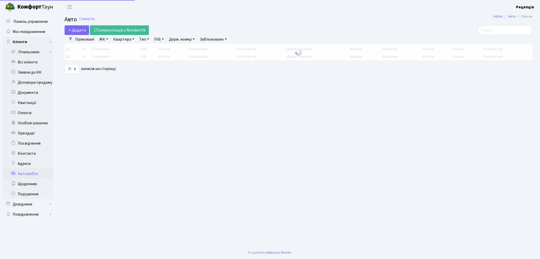
select select "25"
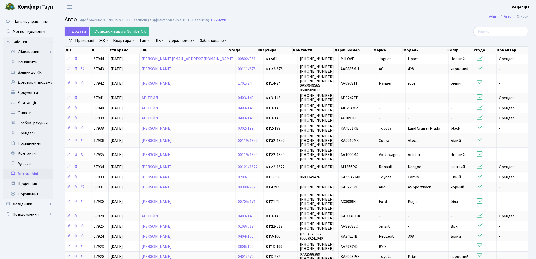
click at [180, 43] on link "Держ. номер" at bounding box center [182, 40] width 30 height 9
click at [23, 66] on link "Всі клієнти" at bounding box center [28, 62] width 51 height 10
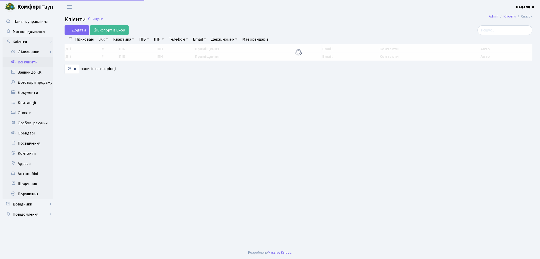
select select "25"
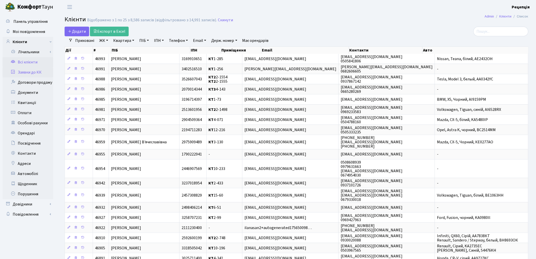
click at [32, 75] on link "Заявки до КК" at bounding box center [28, 72] width 51 height 10
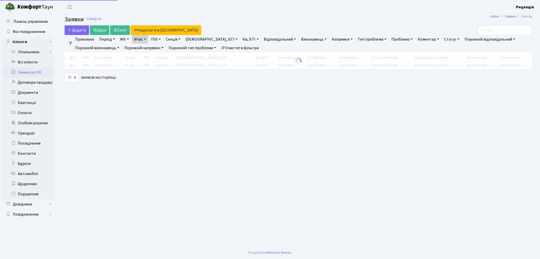
select select "25"
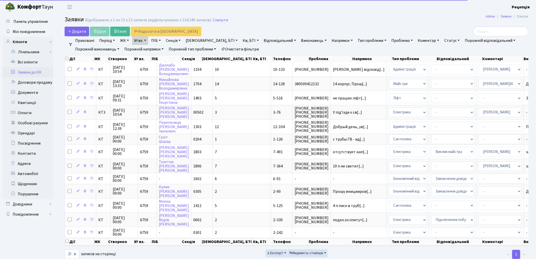
click at [239, 47] on link "Очистити фільтри" at bounding box center [240, 49] width 42 height 9
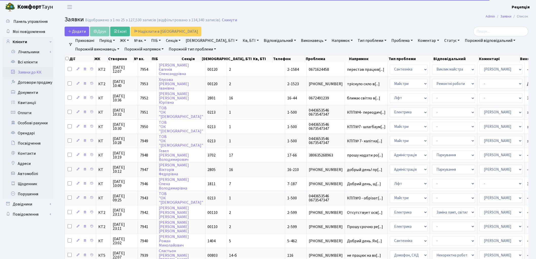
click at [141, 40] on link "№ вх." at bounding box center [140, 40] width 16 height 9
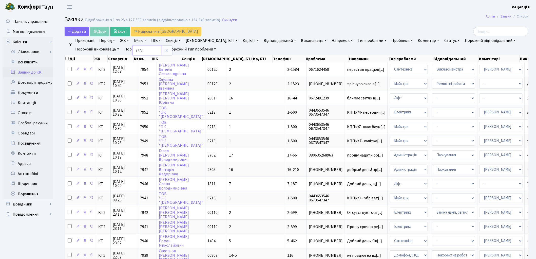
type input "7775"
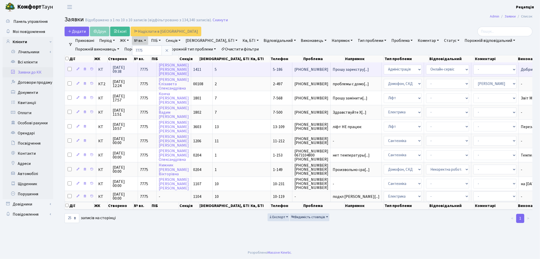
click at [228, 70] on td "5" at bounding box center [242, 69] width 58 height 14
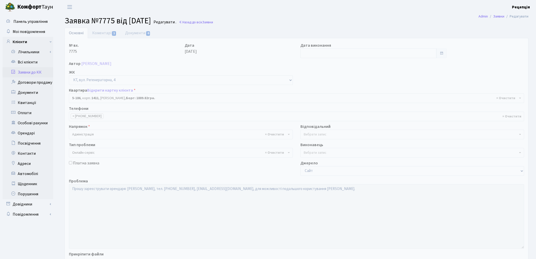
select select "2344"
select select "68"
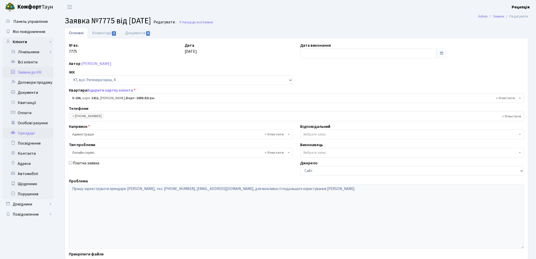
click at [31, 133] on link "Орендарі" at bounding box center [28, 133] width 51 height 10
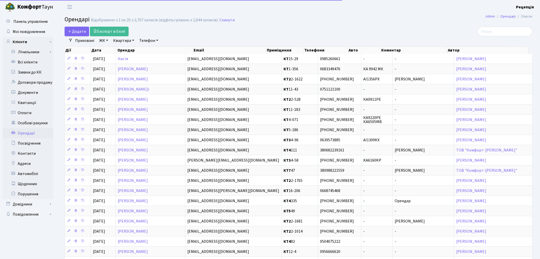
select select "25"
click at [28, 60] on link "Всі клієнти" at bounding box center [28, 62] width 51 height 10
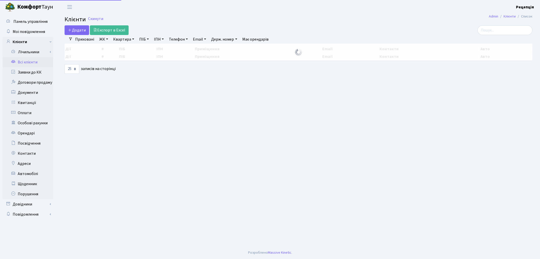
select select
select select "25"
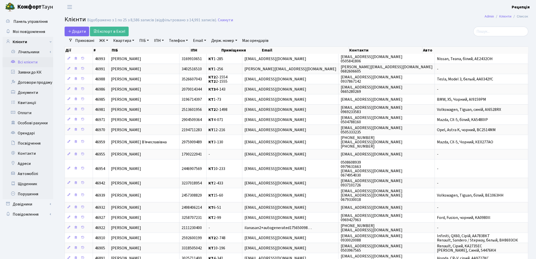
click at [107, 42] on link "ЖК" at bounding box center [103, 40] width 13 height 9
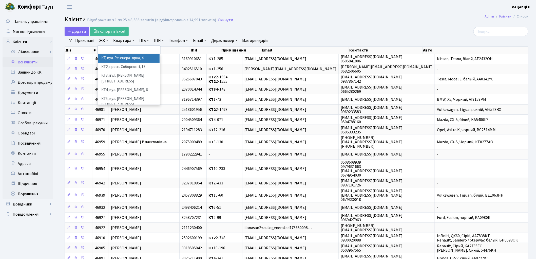
click at [117, 56] on li "КТ, вул. Регенераторна, 4" at bounding box center [128, 58] width 61 height 9
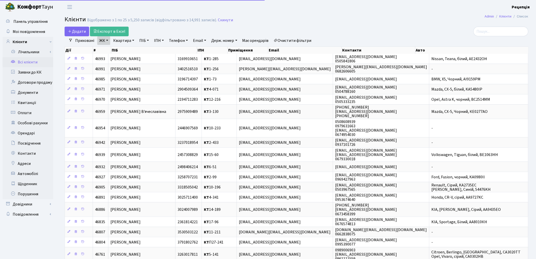
drag, startPoint x: 124, startPoint y: 41, endPoint x: 127, endPoint y: 43, distance: 3.6
click at [124, 40] on link "Квартира" at bounding box center [123, 40] width 25 height 9
type input "5-186"
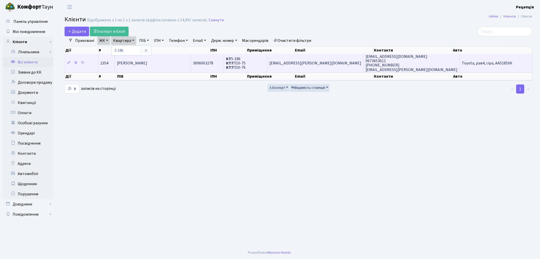
click at [191, 61] on td "Сташевський Олег Анатолійович" at bounding box center [153, 63] width 76 height 18
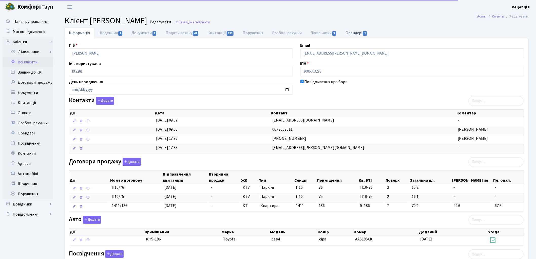
click at [351, 30] on link "Орендарі 1" at bounding box center [356, 33] width 31 height 10
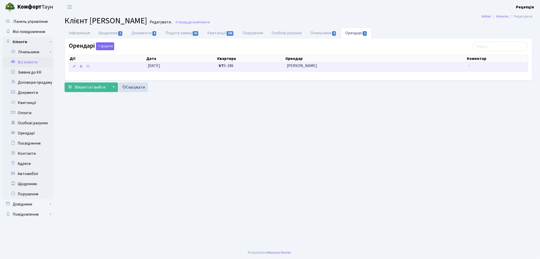
click at [235, 65] on span "КТ 5-186" at bounding box center [251, 66] width 64 height 6
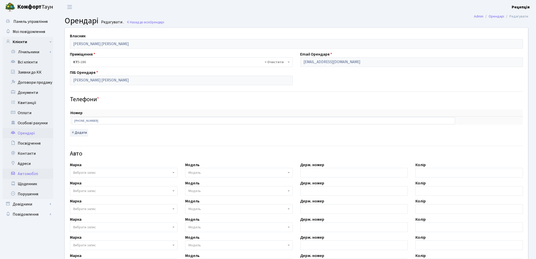
click at [26, 171] on link "Автомобілі" at bounding box center [28, 173] width 51 height 10
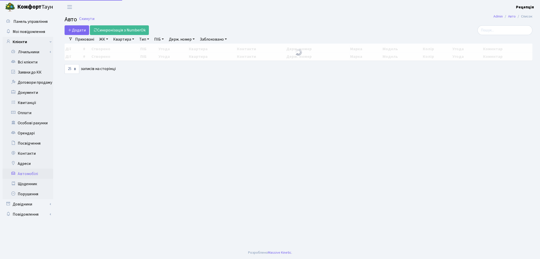
select select "25"
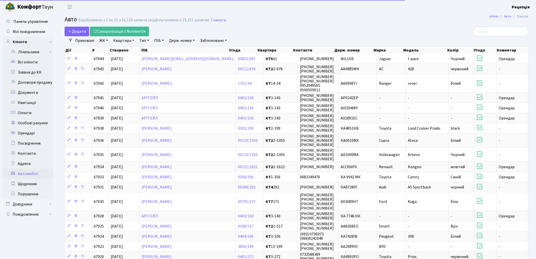
click at [189, 42] on link "Держ. номер" at bounding box center [182, 40] width 30 height 9
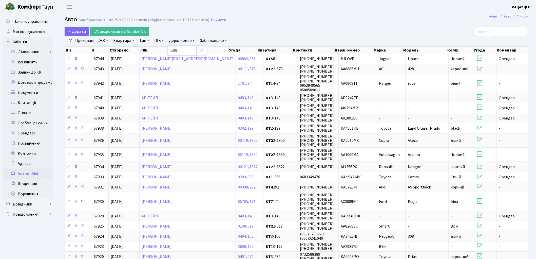
type input "0291"
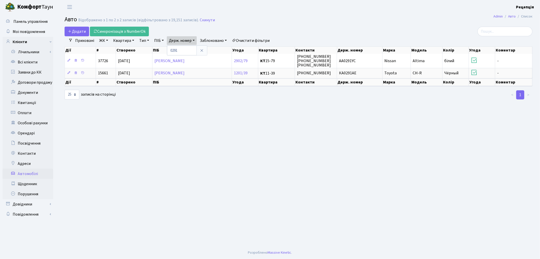
click at [252, 42] on link "Очистити фільтри" at bounding box center [251, 40] width 42 height 9
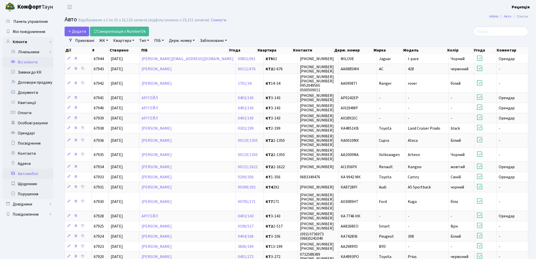
click at [21, 61] on link "Всі клієнти" at bounding box center [28, 62] width 51 height 10
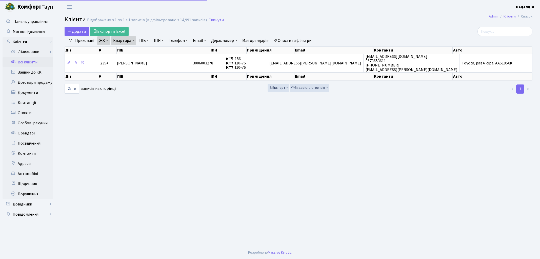
select select "25"
click at [292, 39] on link "Очистити фільтри" at bounding box center [293, 40] width 42 height 9
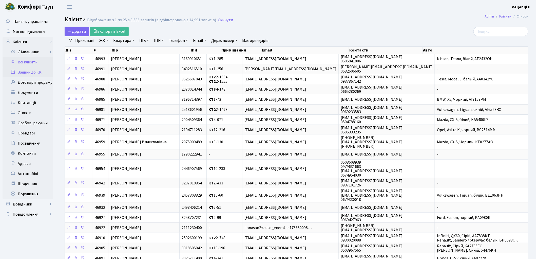
click at [26, 76] on link "Заявки до КК" at bounding box center [28, 72] width 51 height 10
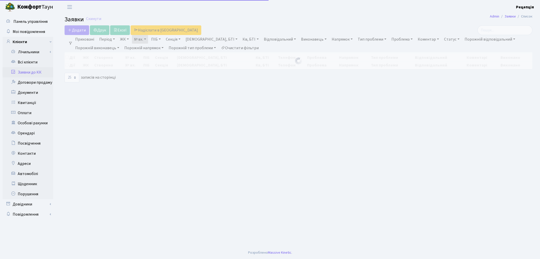
select select "25"
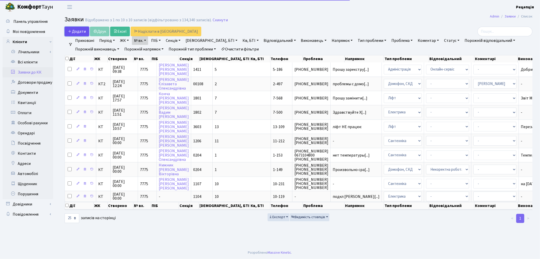
click at [81, 30] on span "Додати" at bounding box center [77, 32] width 18 height 6
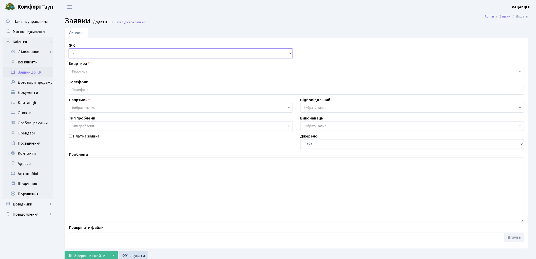
click at [88, 52] on select "- КТ, вул. Регенераторна, 4 КТ2, просп. [STREET_ADDRESS] [STREET_ADDRESS] [PERS…" at bounding box center [181, 53] width 224 height 10
select select "271"
click at [69, 48] on select "- КТ, вул. Регенераторна, 4 КТ2, просп. [STREET_ADDRESS] [STREET_ADDRESS] [PERS…" at bounding box center [181, 53] width 224 height 10
select select
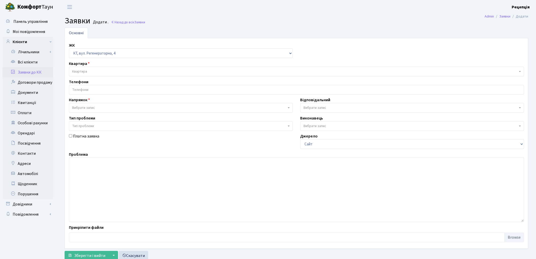
click at [87, 71] on span "Квартира" at bounding box center [295, 71] width 446 height 5
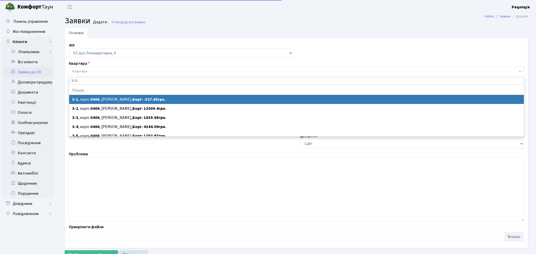
type input "3-114"
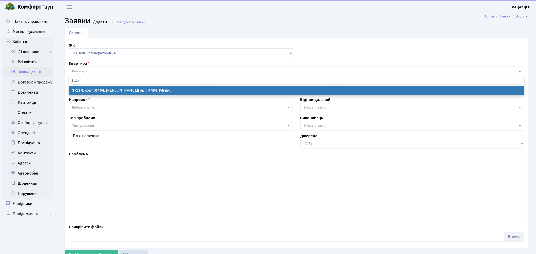
select select
select select "923"
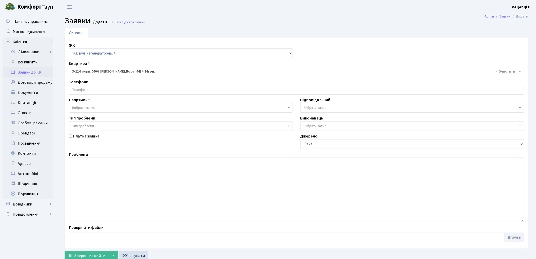
click at [89, 90] on input "search" at bounding box center [296, 89] width 455 height 9
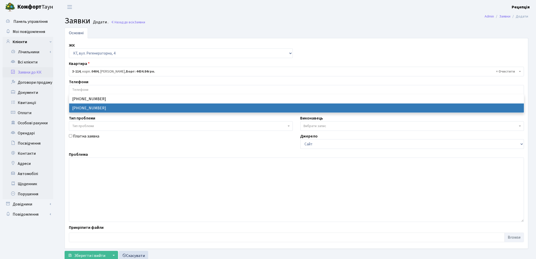
select select "13871"
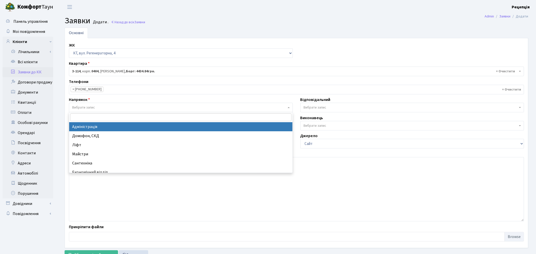
click at [89, 108] on span "Вибрати запис" at bounding box center [83, 107] width 23 height 5
select select "5"
select select
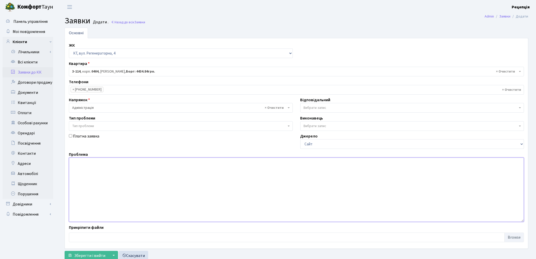
click at [100, 175] on textarea at bounding box center [296, 189] width 455 height 64
type textarea "п"
type textarea "с"
type textarea "скарга"
click at [76, 254] on span "Зберегти і вийти" at bounding box center [89, 256] width 31 height 6
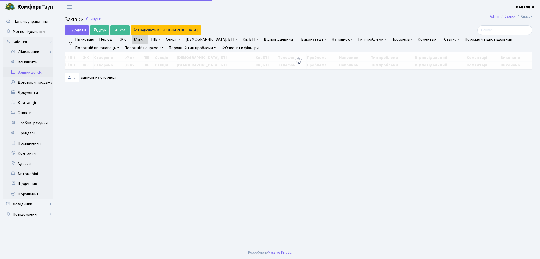
select select "25"
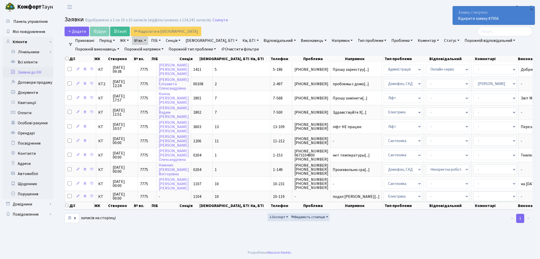
click at [247, 49] on link "Очистити фільтри" at bounding box center [240, 49] width 42 height 9
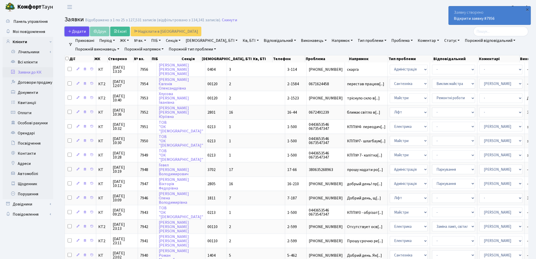
click at [83, 29] on span "Додати" at bounding box center [77, 32] width 18 height 6
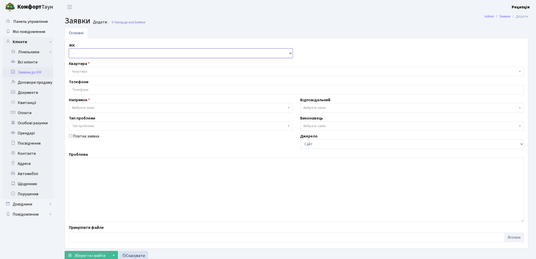
click at [79, 49] on select "- КТ, вул. Регенераторна, 4 КТ2, просп. [STREET_ADDRESS] [STREET_ADDRESS] [PERS…" at bounding box center [181, 53] width 224 height 10
select select "271"
click at [69, 48] on select "- КТ, вул. Регенераторна, 4 КТ2, просп. [STREET_ADDRESS] [STREET_ADDRESS] [PERS…" at bounding box center [181, 53] width 224 height 10
select select
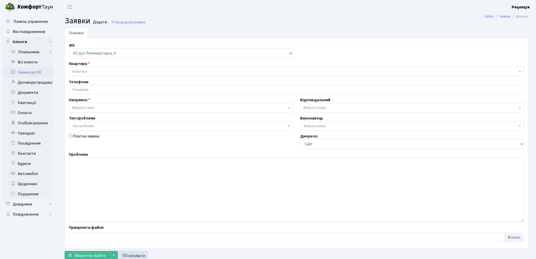
click at [91, 70] on span "Квартира" at bounding box center [295, 71] width 446 height 5
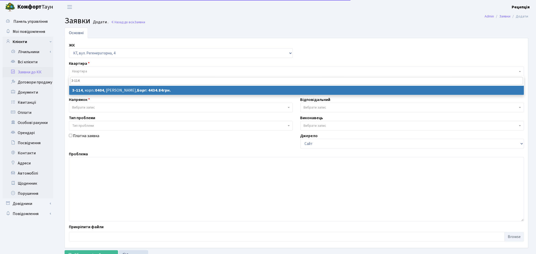
type input "3-114"
select select
select select "923"
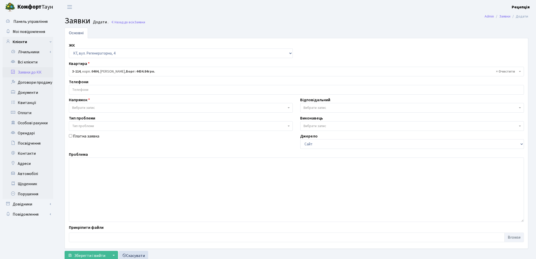
click at [87, 92] on input "search" at bounding box center [296, 89] width 455 height 9
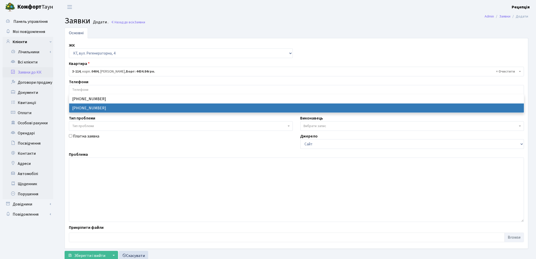
select select "13871"
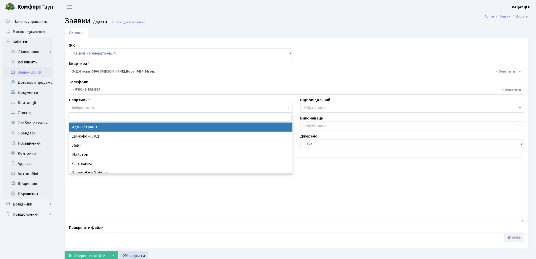
click at [88, 104] on span "Вибрати запис" at bounding box center [181, 108] width 224 height 10
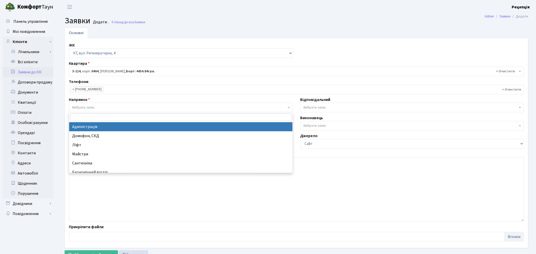
select select "5"
select select
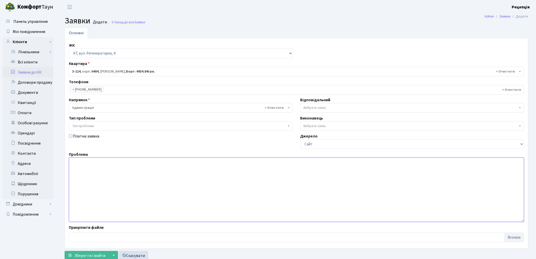
click at [105, 166] on textarea at bounding box center [296, 189] width 455 height 64
type textarea "скарга 2"
click at [91, 254] on span "Зберегти і вийти" at bounding box center [89, 256] width 31 height 6
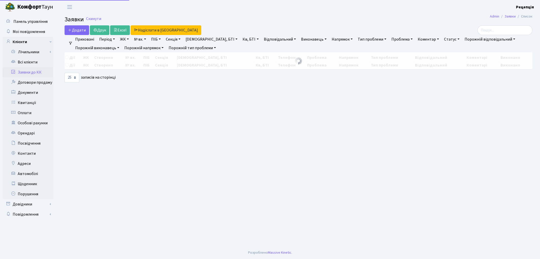
select select "25"
